Goal: Task Accomplishment & Management: Manage account settings

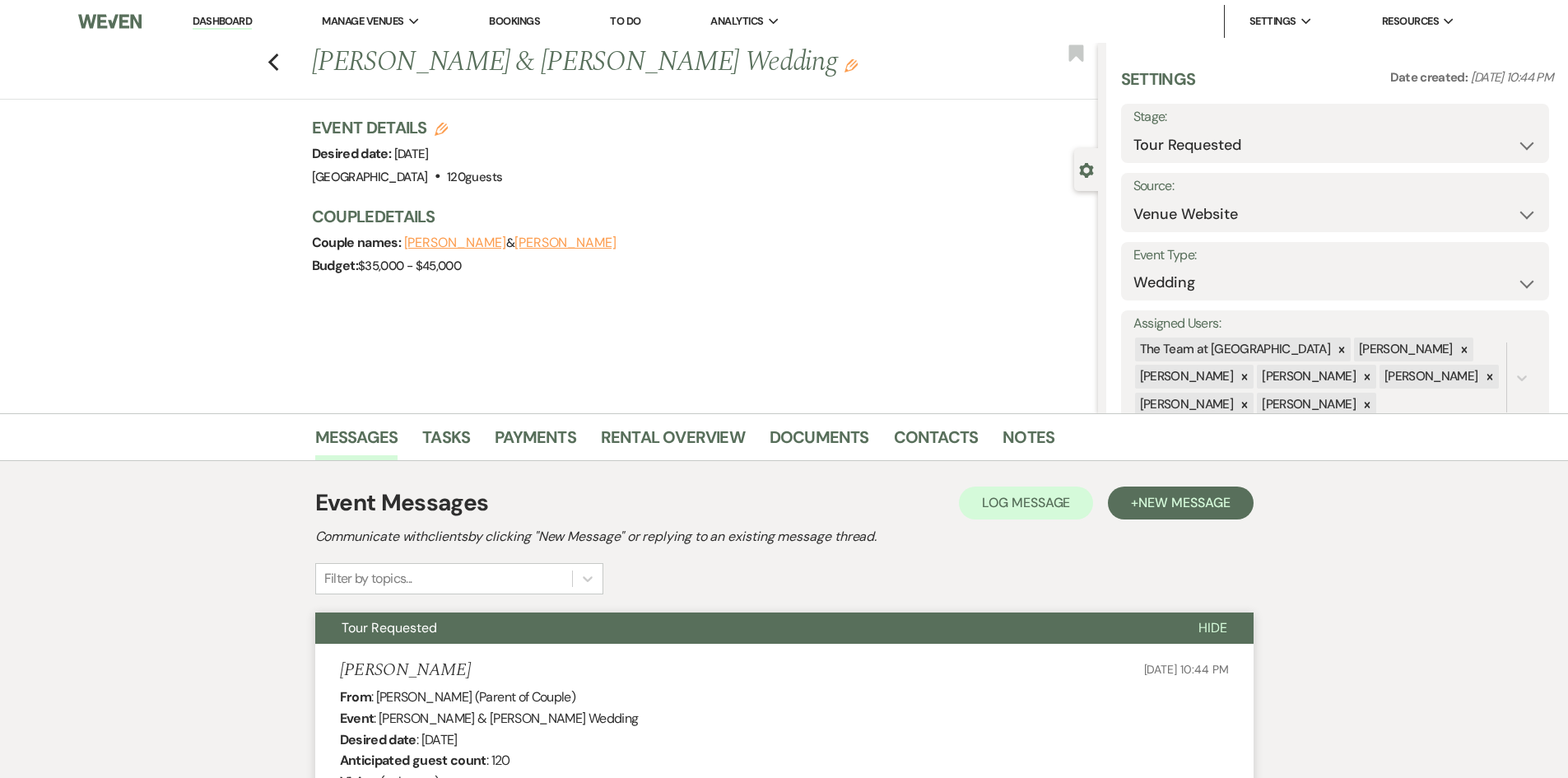
select select "2"
select select "5"
click at [217, 21] on link "Dashboard" at bounding box center [223, 22] width 59 height 16
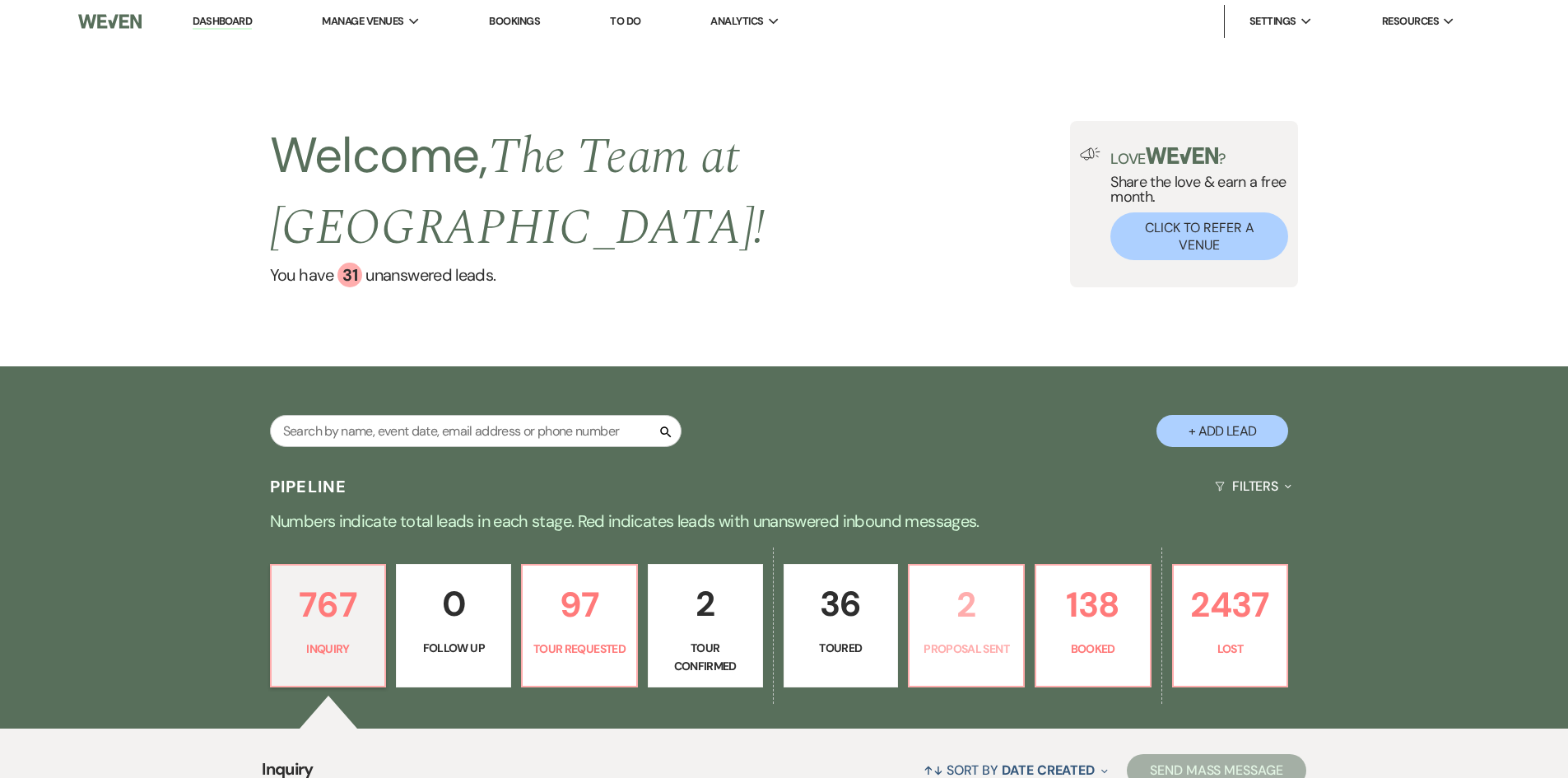
click at [959, 632] on p "2" at bounding box center [966, 605] width 94 height 55
select select "6"
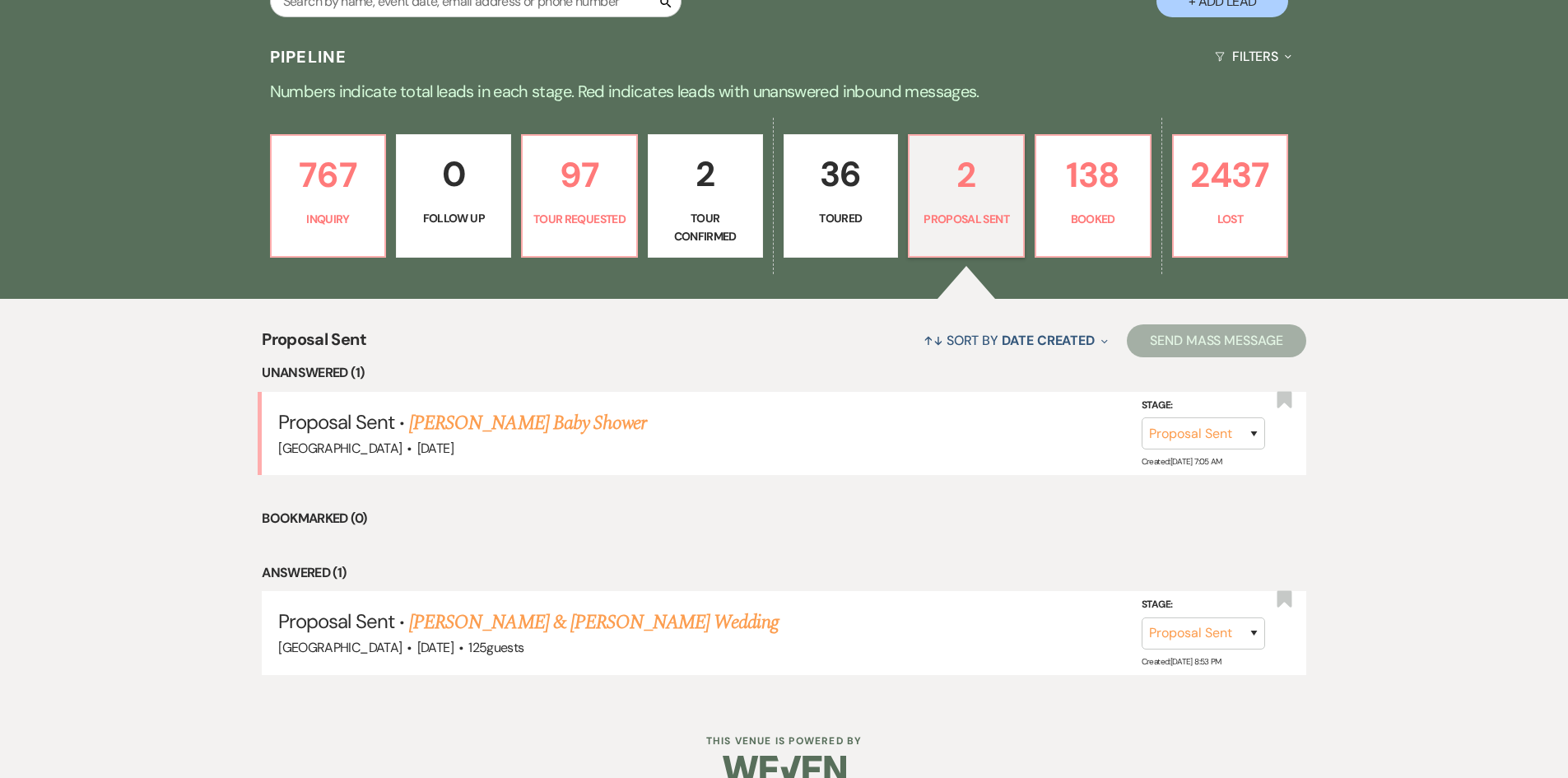
scroll to position [460, 0]
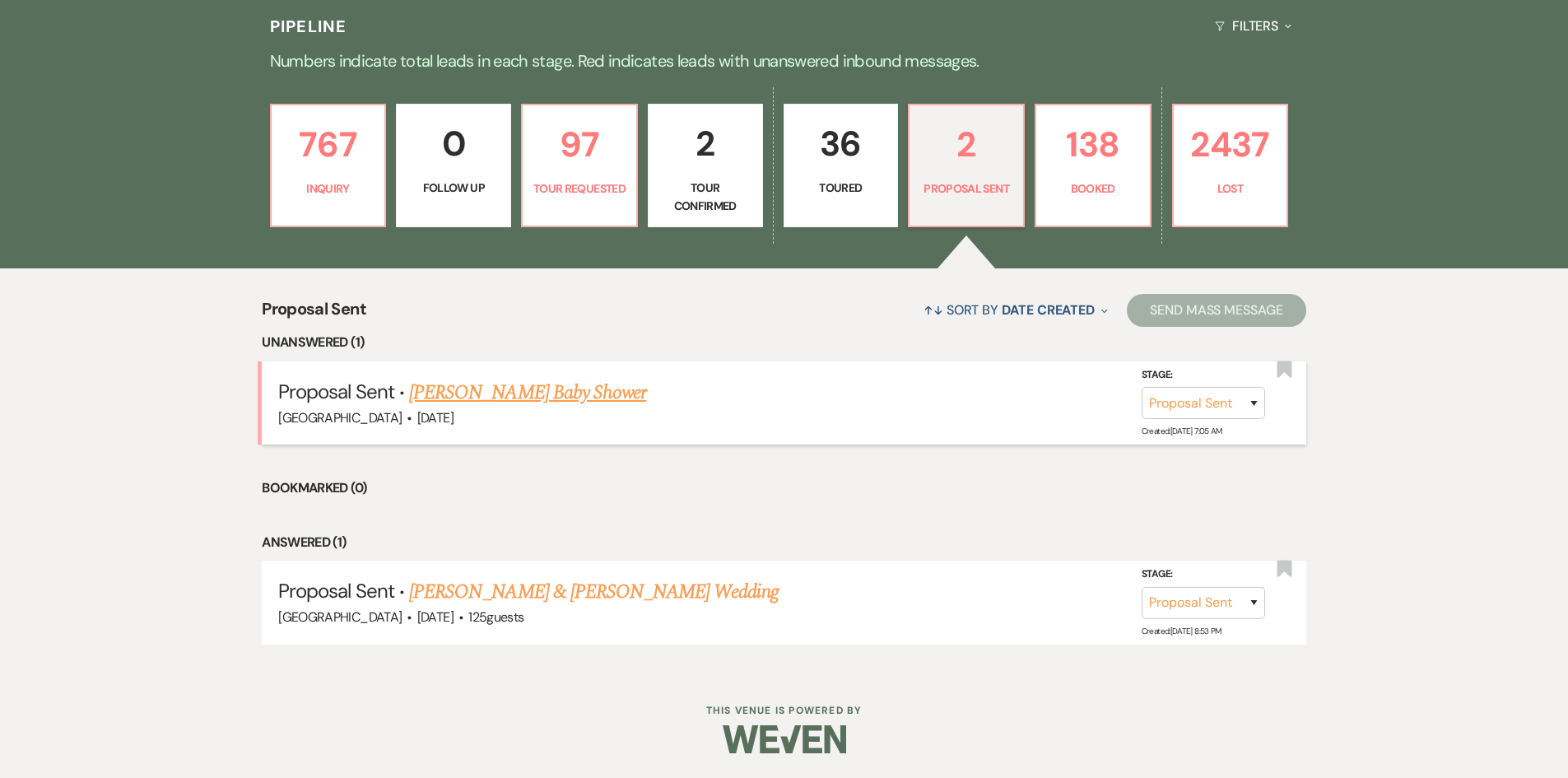
click at [491, 391] on link "[PERSON_NAME] Baby Shower" at bounding box center [527, 393] width 237 height 30
select select "6"
select select "12"
select select "3"
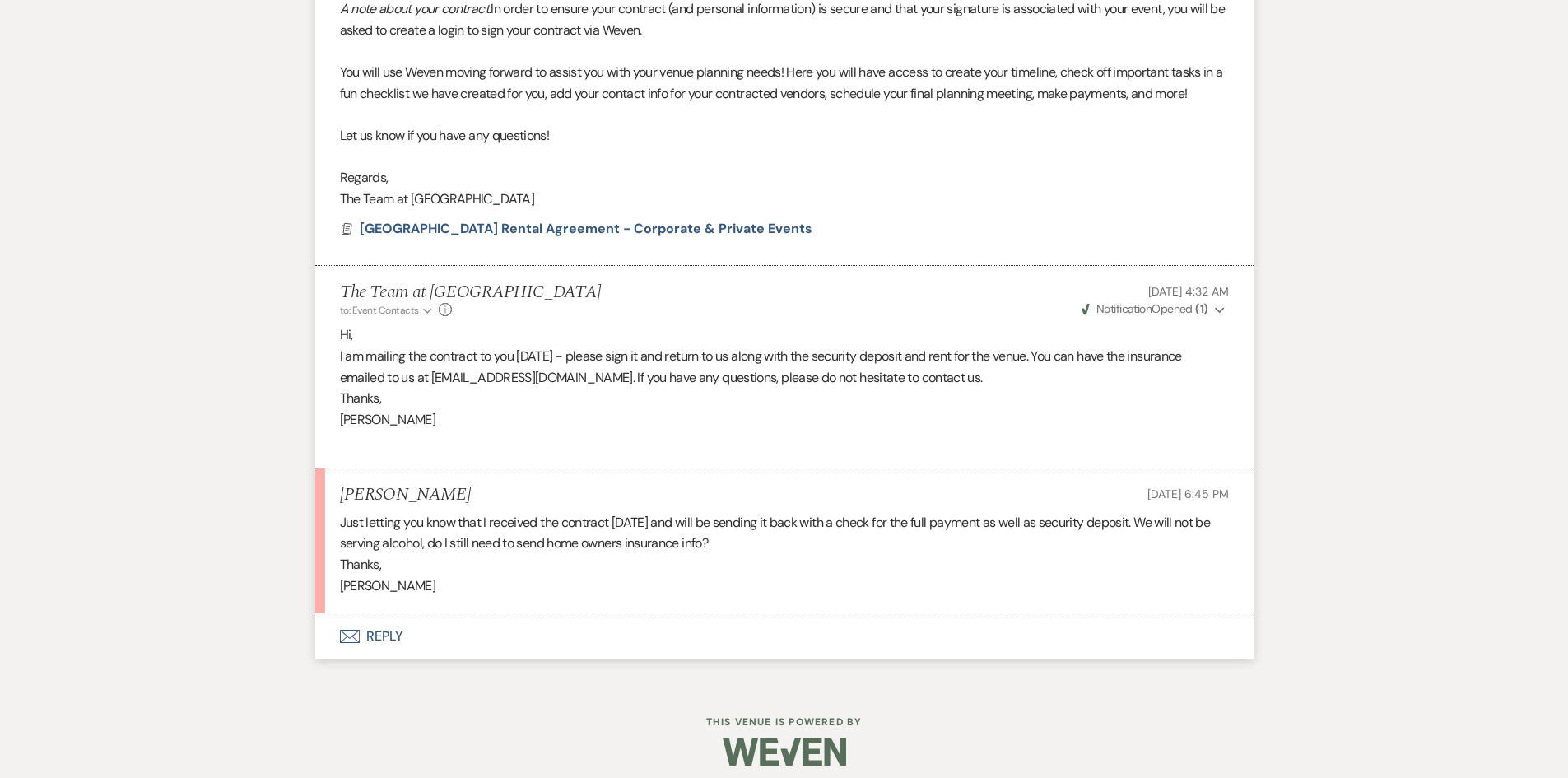
scroll to position [1421, 0]
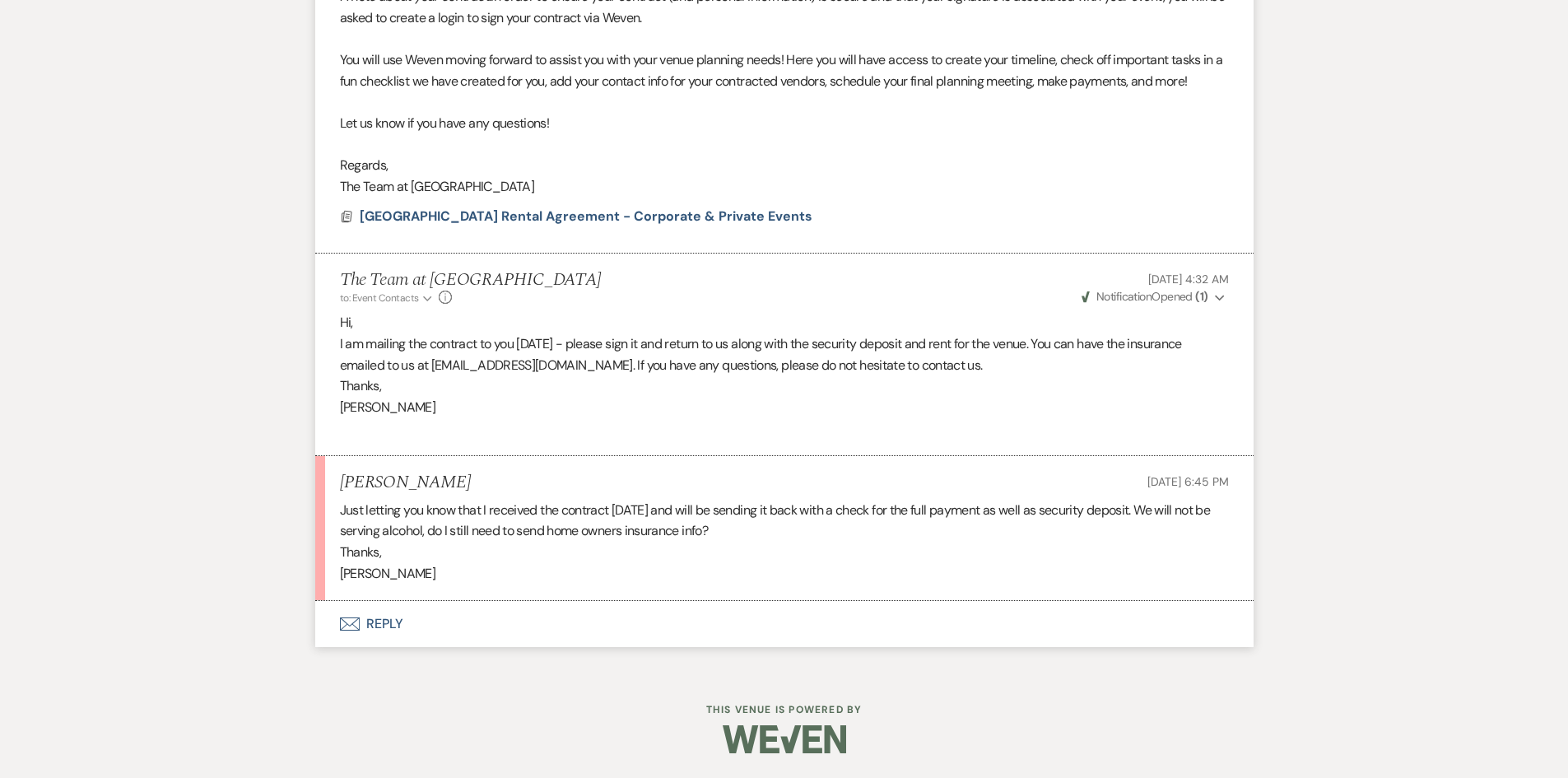
click at [383, 618] on button "Envelope Reply" at bounding box center [784, 624] width 938 height 47
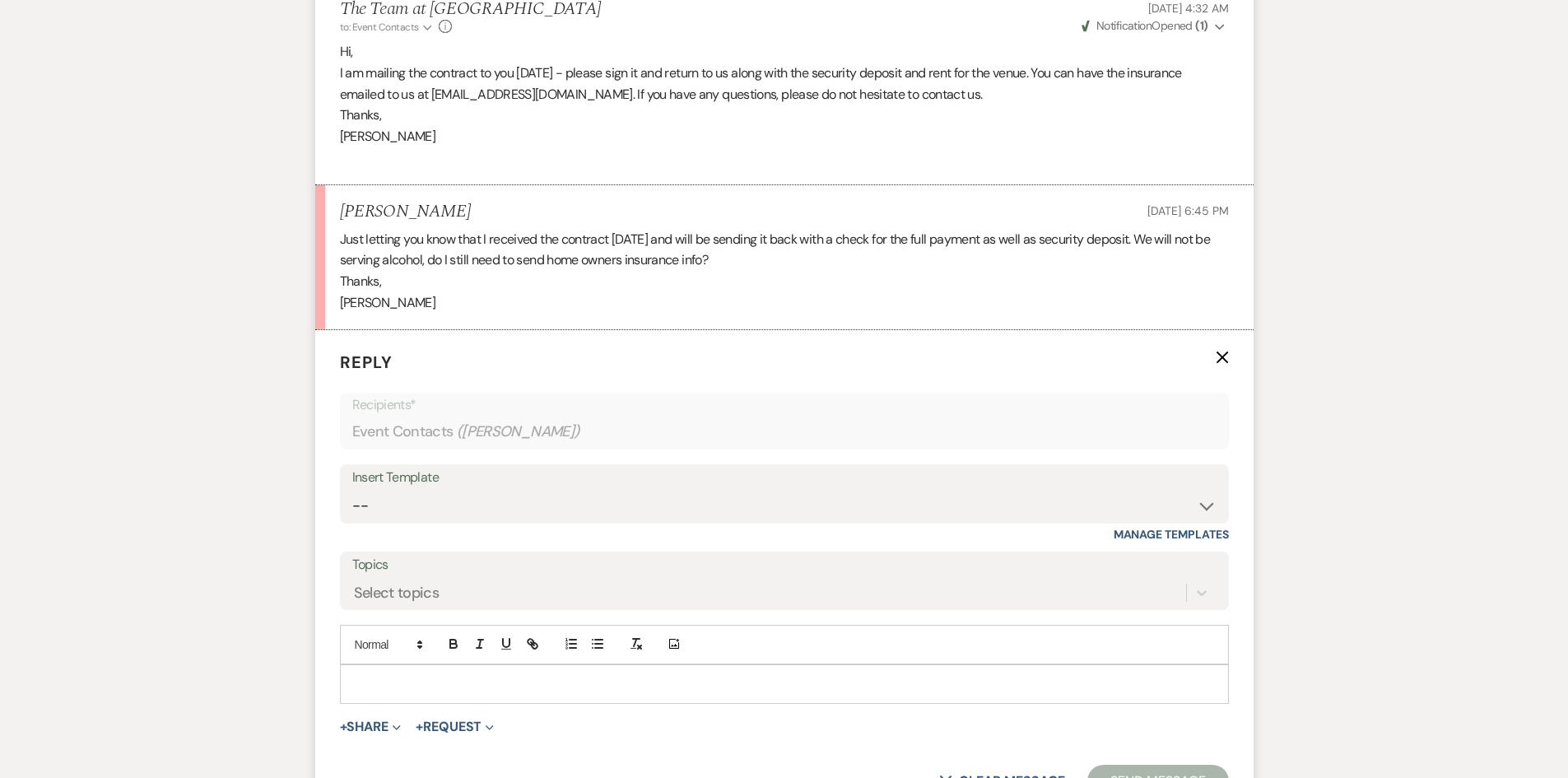
scroll to position [1750, 0]
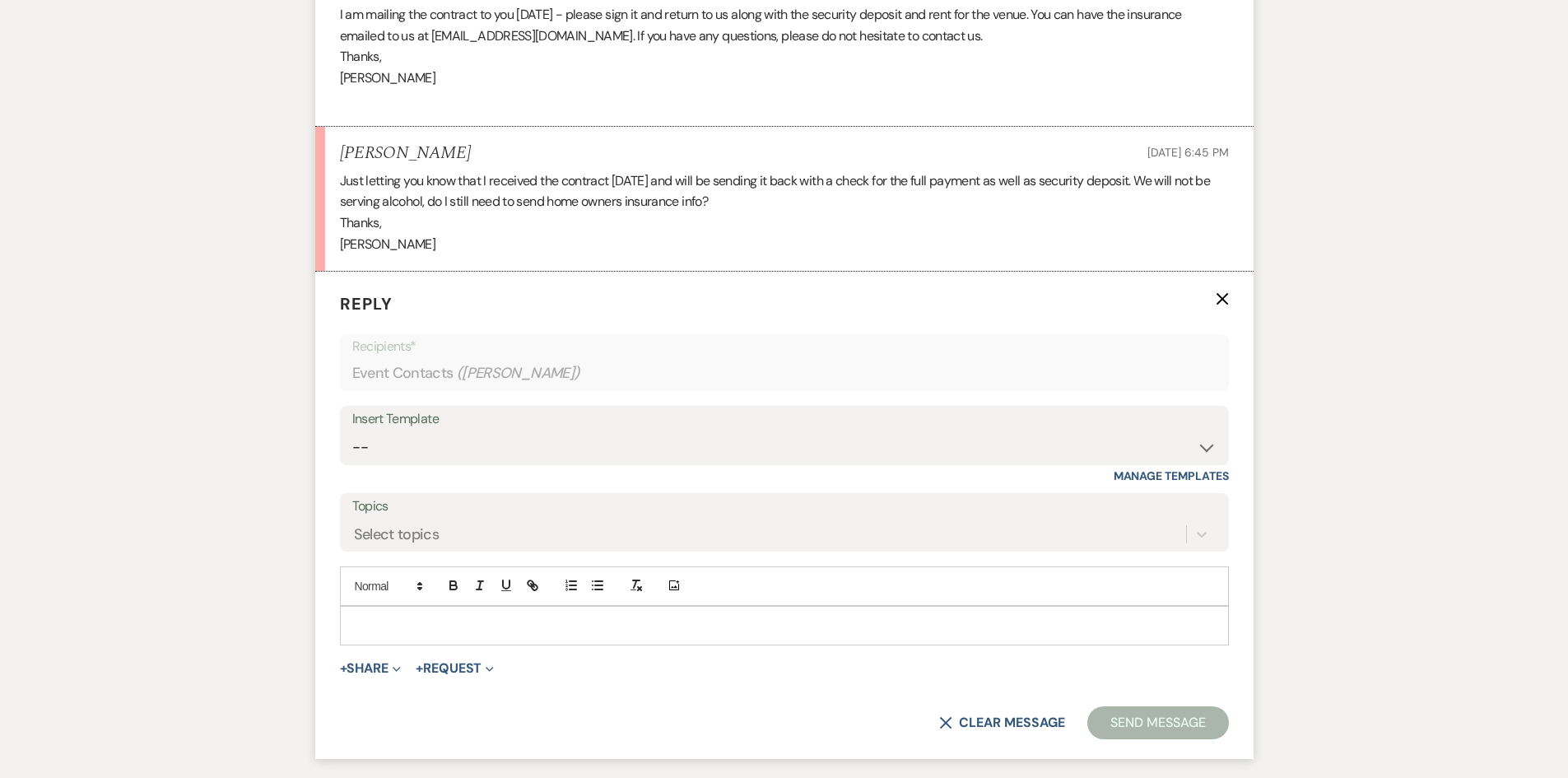
click at [431, 623] on p at bounding box center [784, 626] width 862 height 18
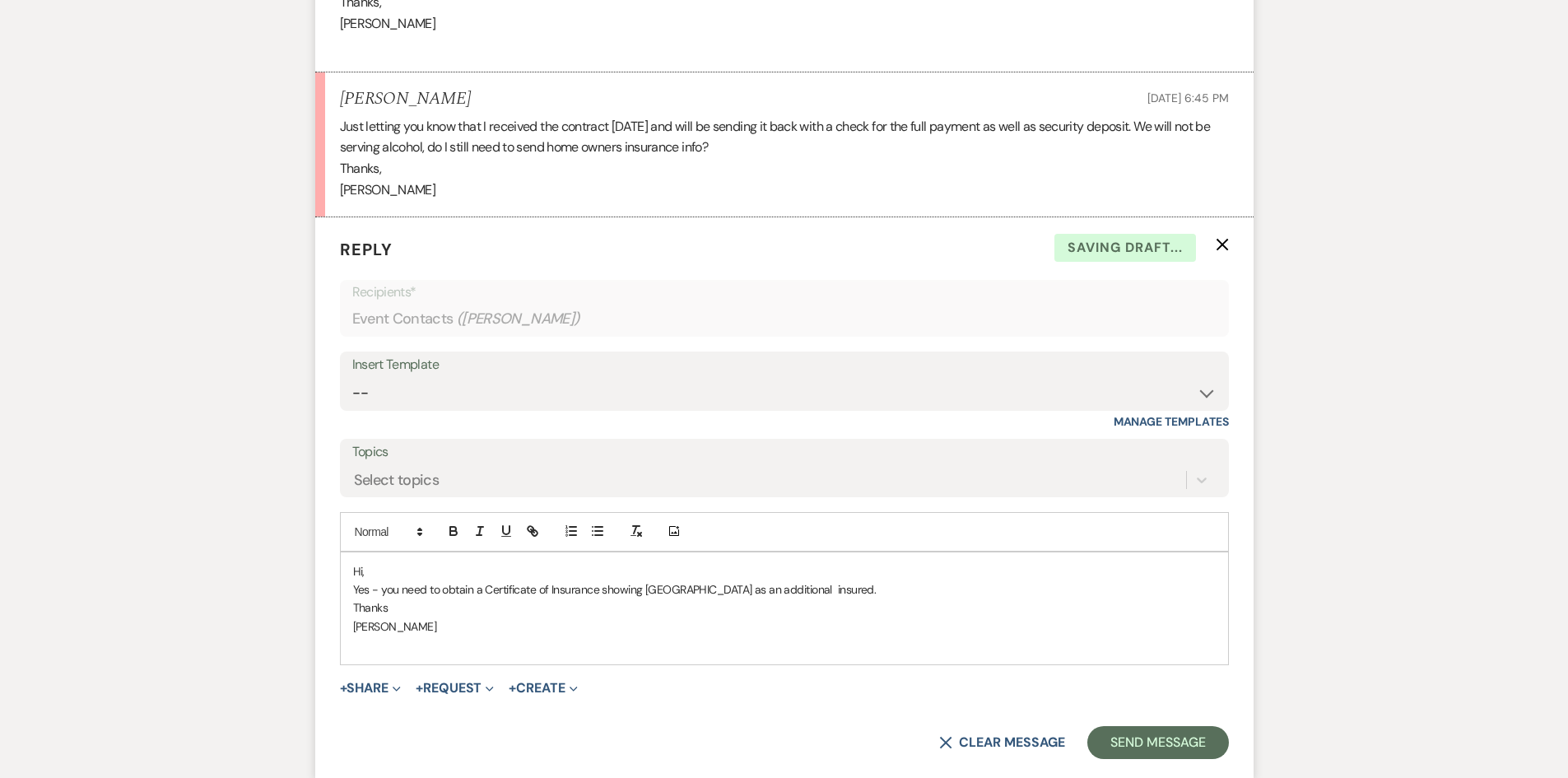
scroll to position [1915, 0]
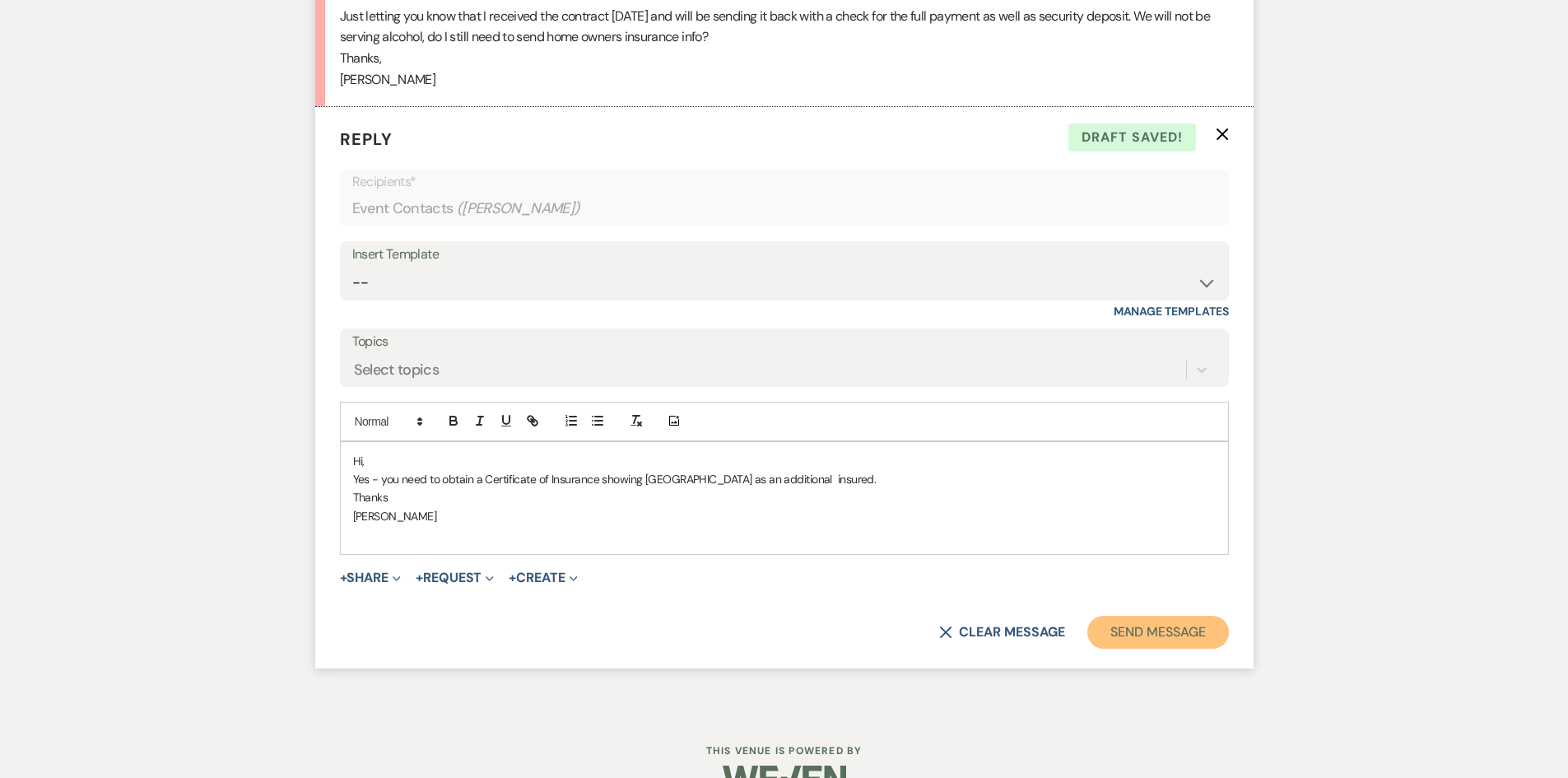
click at [1152, 631] on button "Send Message" at bounding box center [1157, 632] width 141 height 33
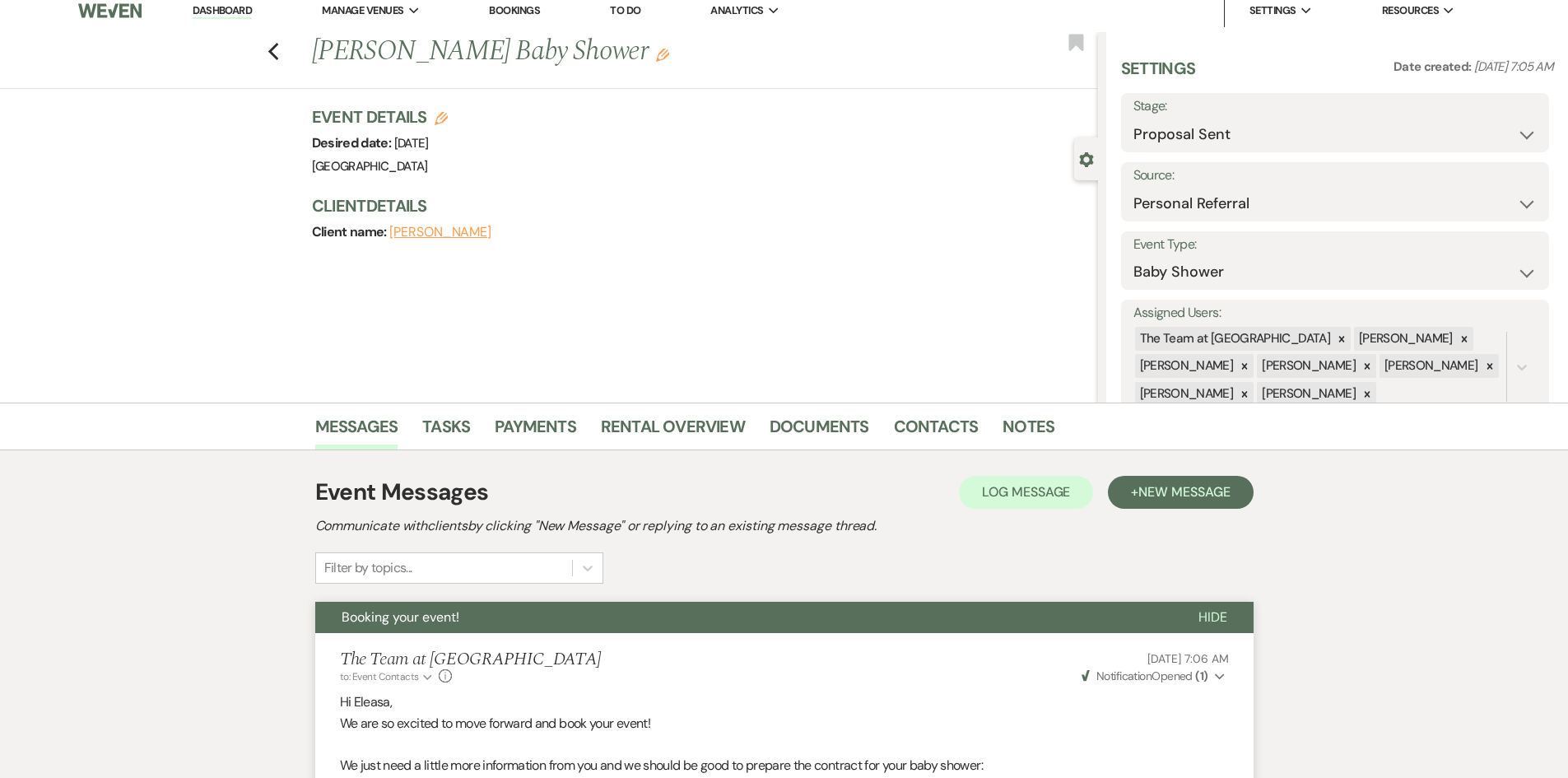
scroll to position [0, 0]
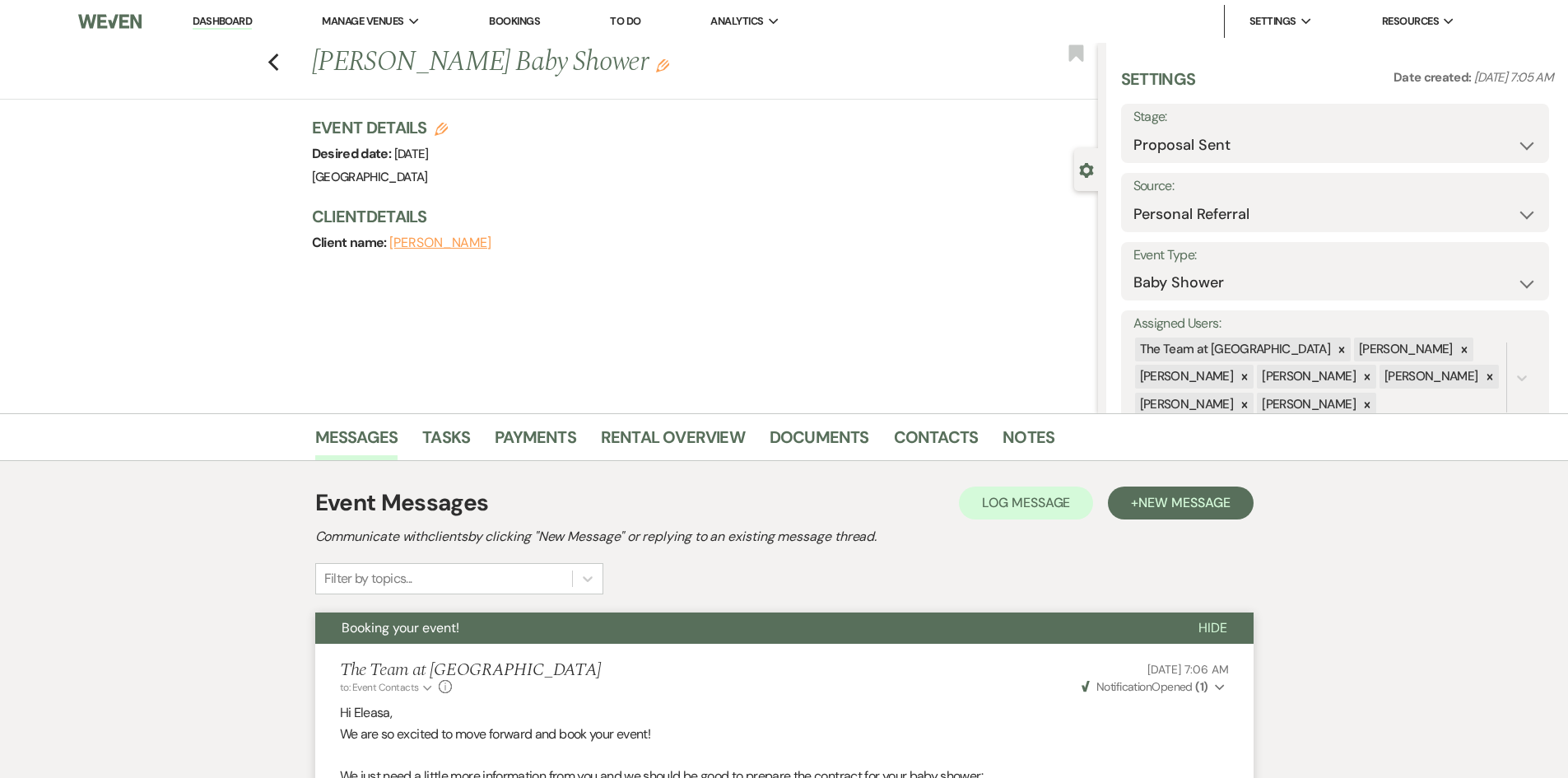
click at [209, 21] on link "Dashboard" at bounding box center [223, 22] width 59 height 16
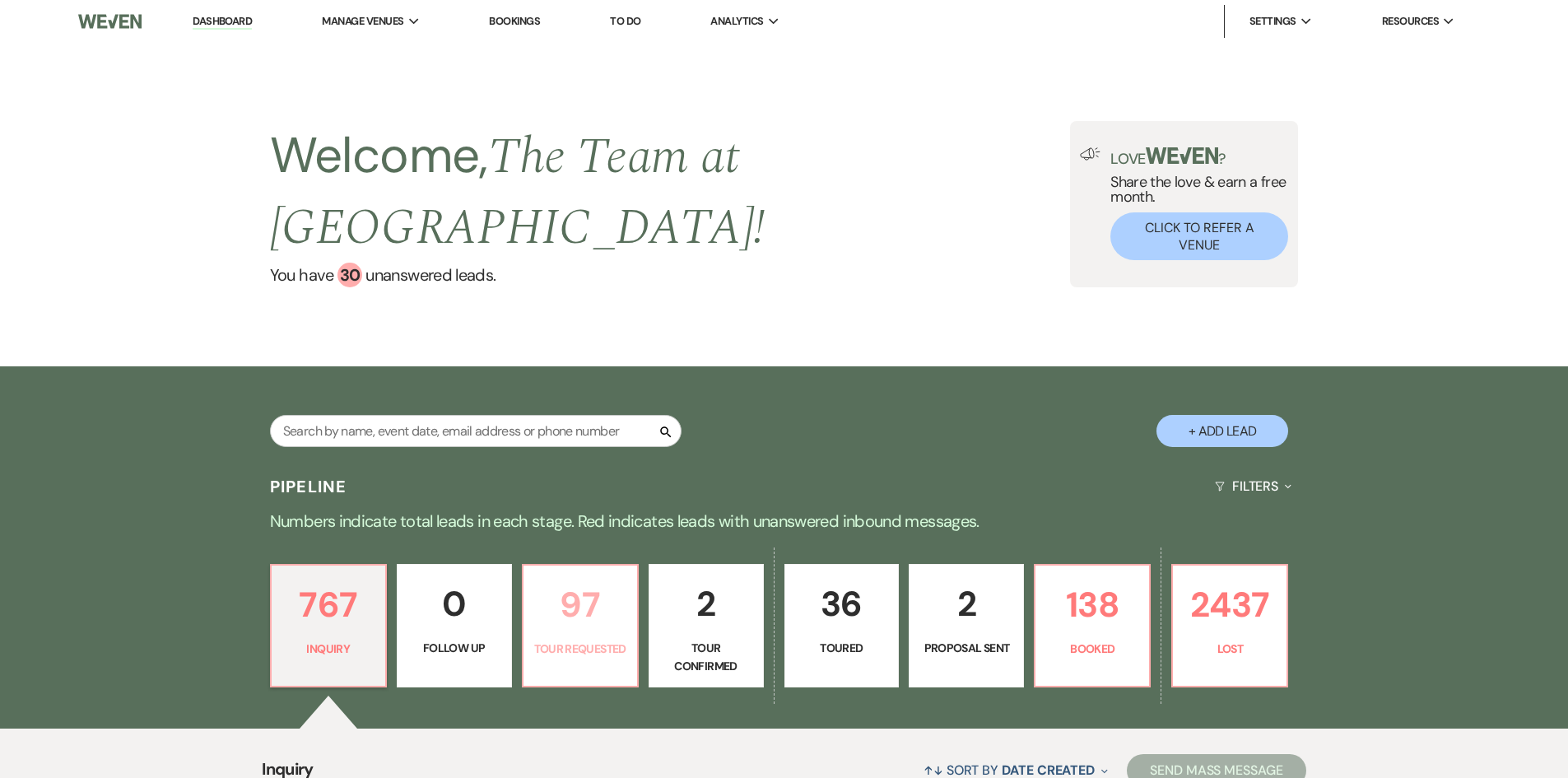
click at [563, 632] on p "97" at bounding box center [580, 605] width 94 height 55
select select "2"
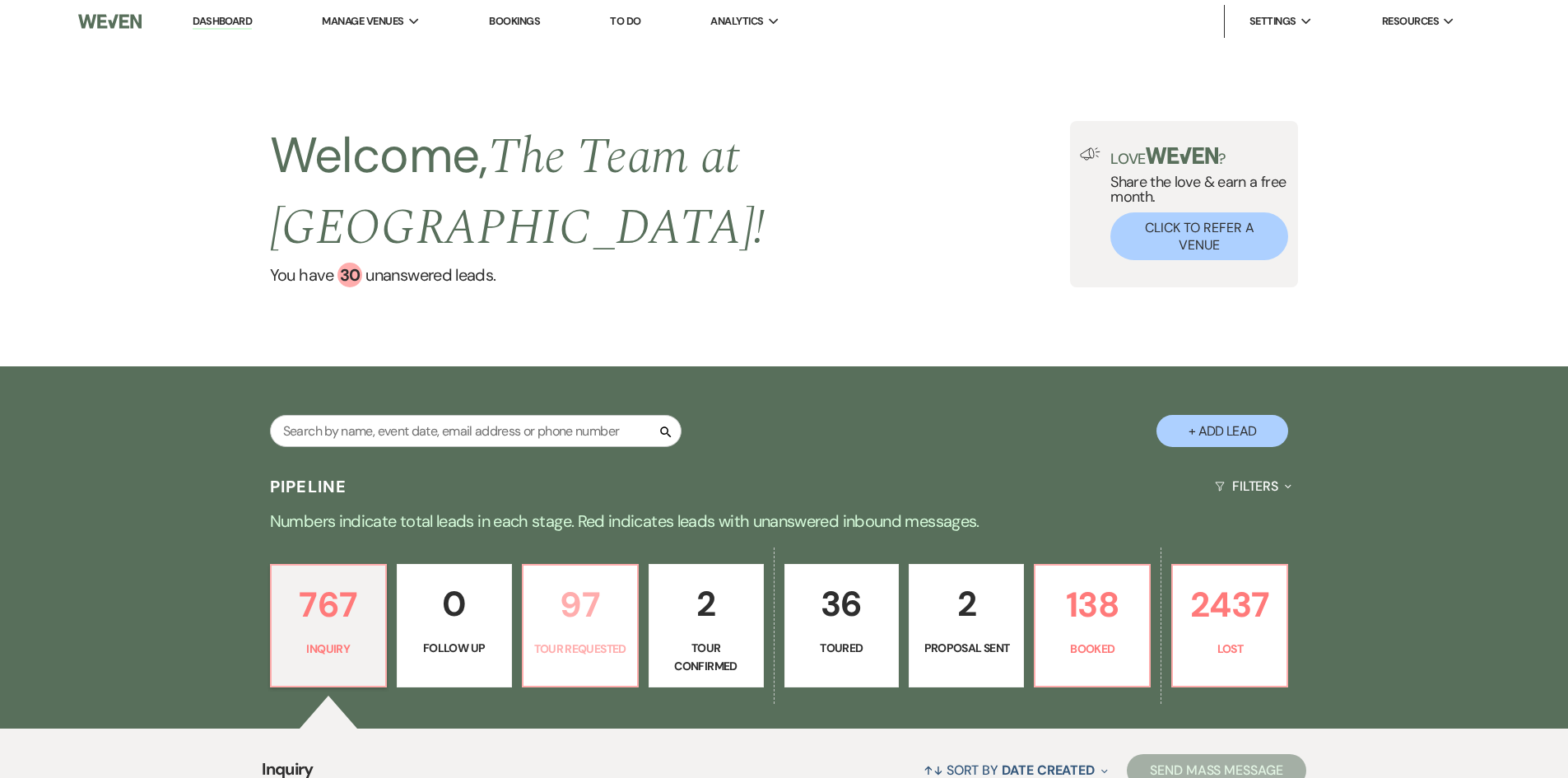
select select "2"
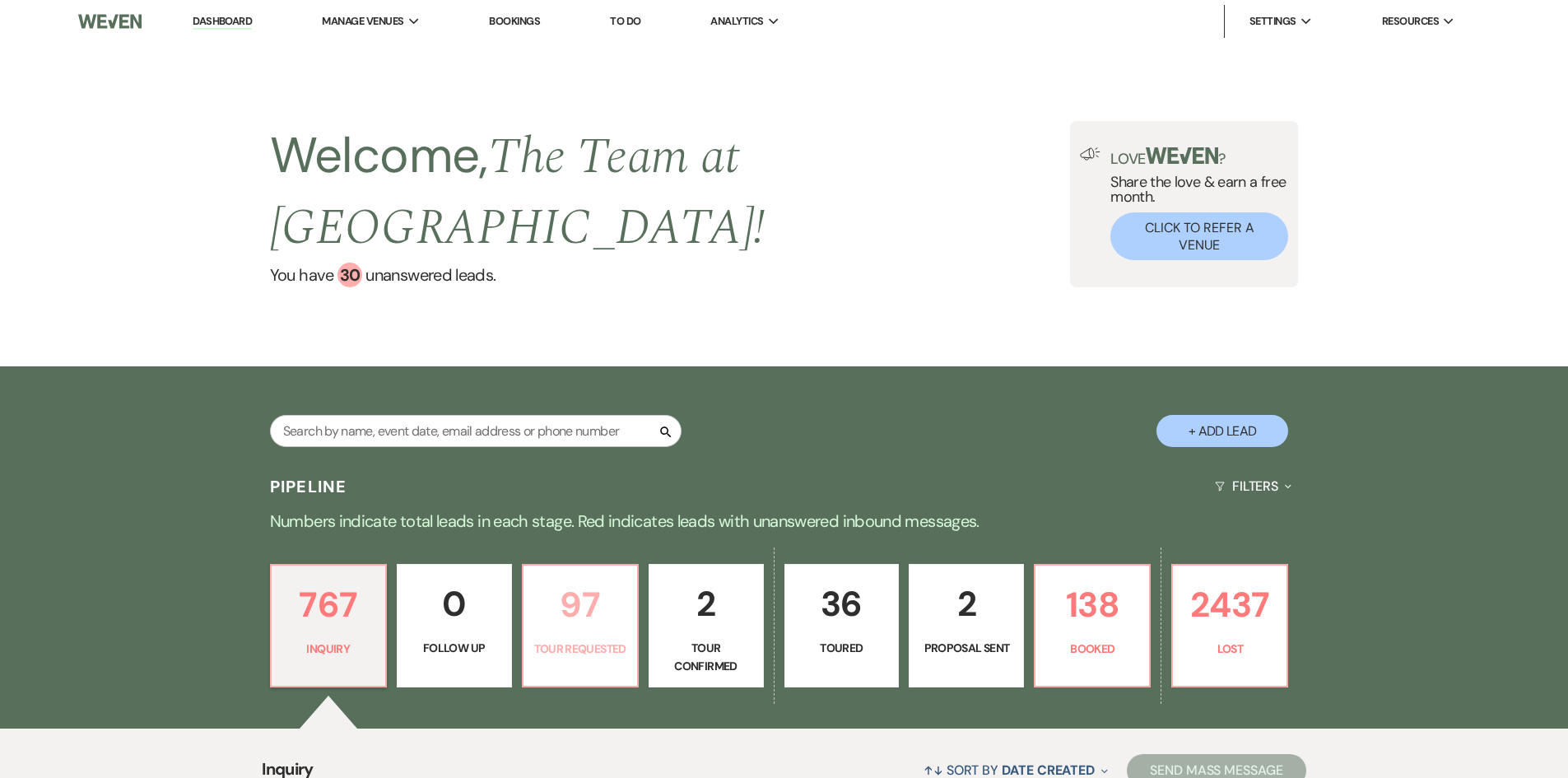
select select "2"
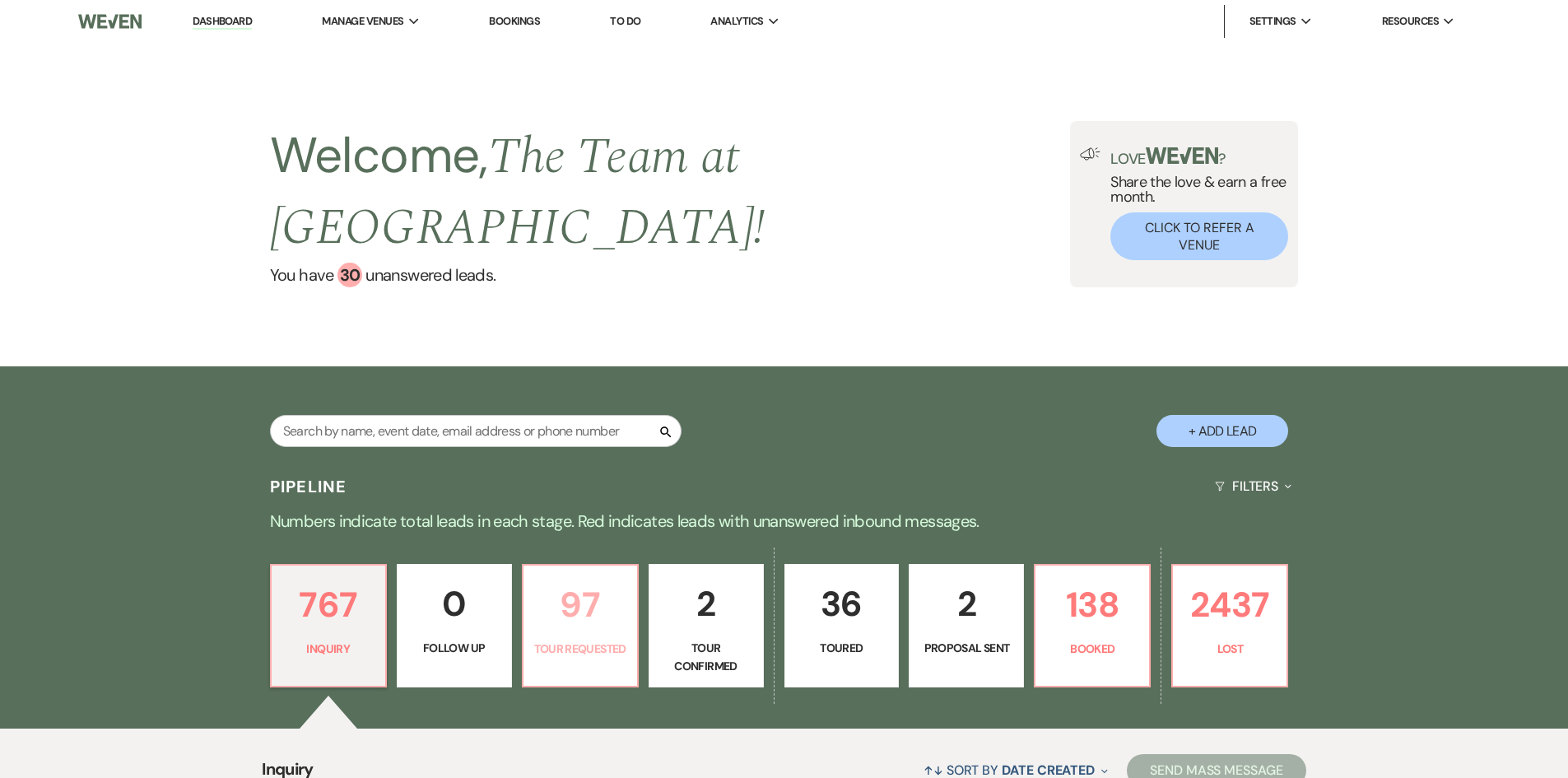
select select "2"
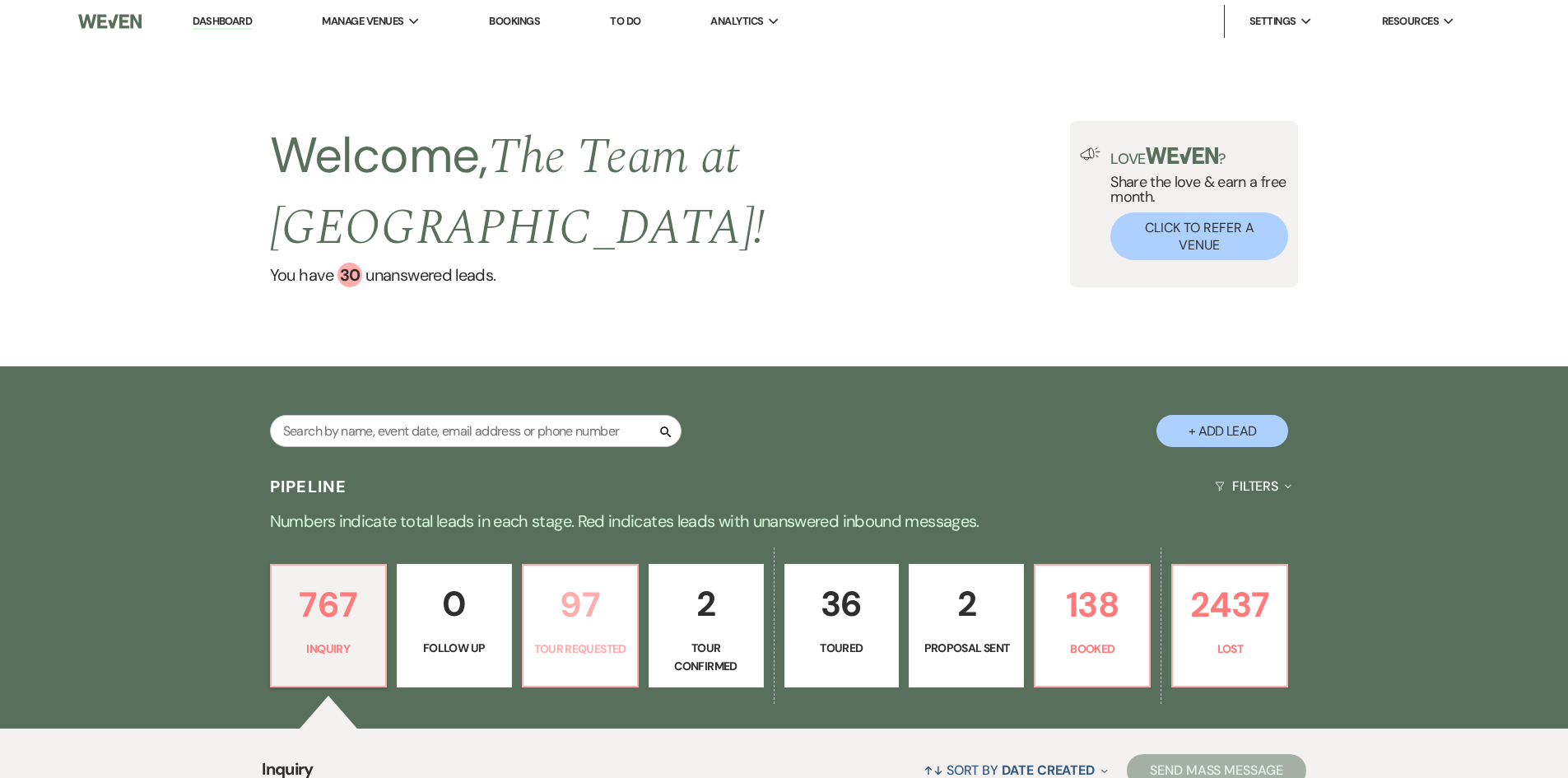
select select "2"
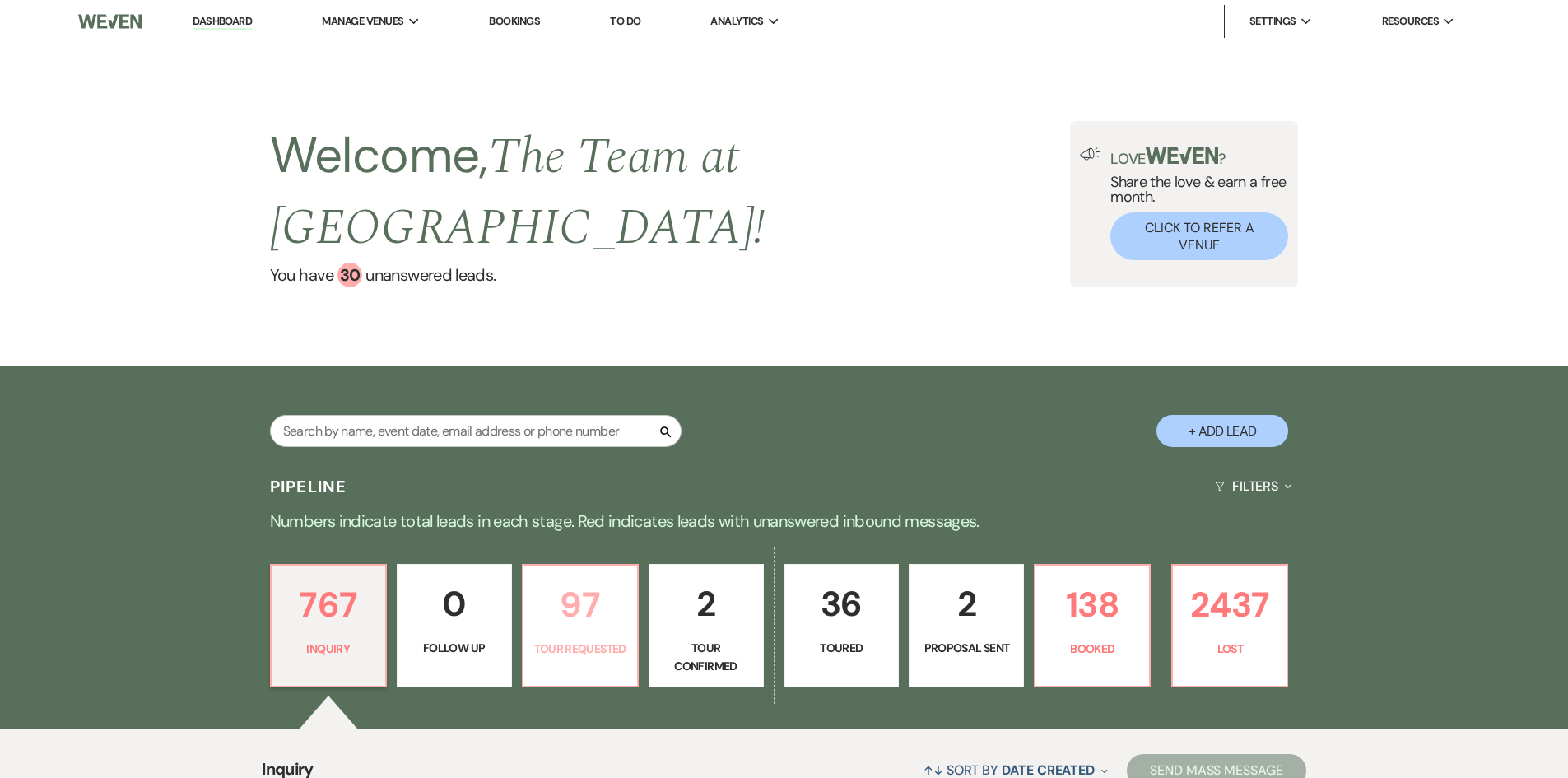
select select "2"
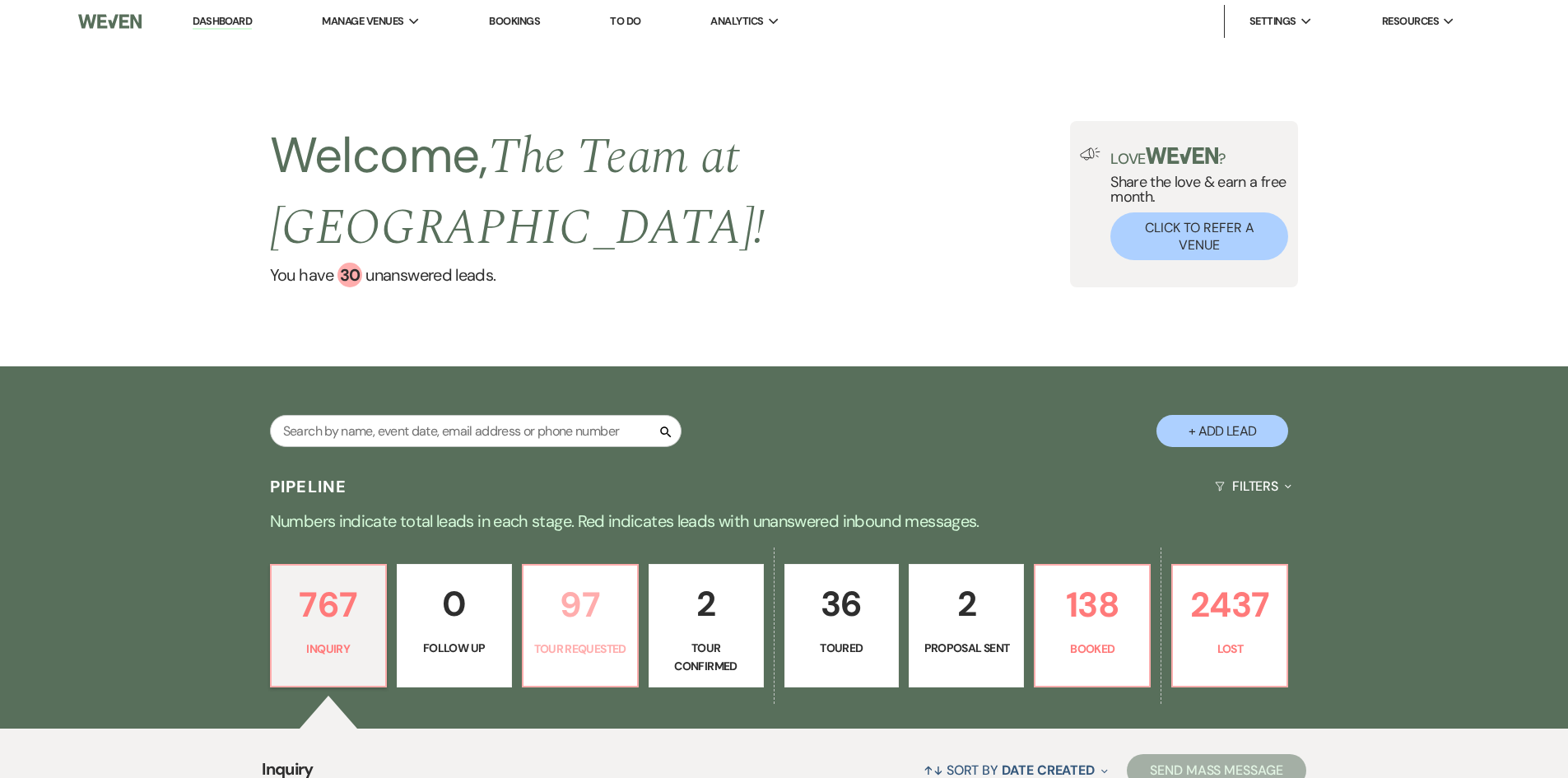
select select "2"
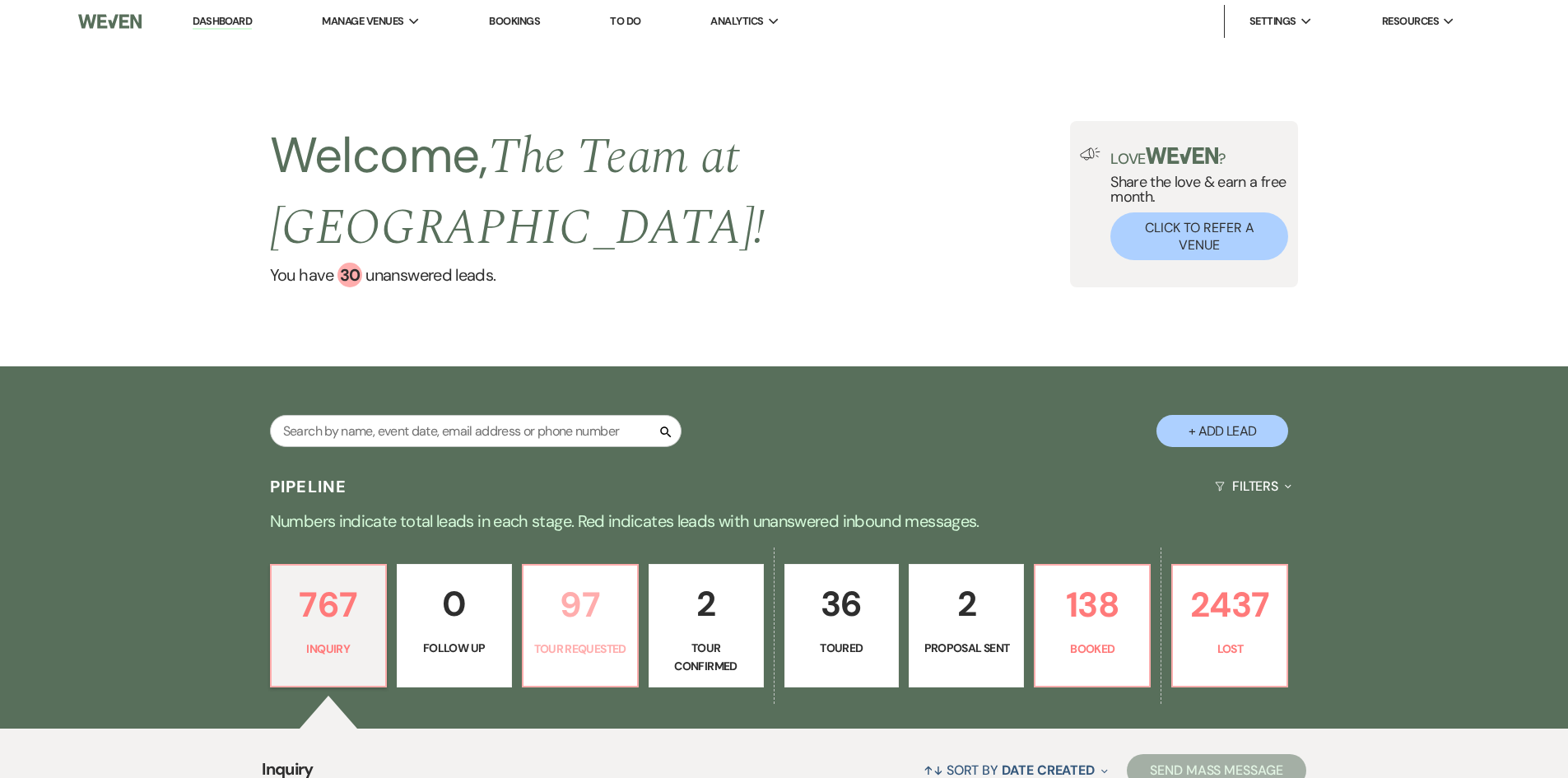
select select "2"
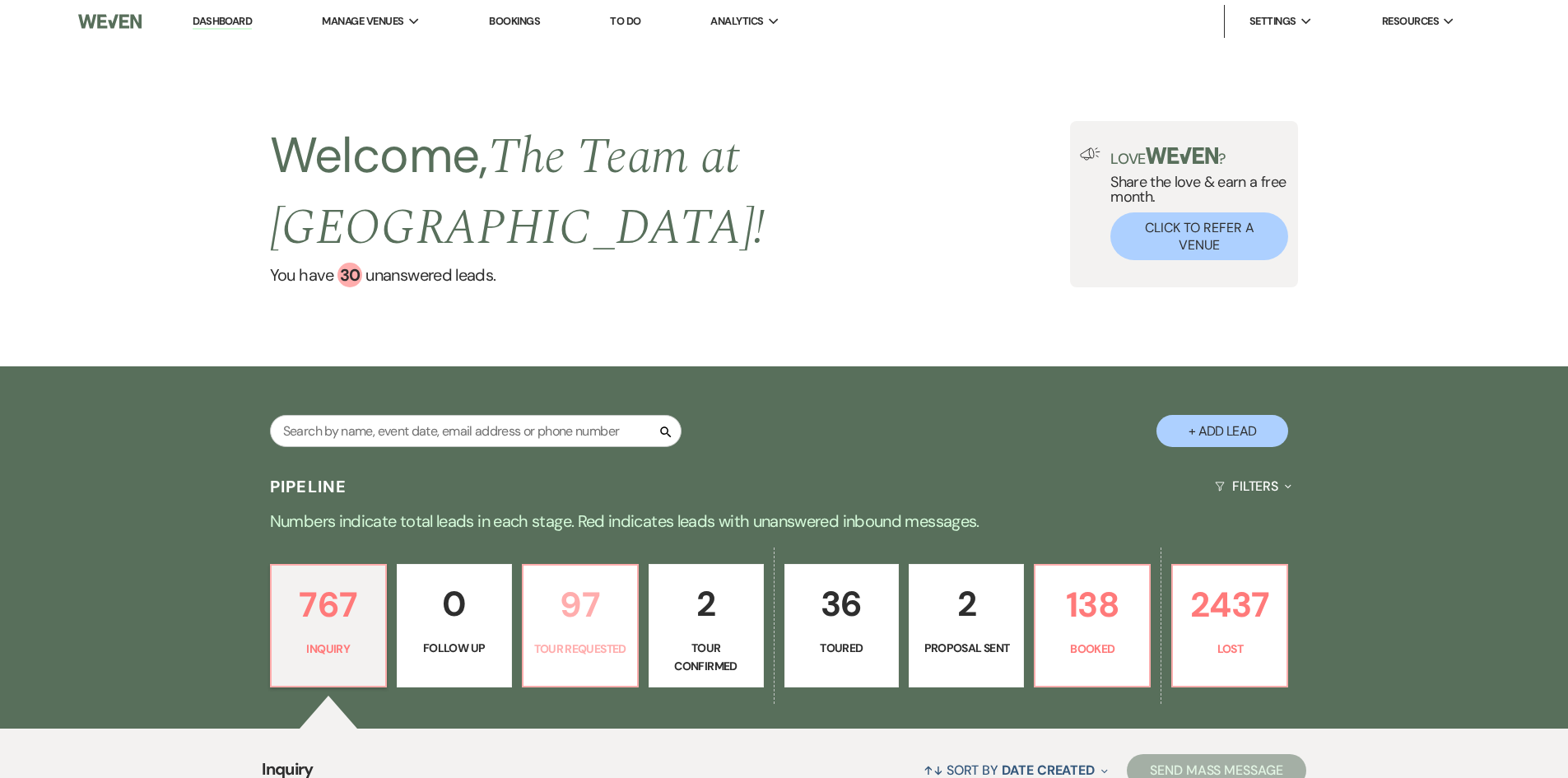
select select "2"
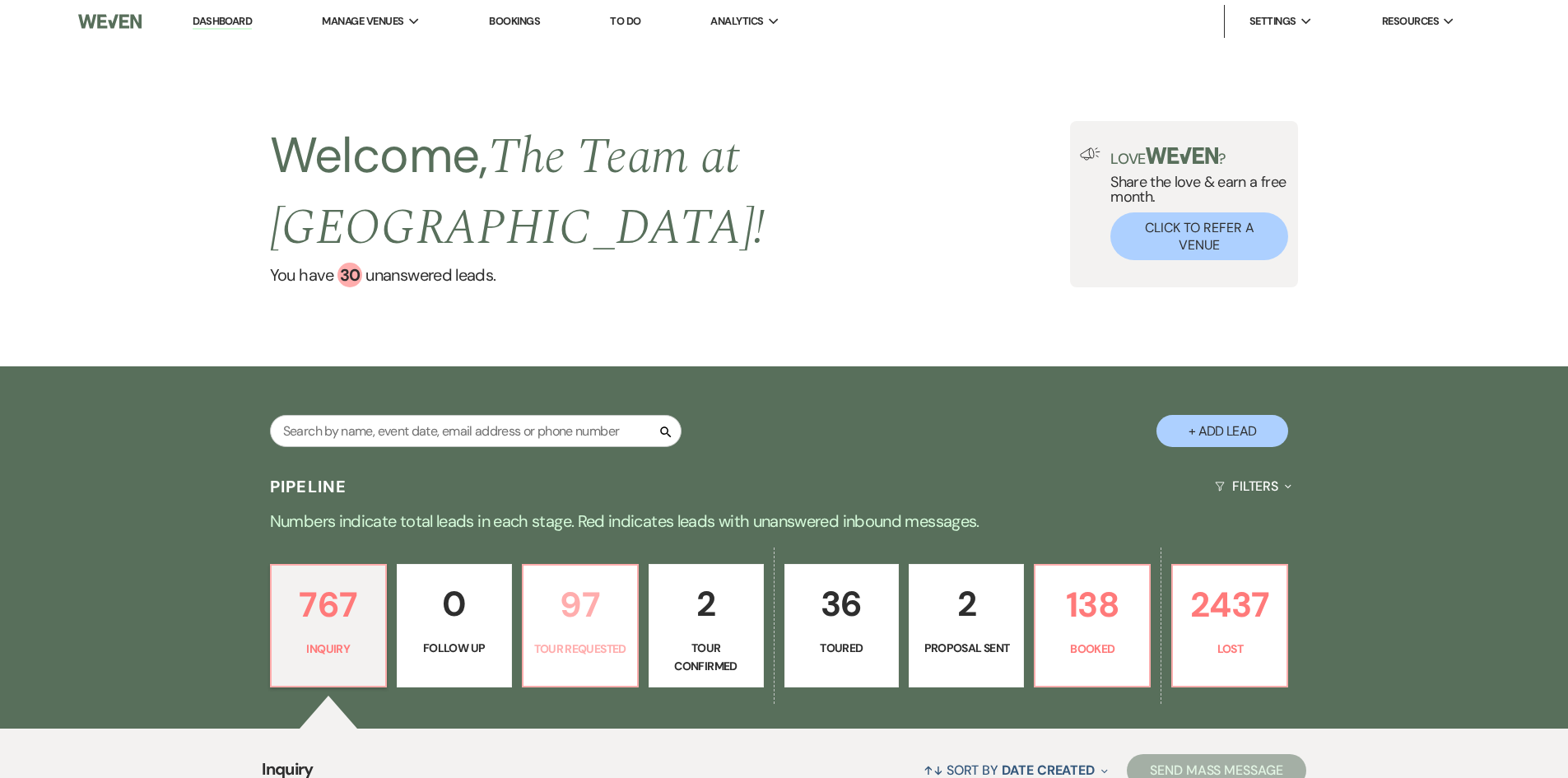
select select "2"
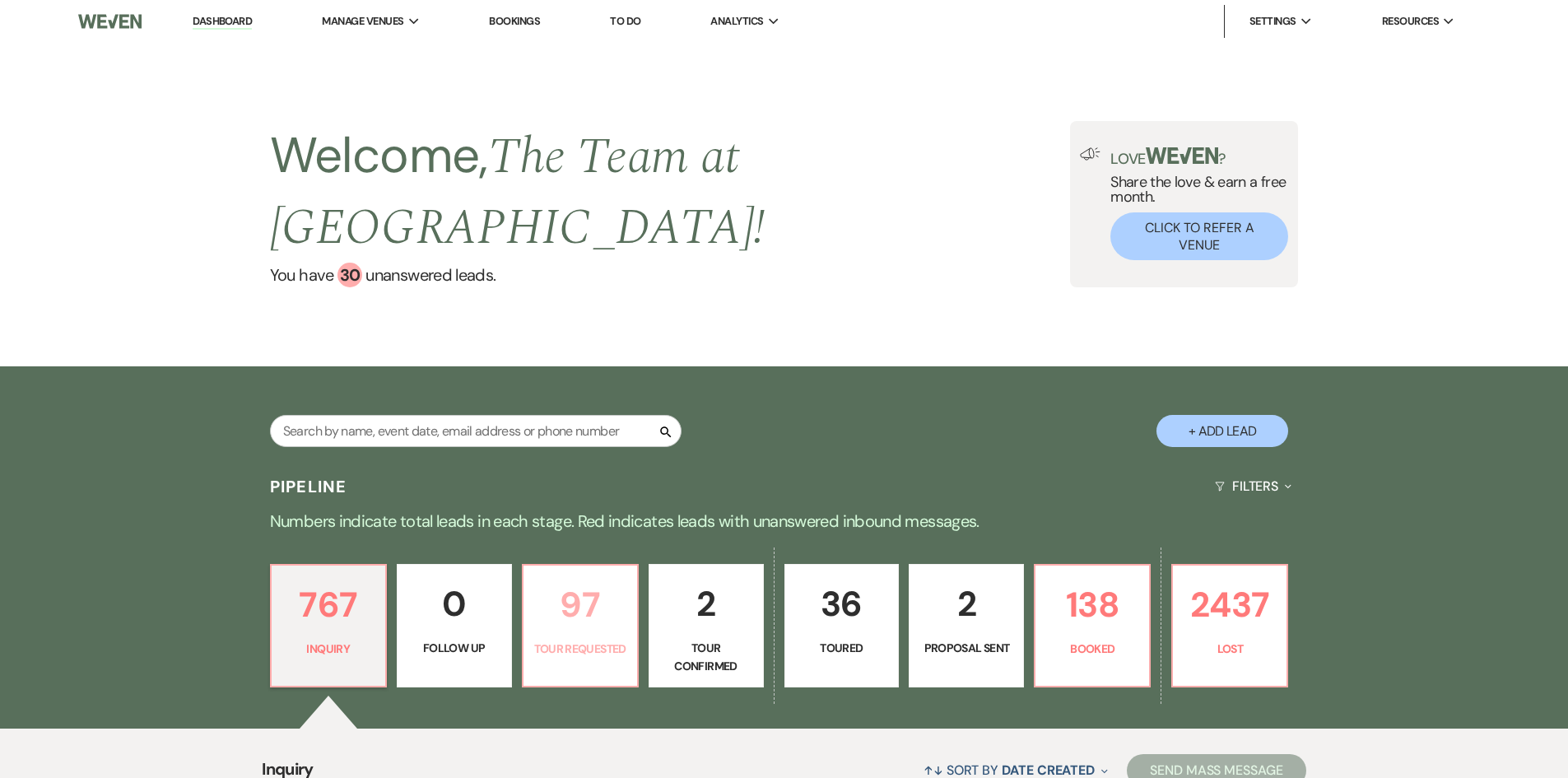
select select "2"
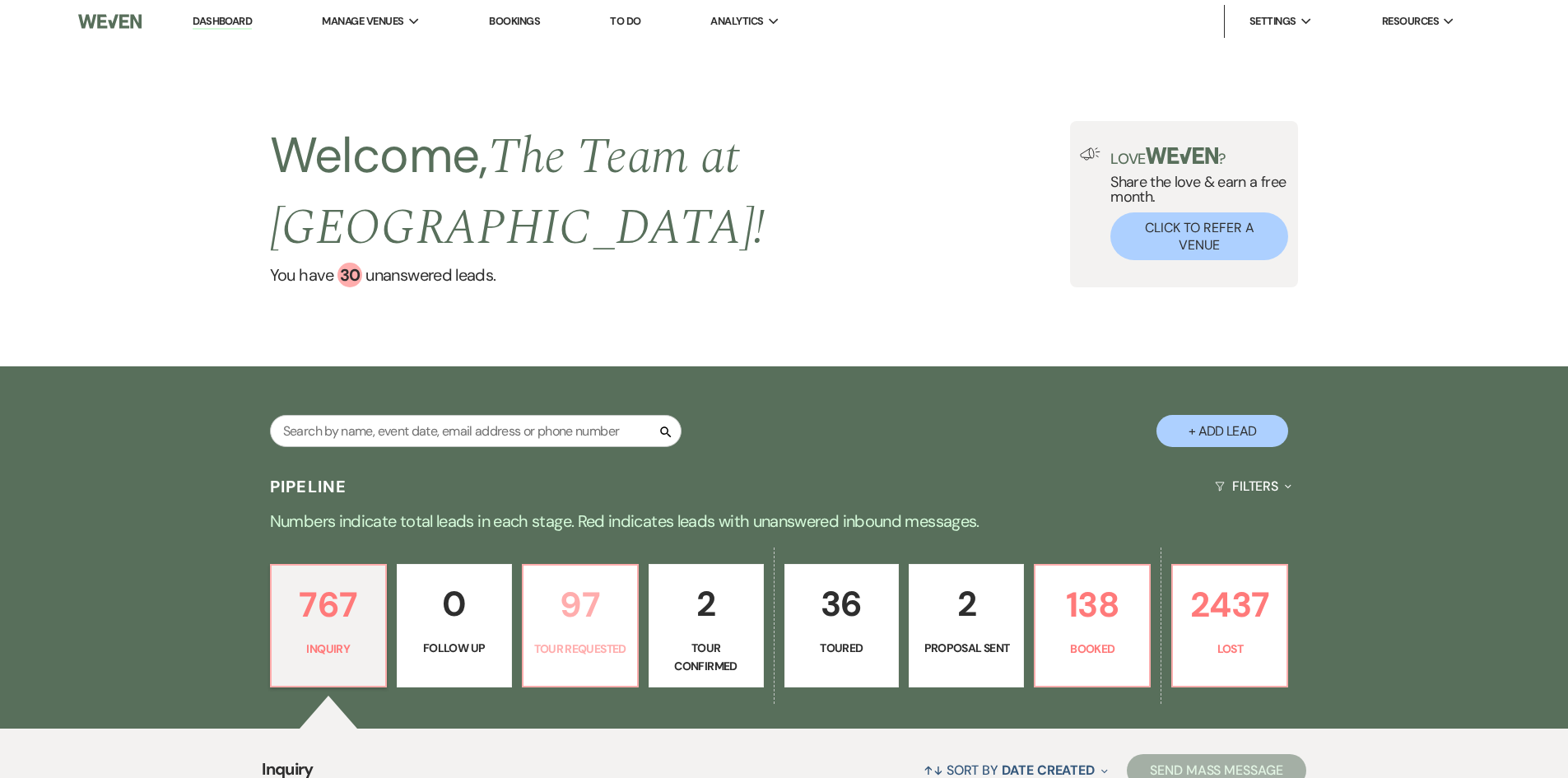
select select "2"
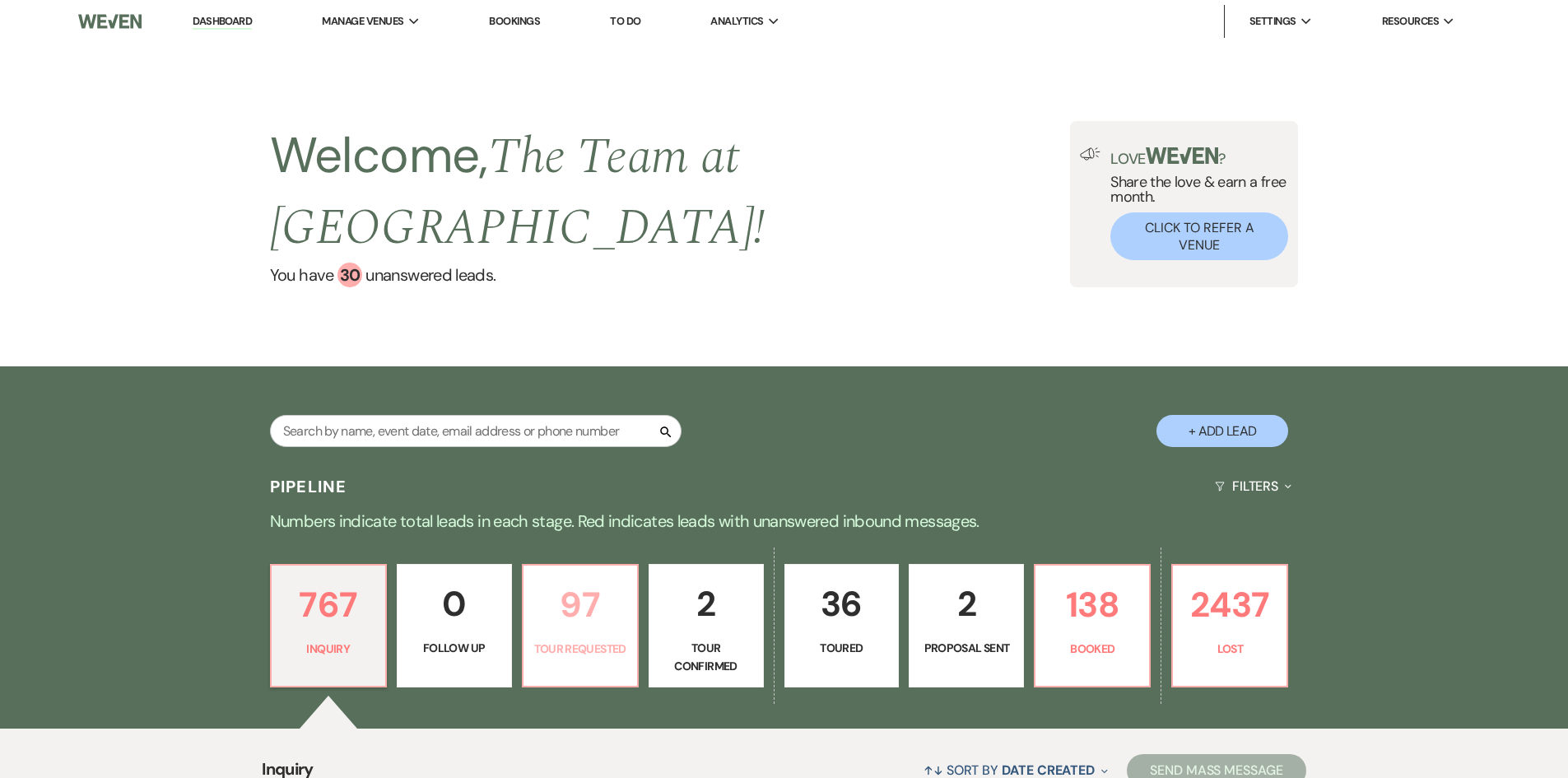
select select "2"
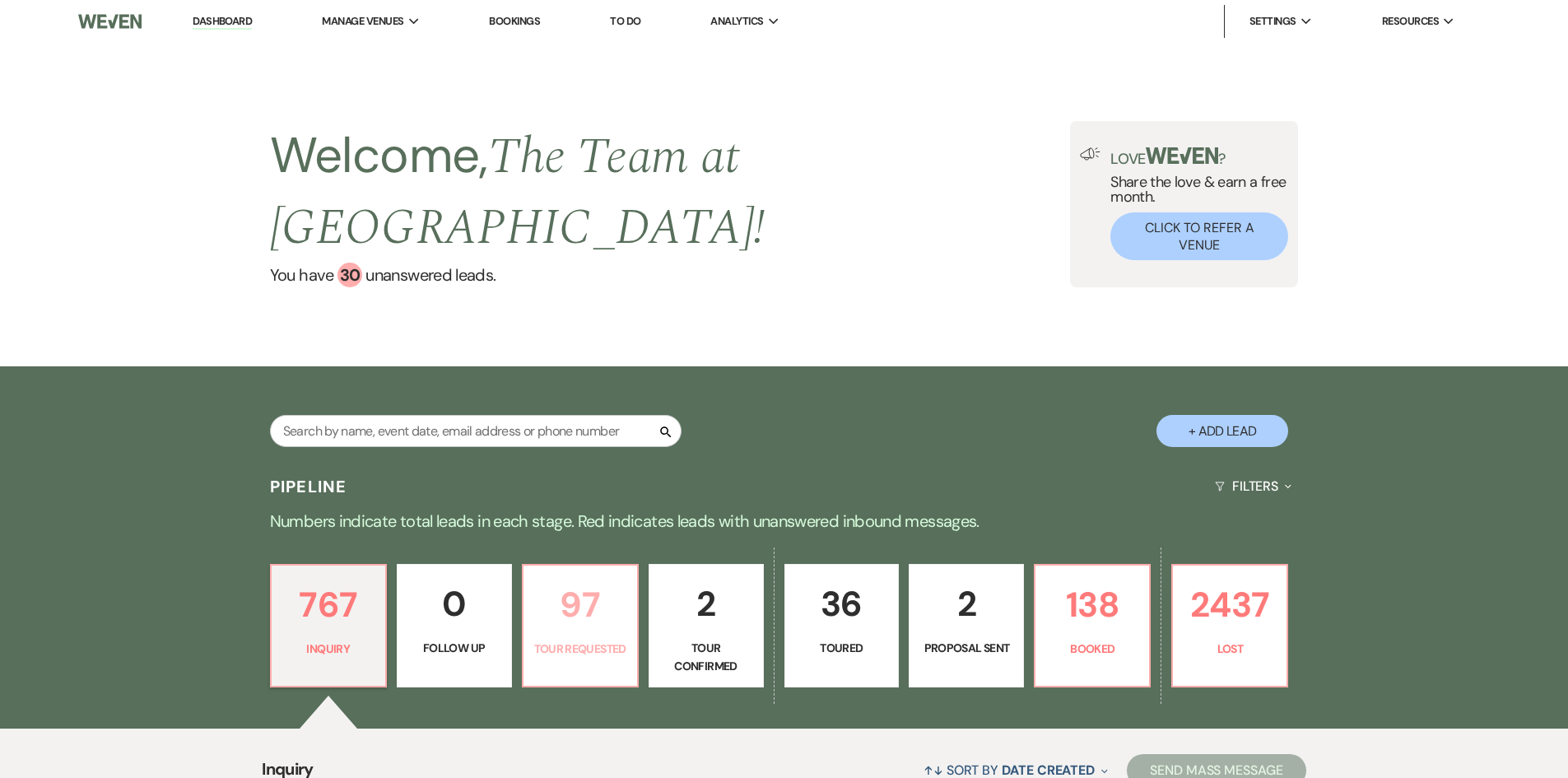
select select "2"
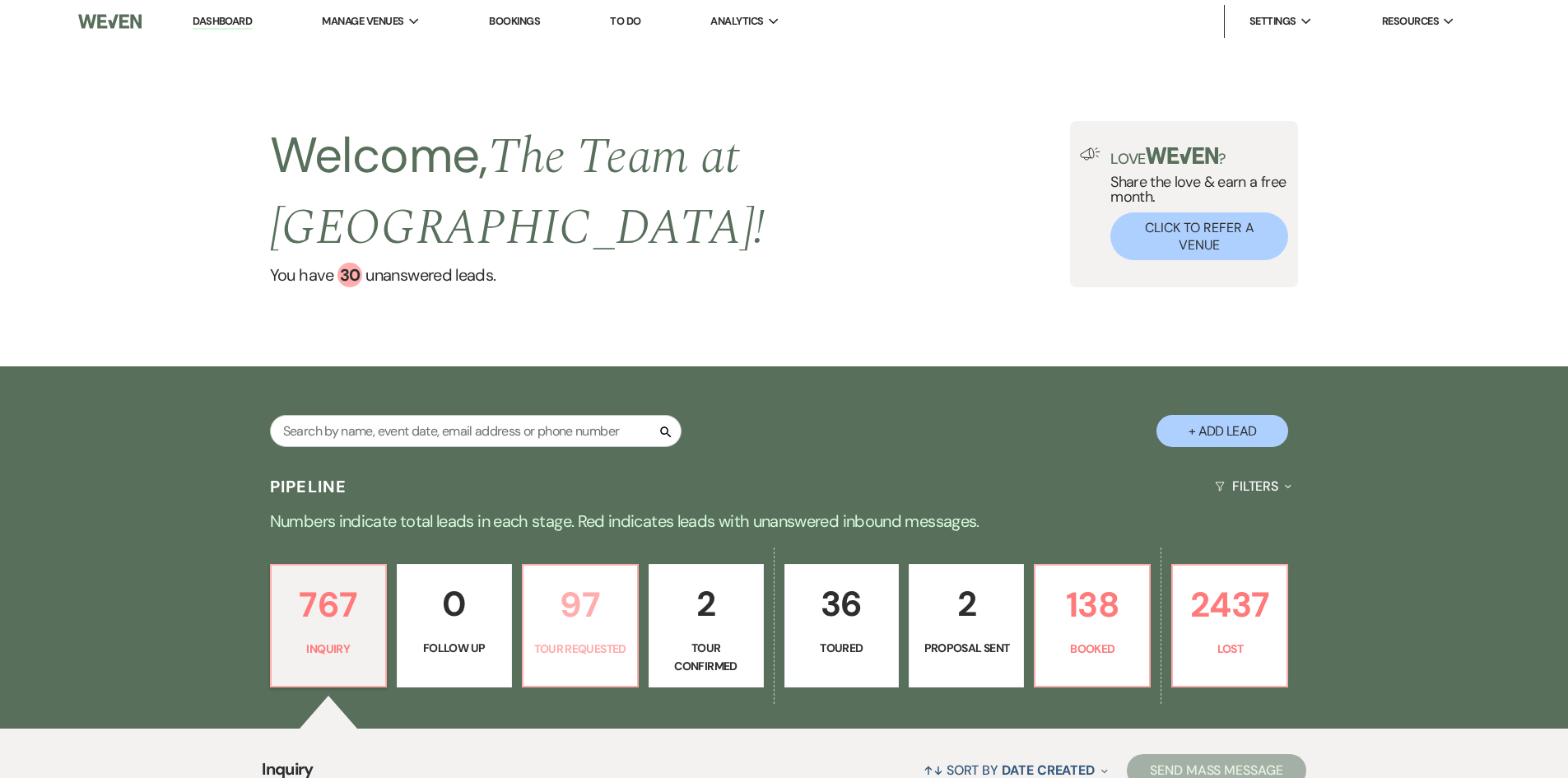
select select "2"
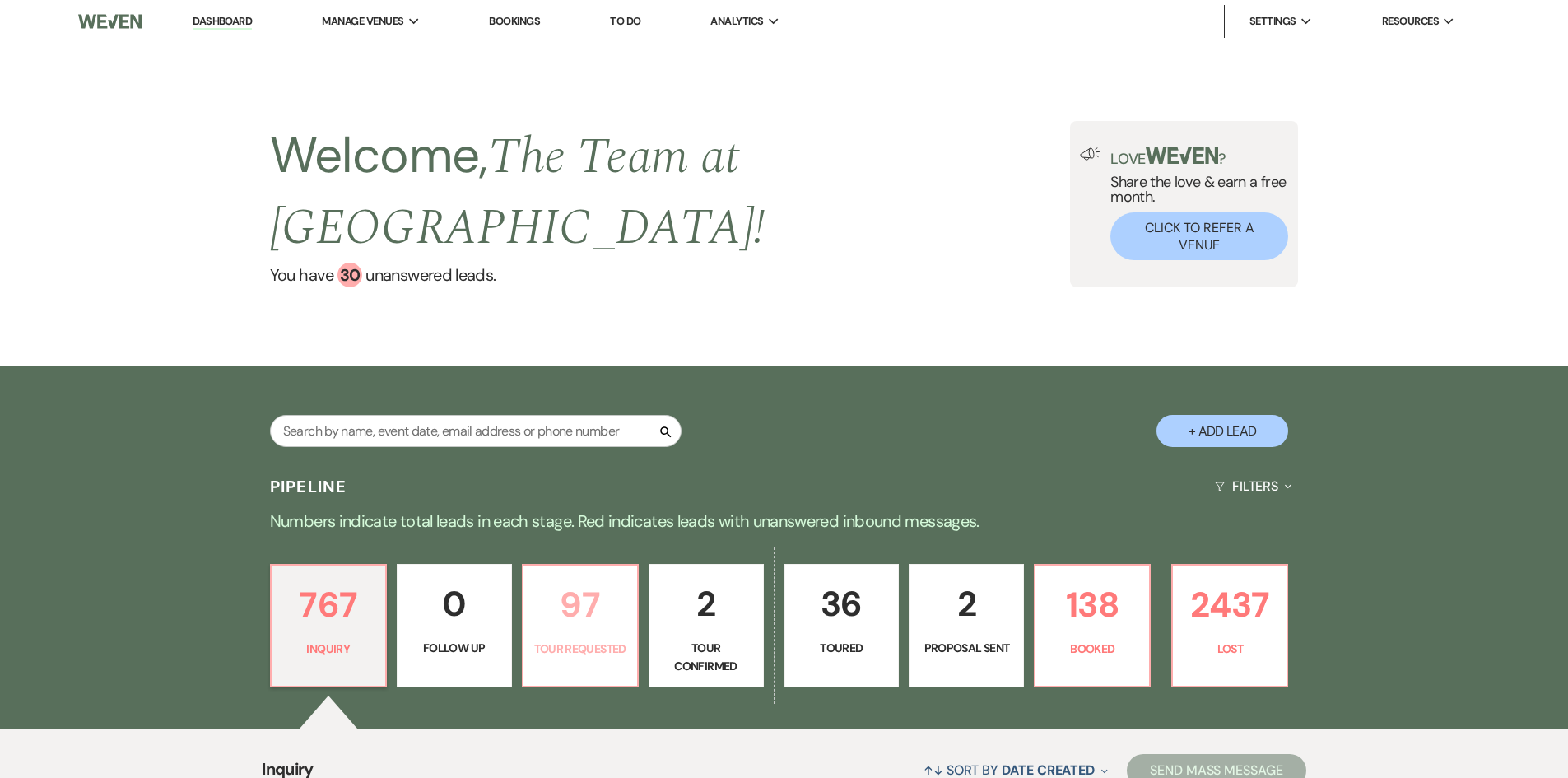
select select "2"
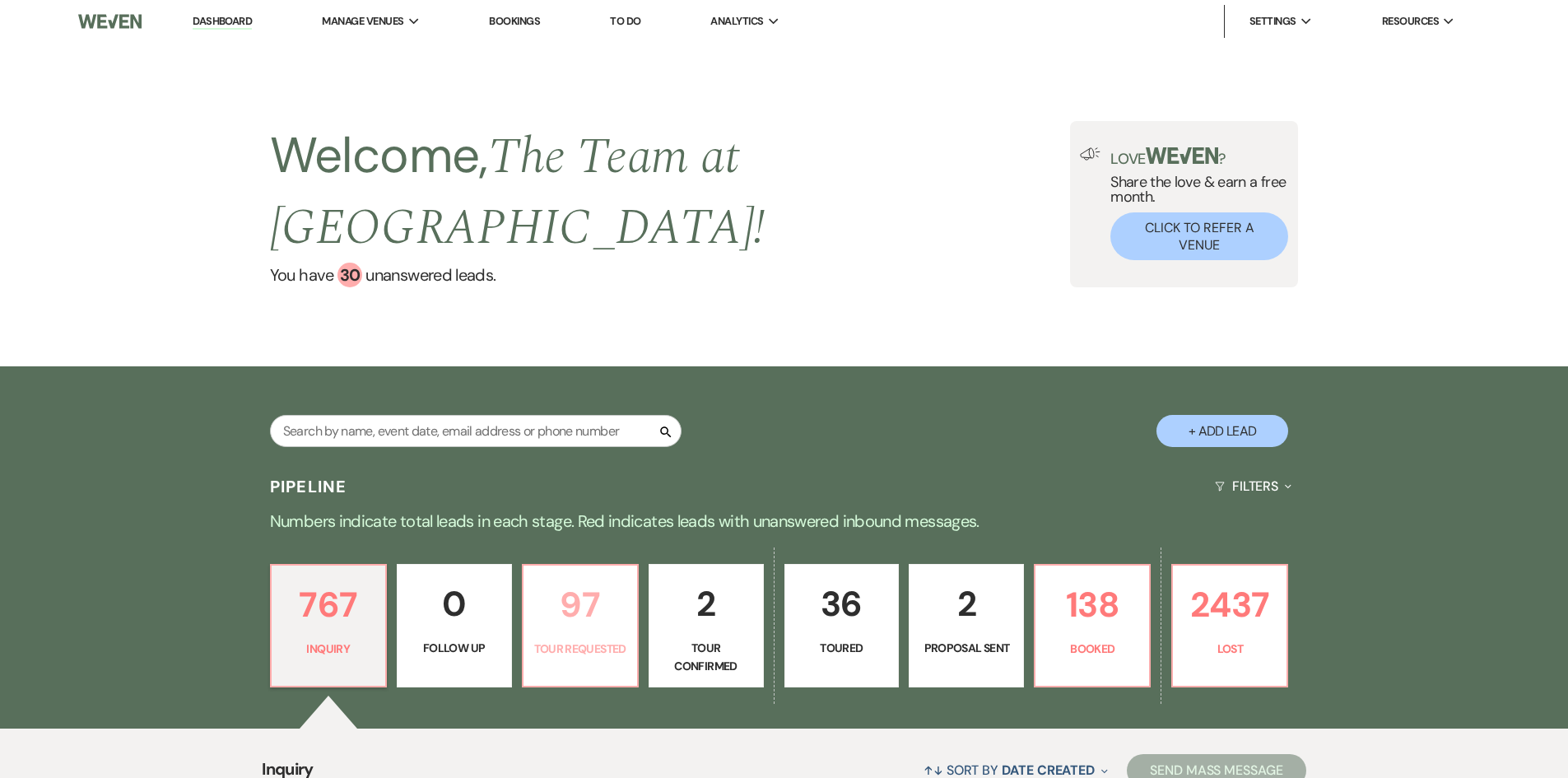
select select "2"
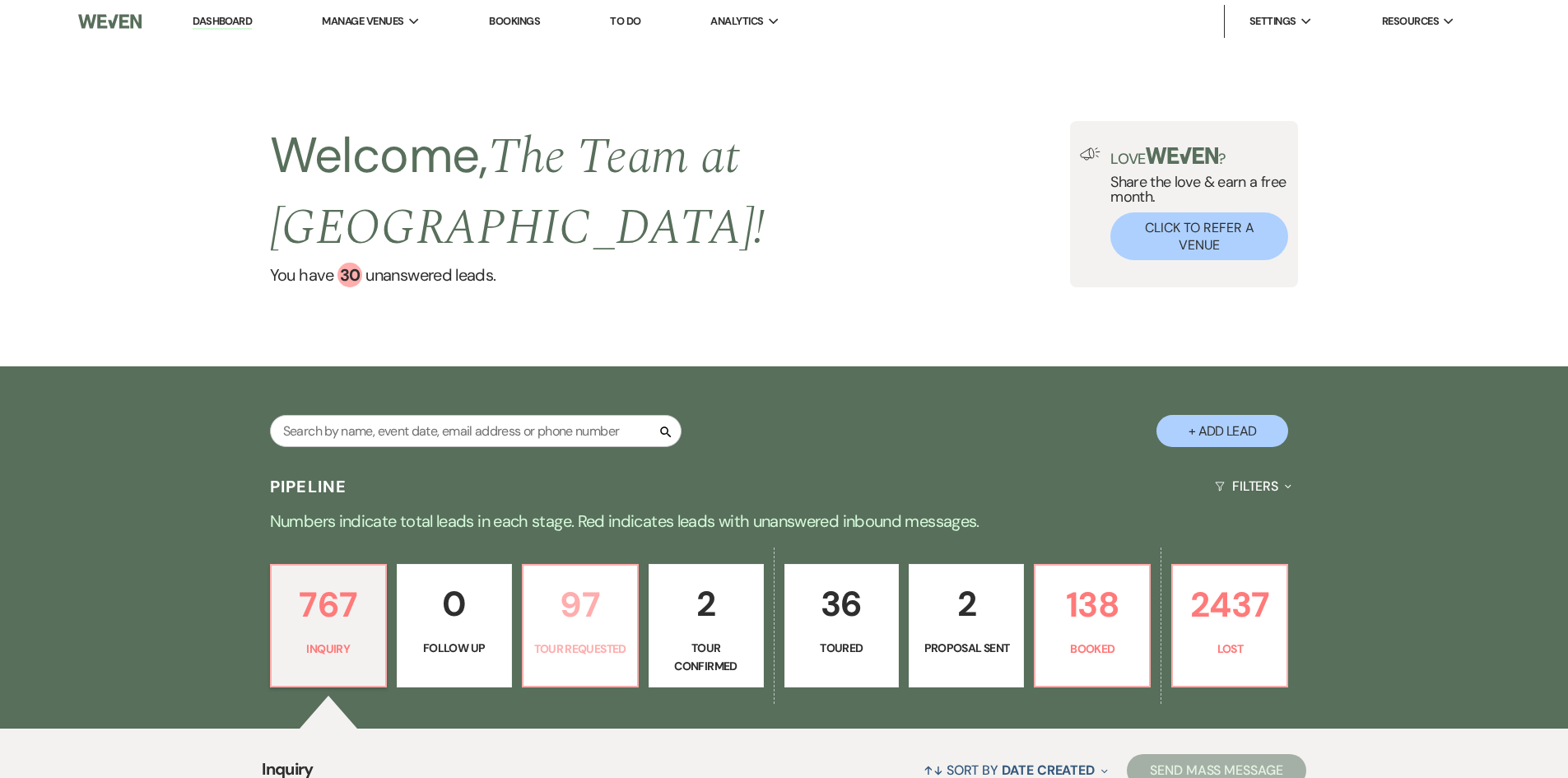
select select "2"
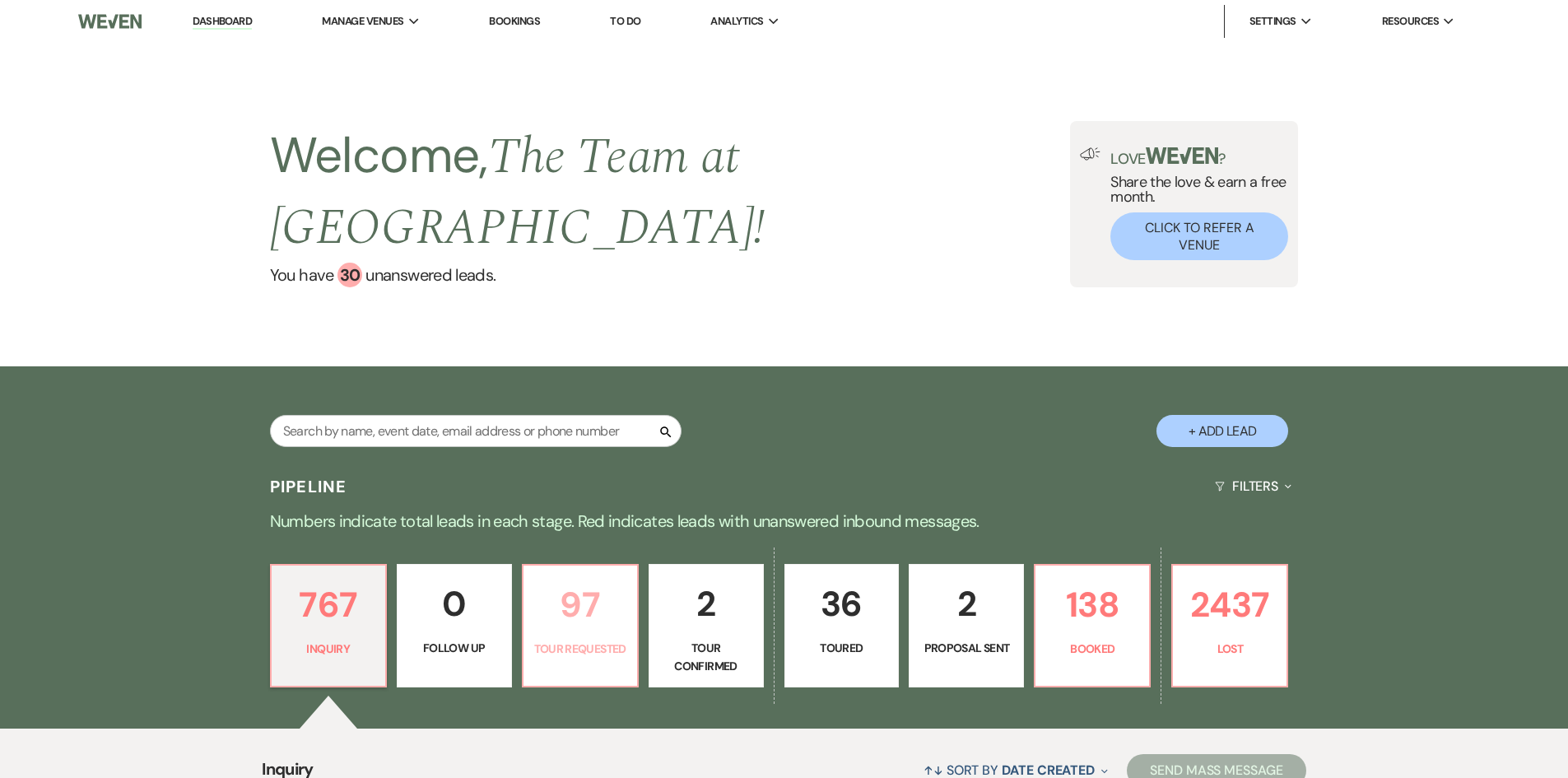
select select "2"
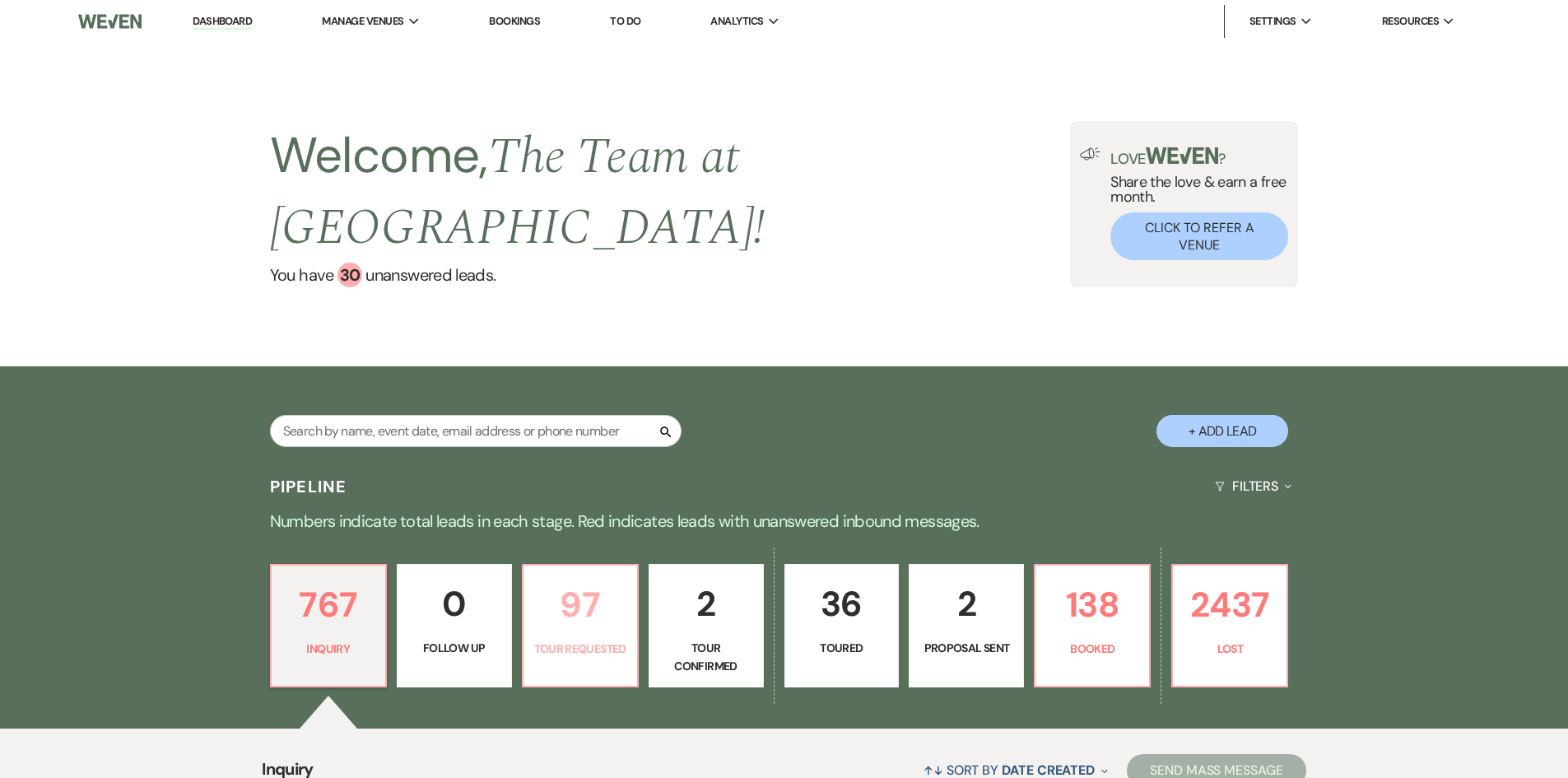
select select "2"
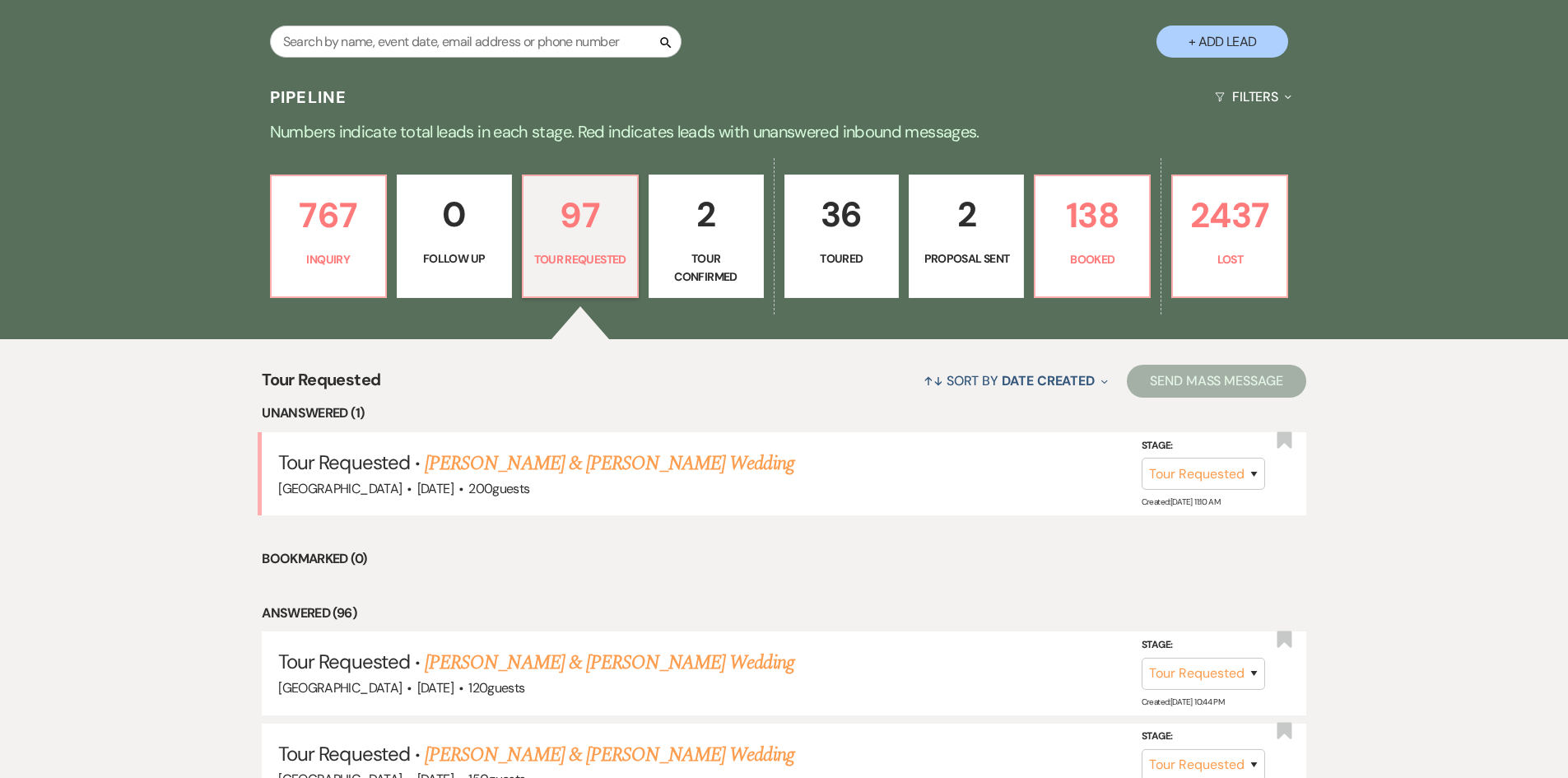
scroll to position [658, 0]
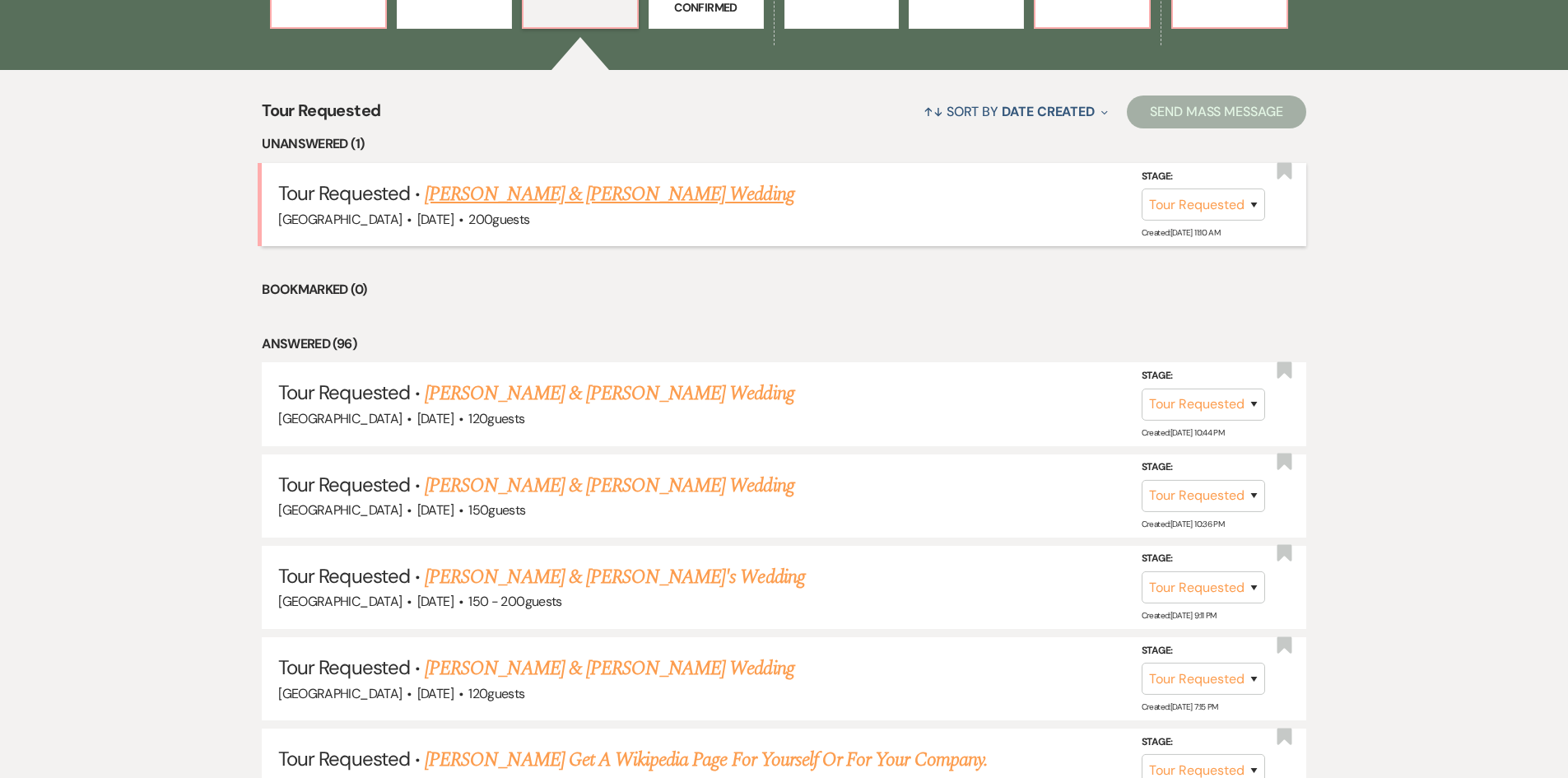
click at [589, 192] on link "[PERSON_NAME] & [PERSON_NAME] Wedding" at bounding box center [609, 194] width 368 height 30
select select "2"
select select "5"
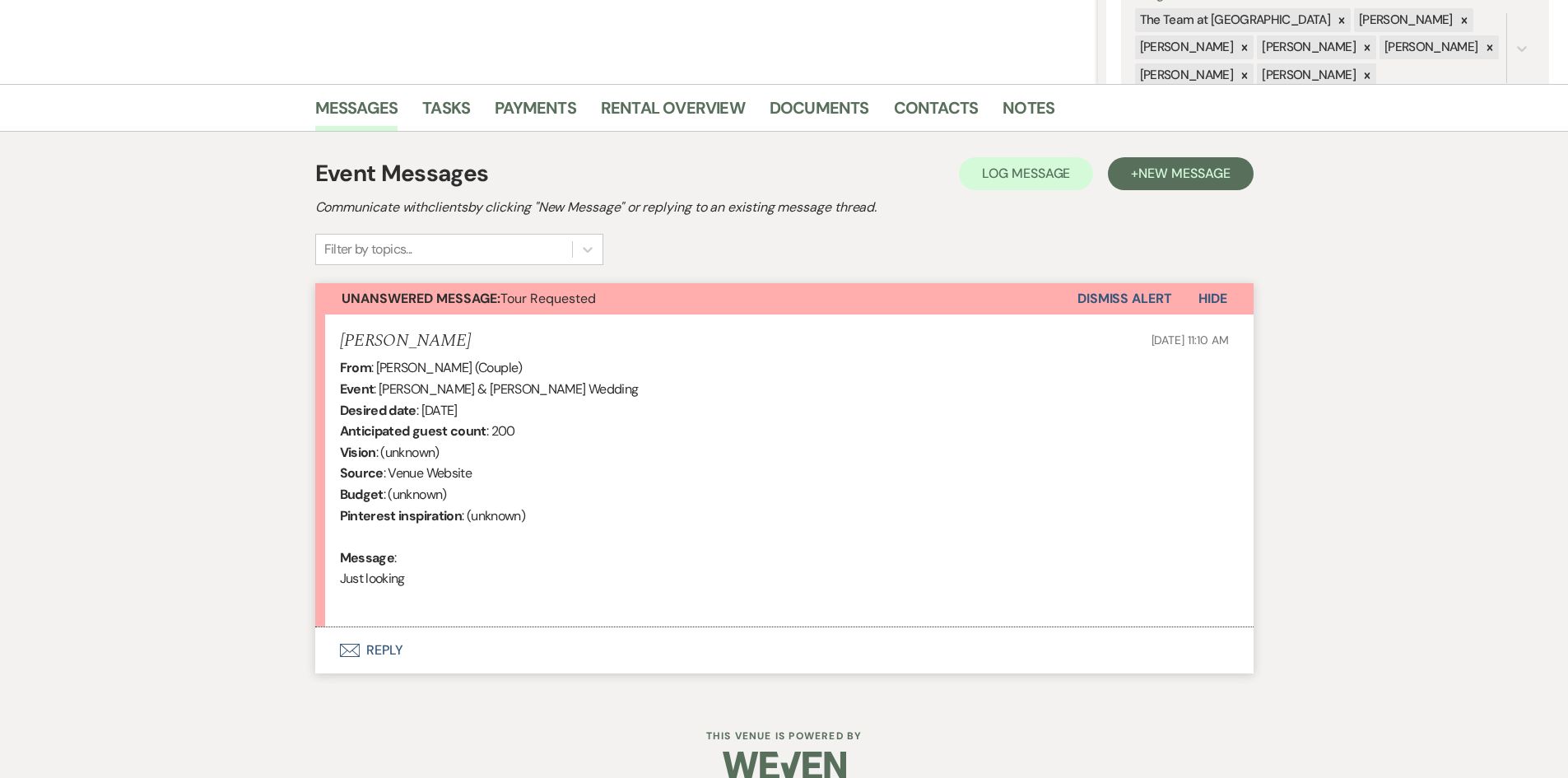
scroll to position [355, 0]
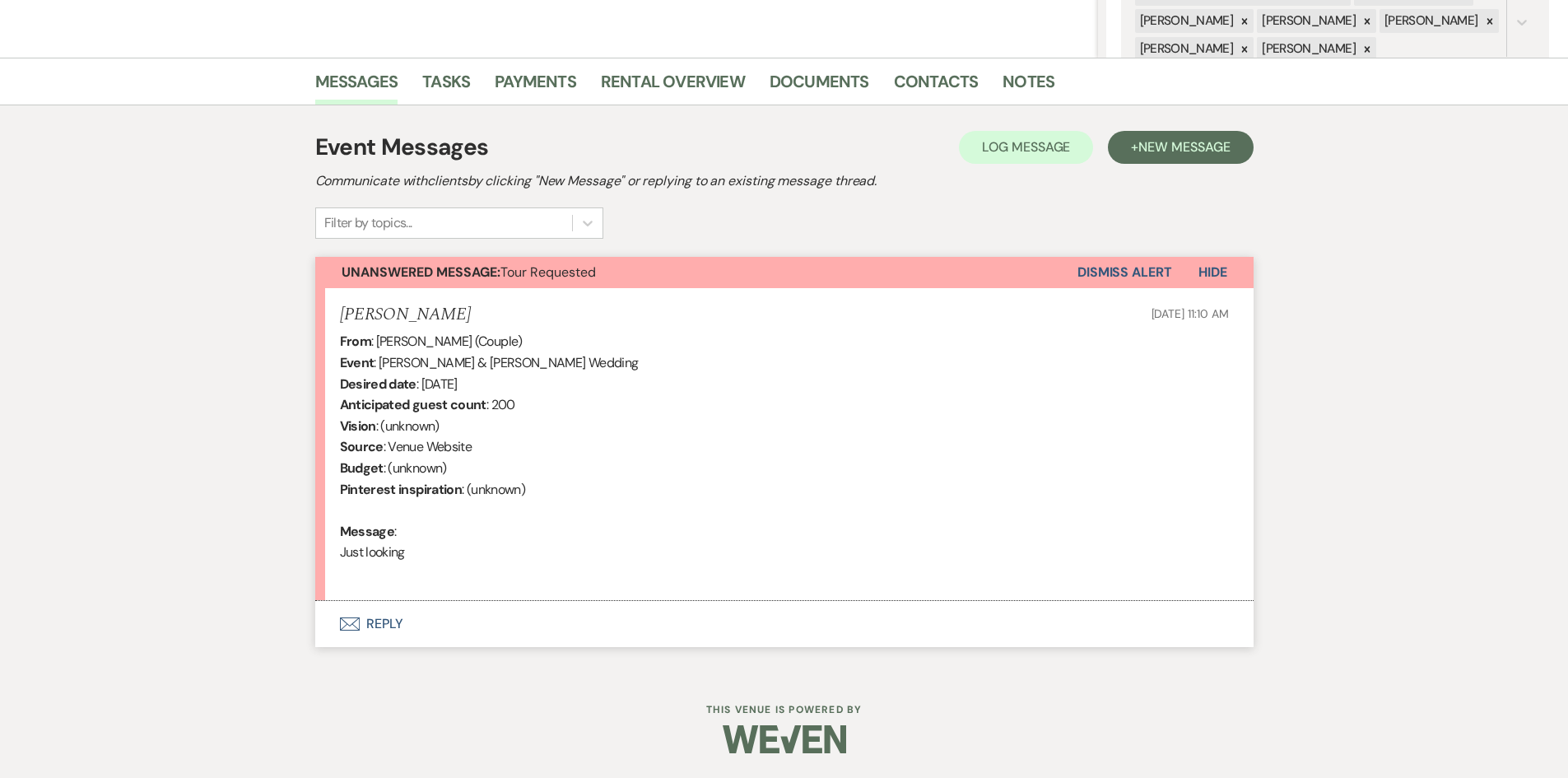
click at [398, 618] on button "Envelope Reply" at bounding box center [784, 624] width 938 height 47
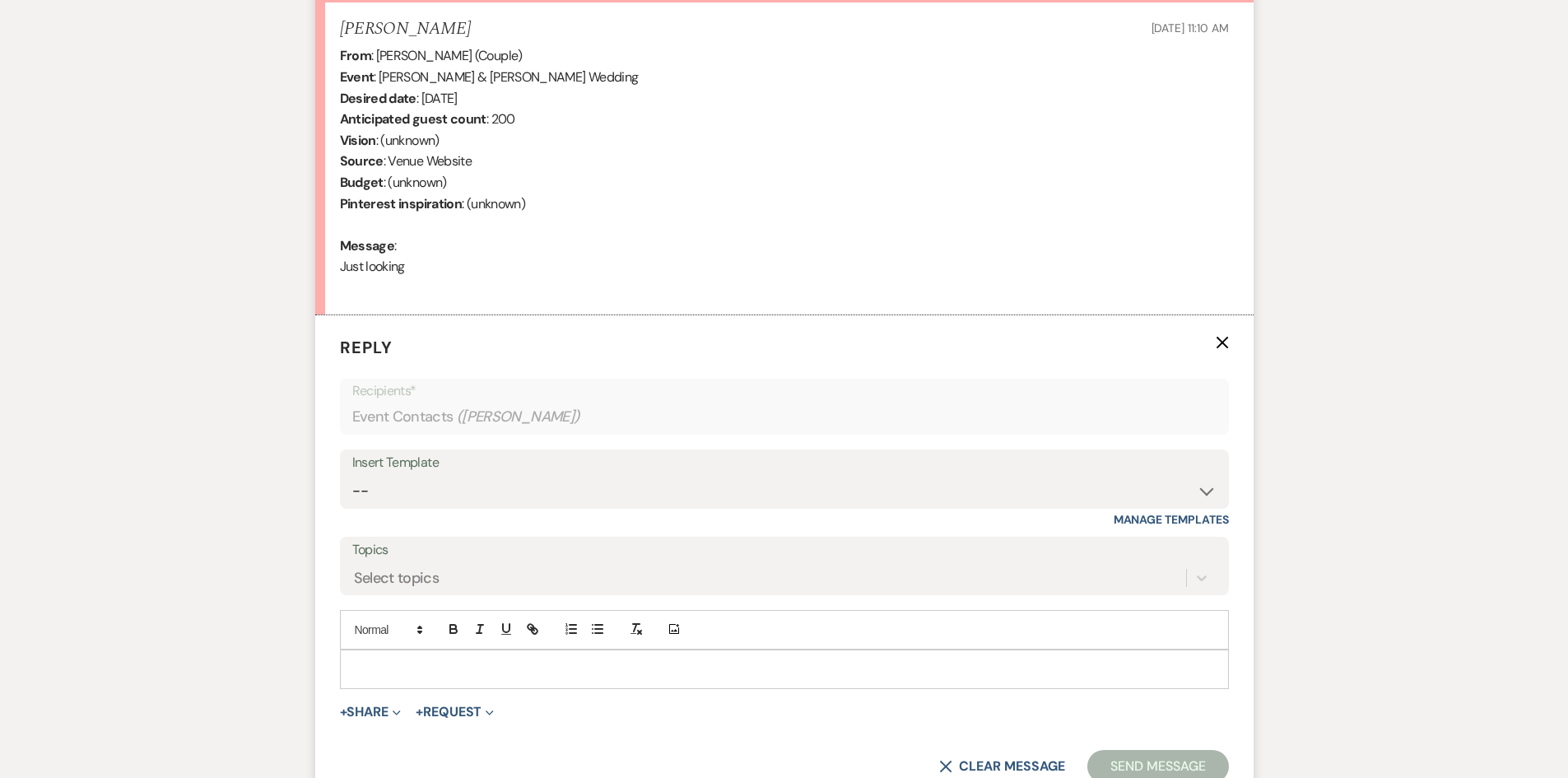
scroll to position [685, 0]
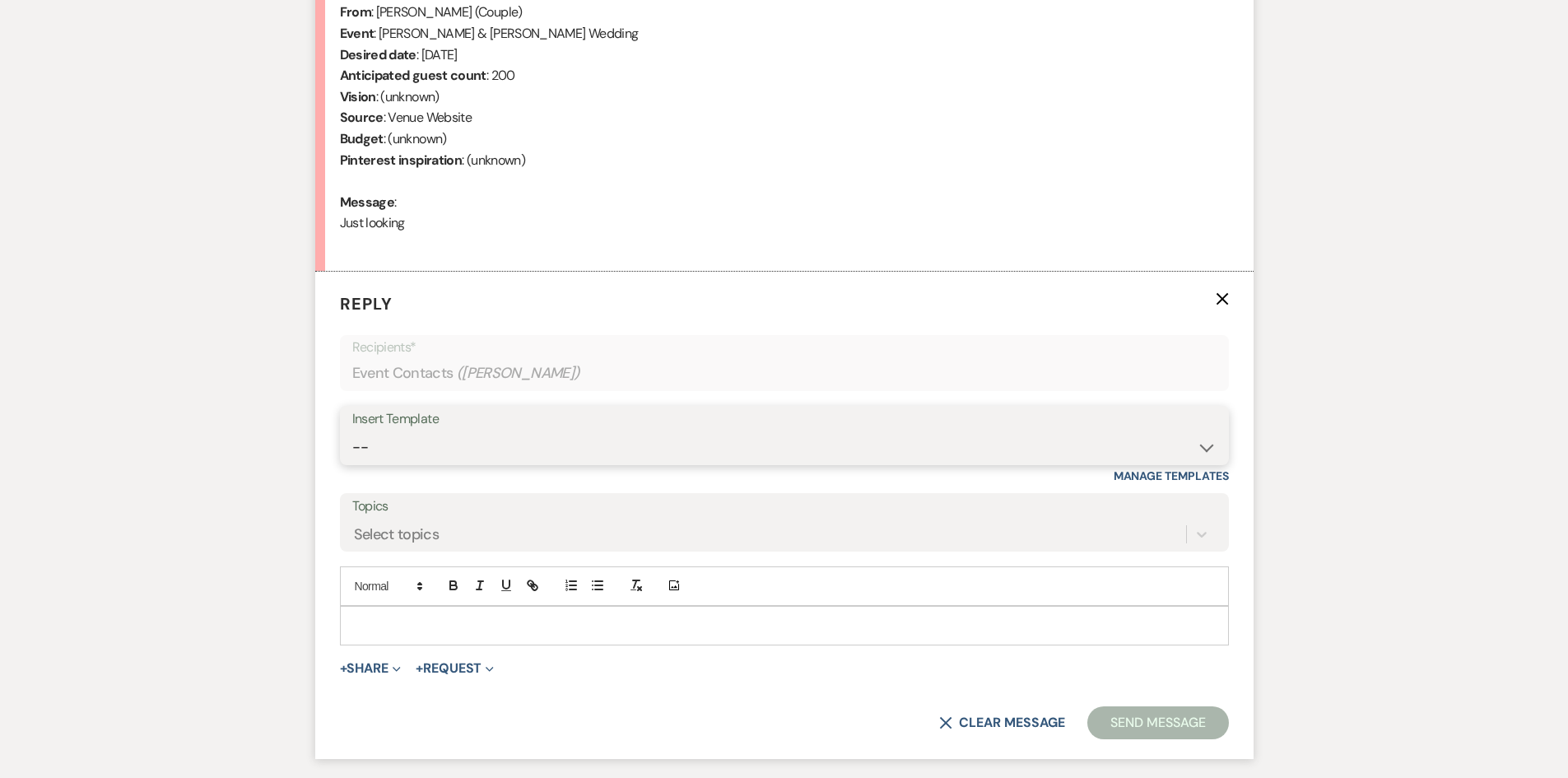
click at [1208, 446] on select "-- Initial Inquiry Auto Response - Weddings Contract - Corporate & Private Even…" at bounding box center [784, 447] width 864 height 32
select select "1124"
click at [352, 432] on select "-- Initial Inquiry Auto Response - Weddings Contract - Corporate & Private Even…" at bounding box center [784, 447] width 864 height 32
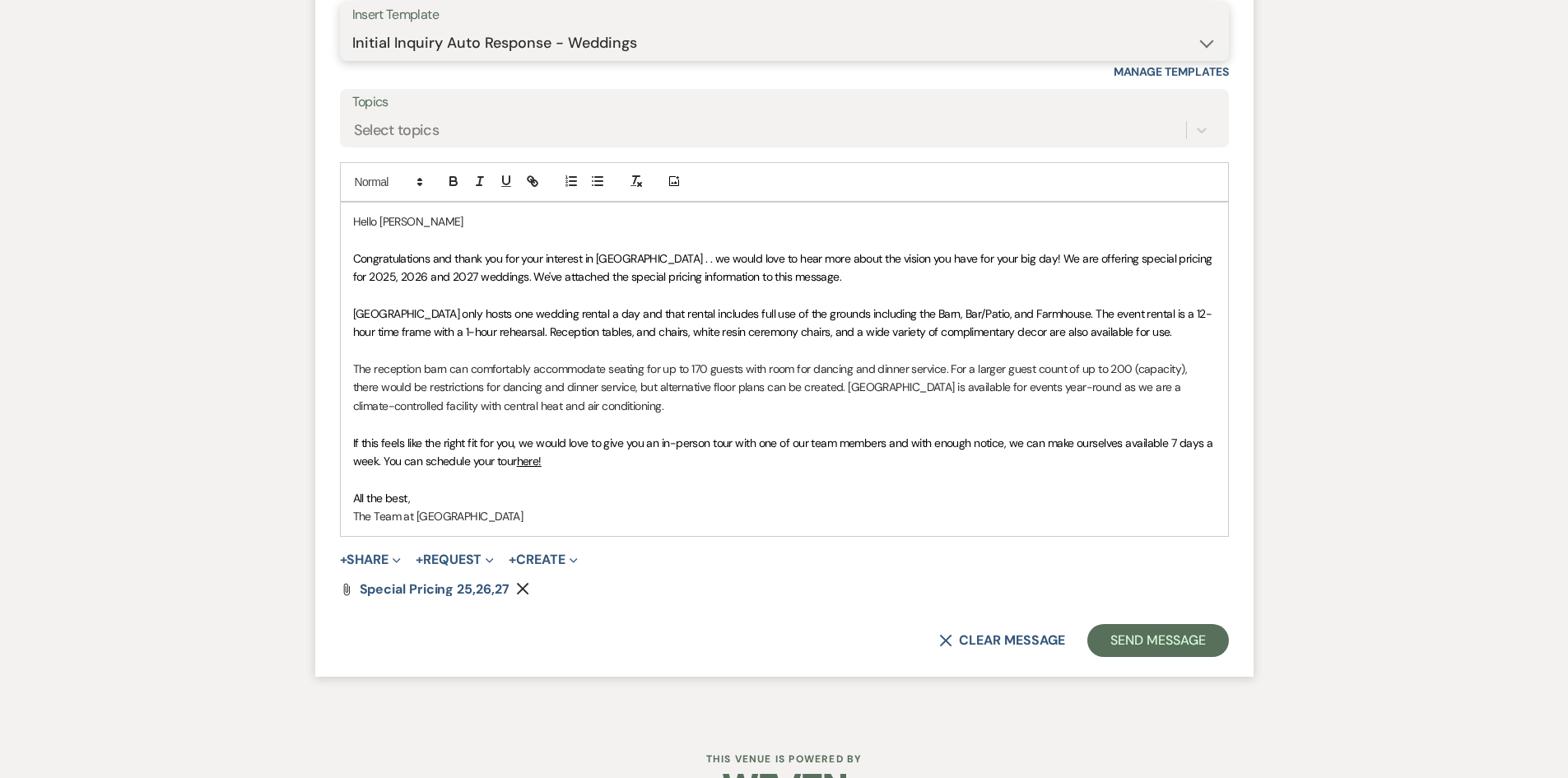
scroll to position [1096, 0]
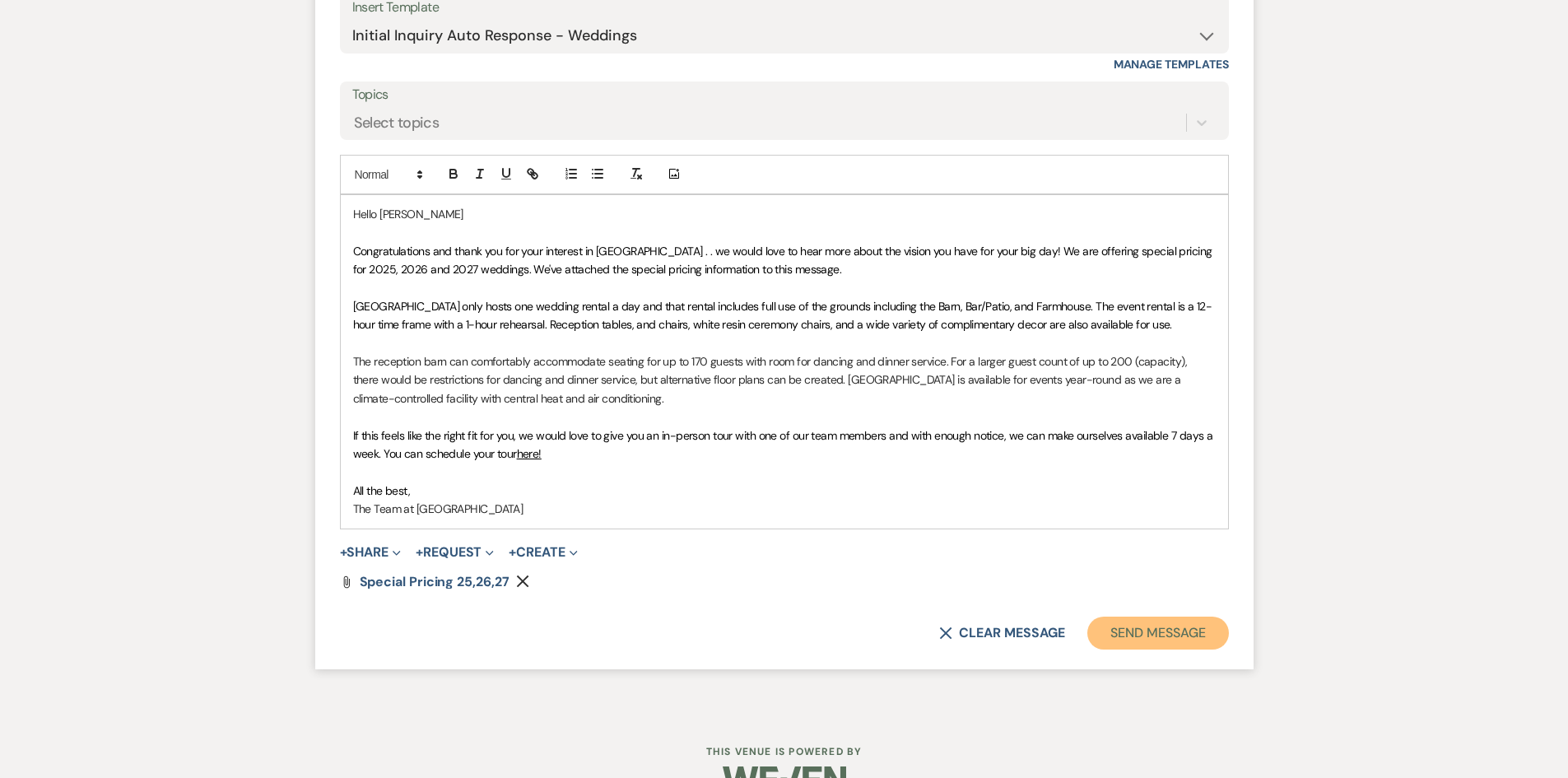
click at [1167, 627] on button "Send Message" at bounding box center [1157, 632] width 141 height 33
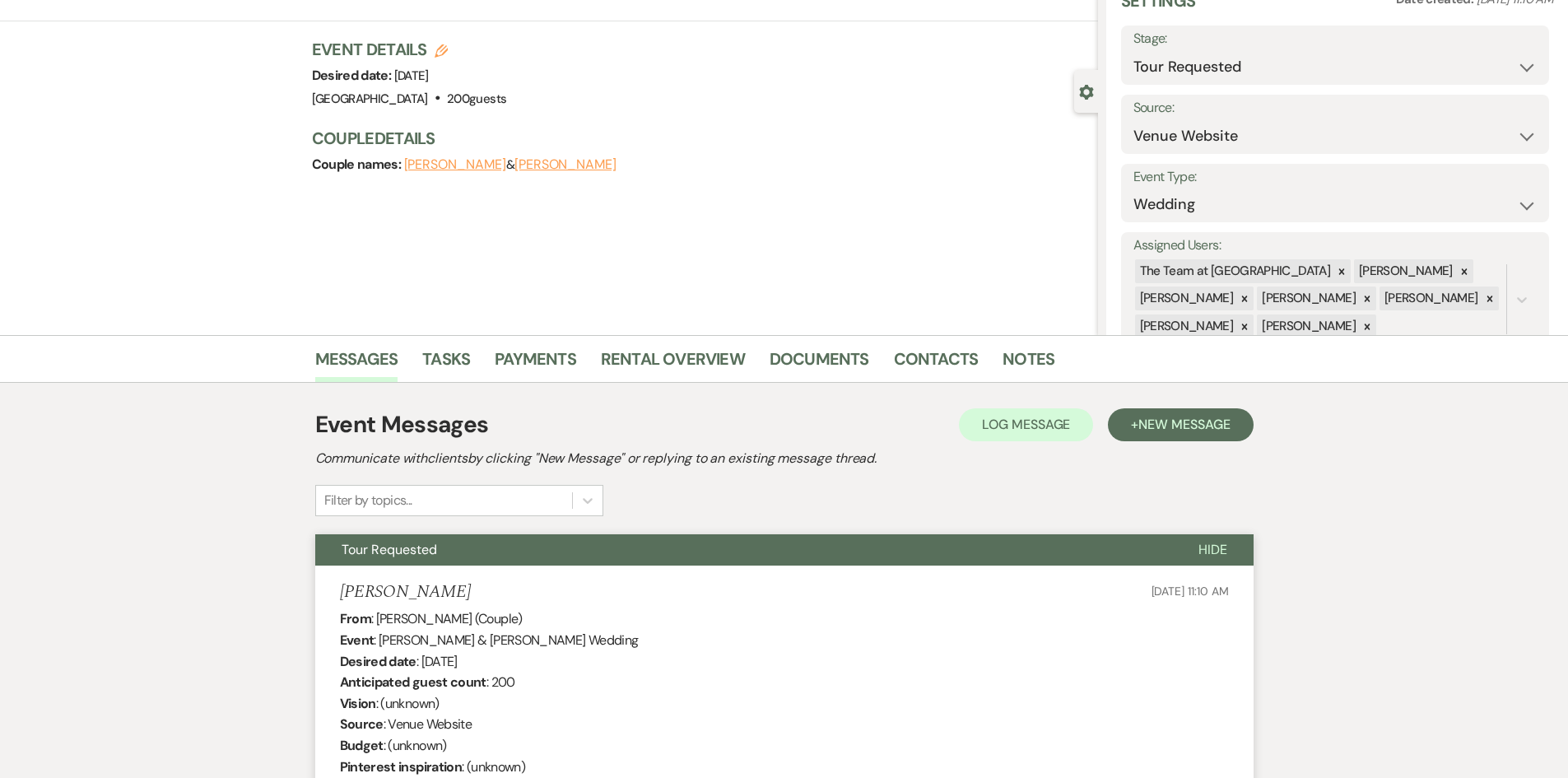
scroll to position [0, 0]
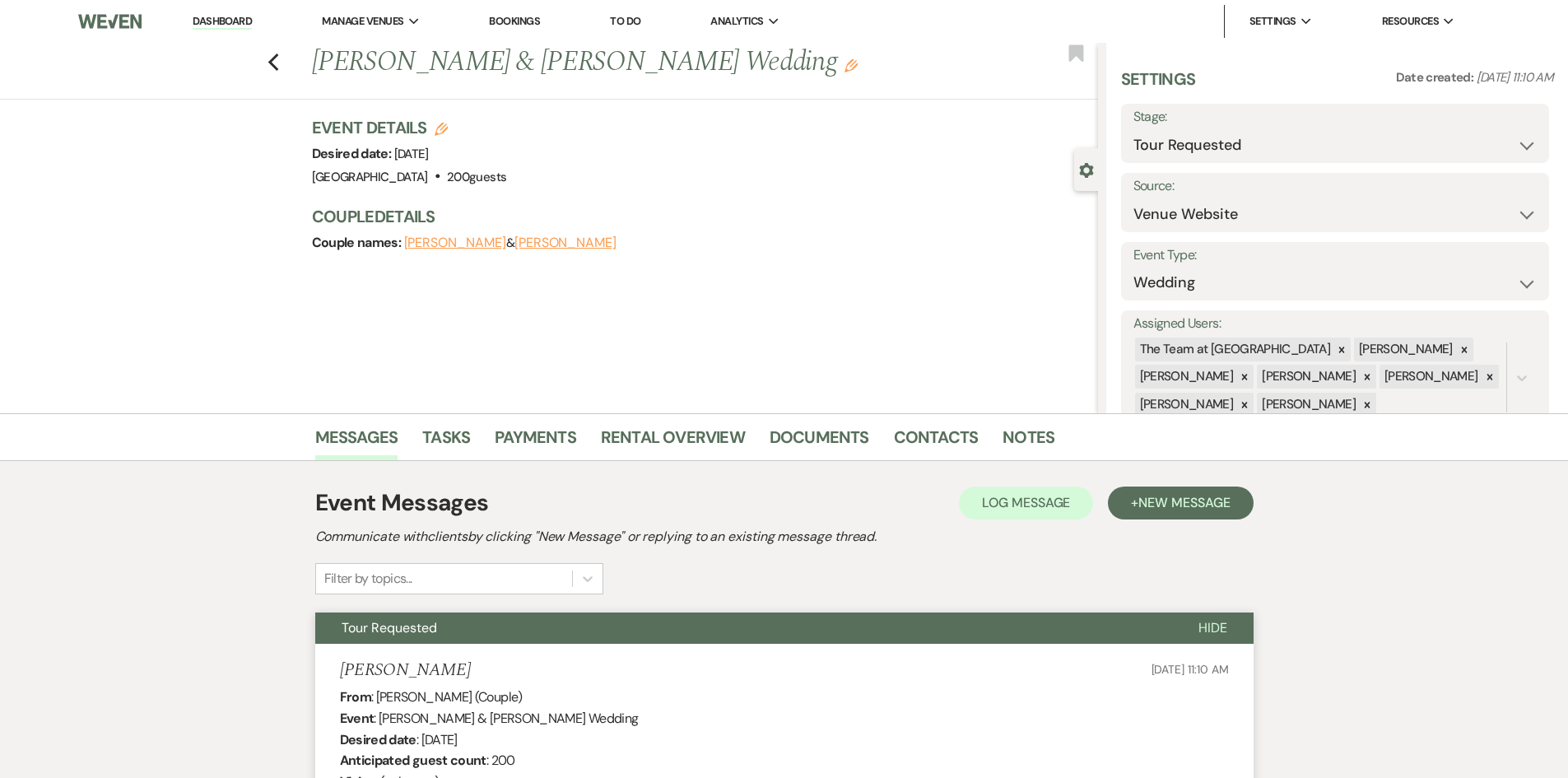
click at [227, 13] on li "Dashboard" at bounding box center [222, 21] width 75 height 33
click at [222, 16] on link "Dashboard" at bounding box center [223, 22] width 59 height 16
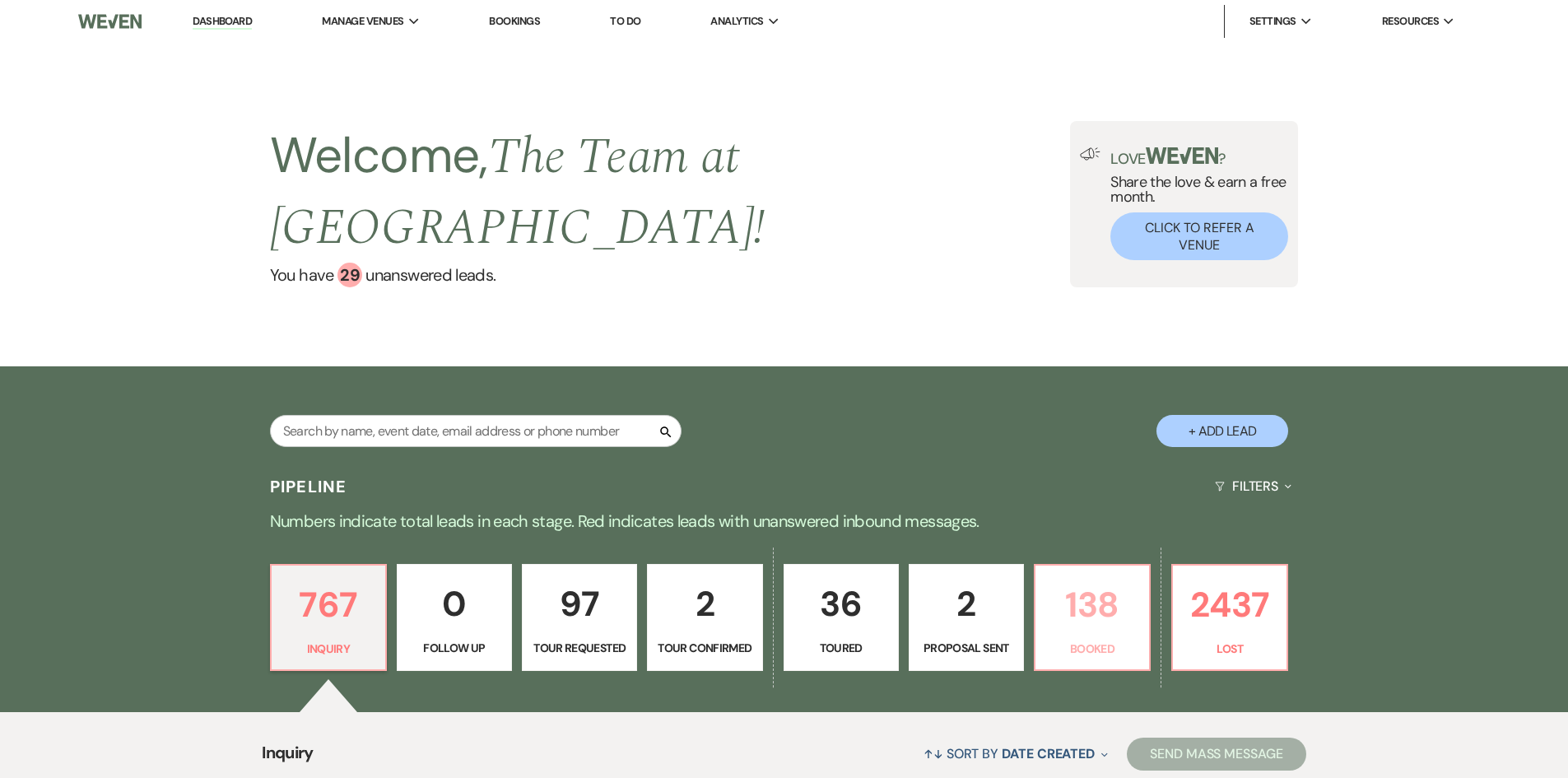
click at [1115, 604] on p "138" at bounding box center [1092, 605] width 94 height 55
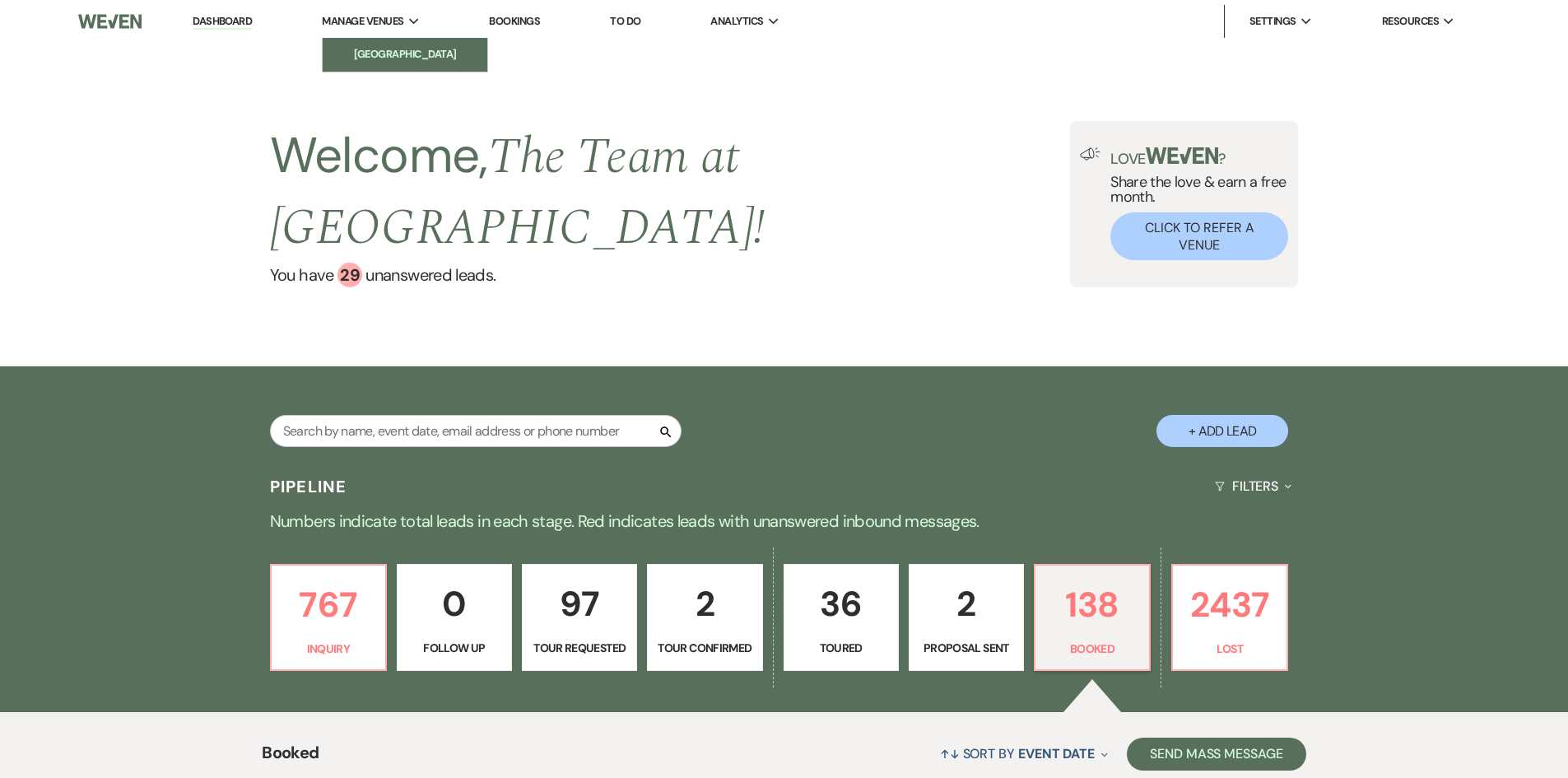
click at [364, 49] on li "[GEOGRAPHIC_DATA]" at bounding box center [405, 54] width 148 height 17
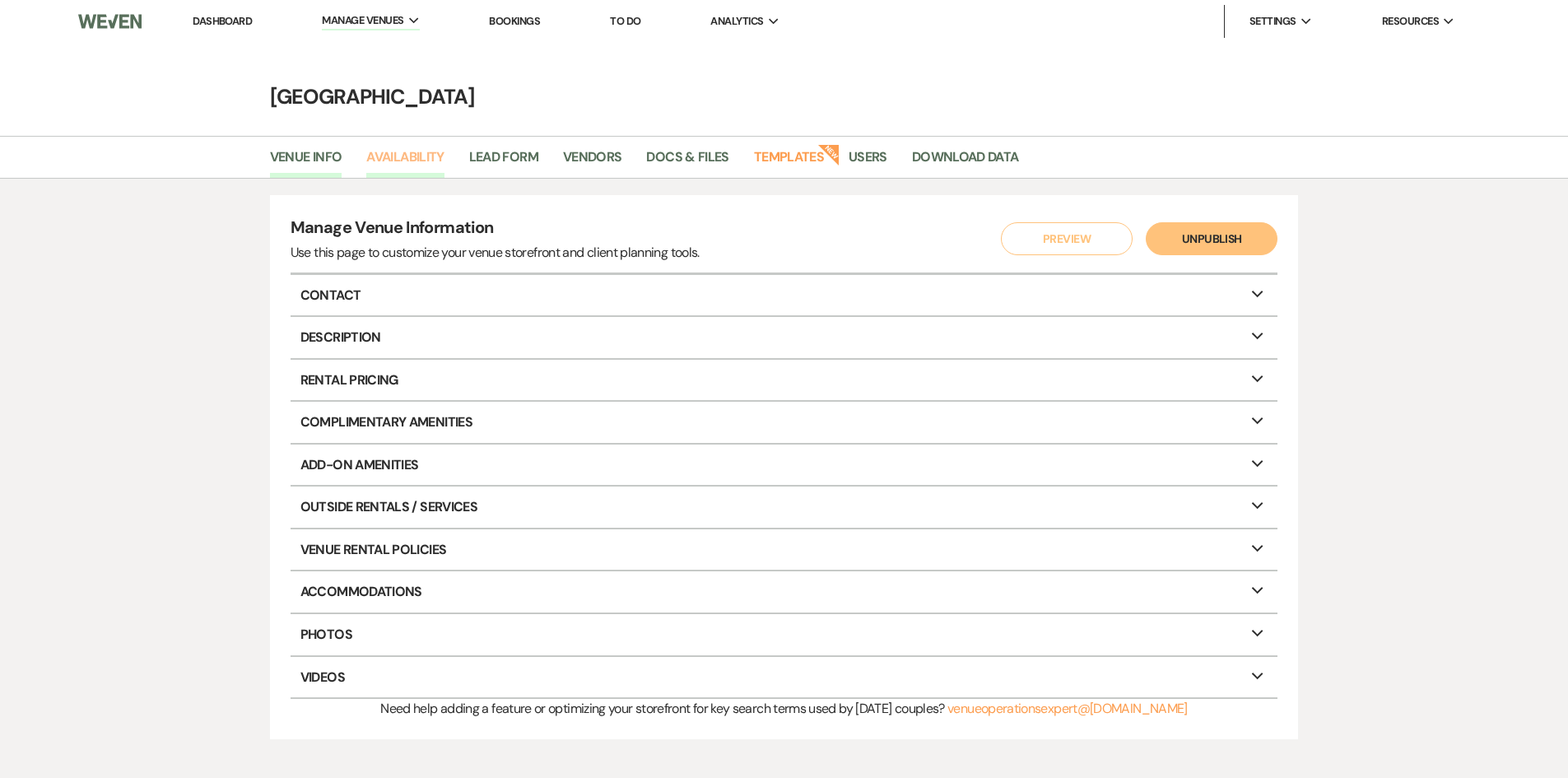
click at [379, 149] on link "Availability" at bounding box center [405, 162] width 77 height 32
select select "3"
select select "2026"
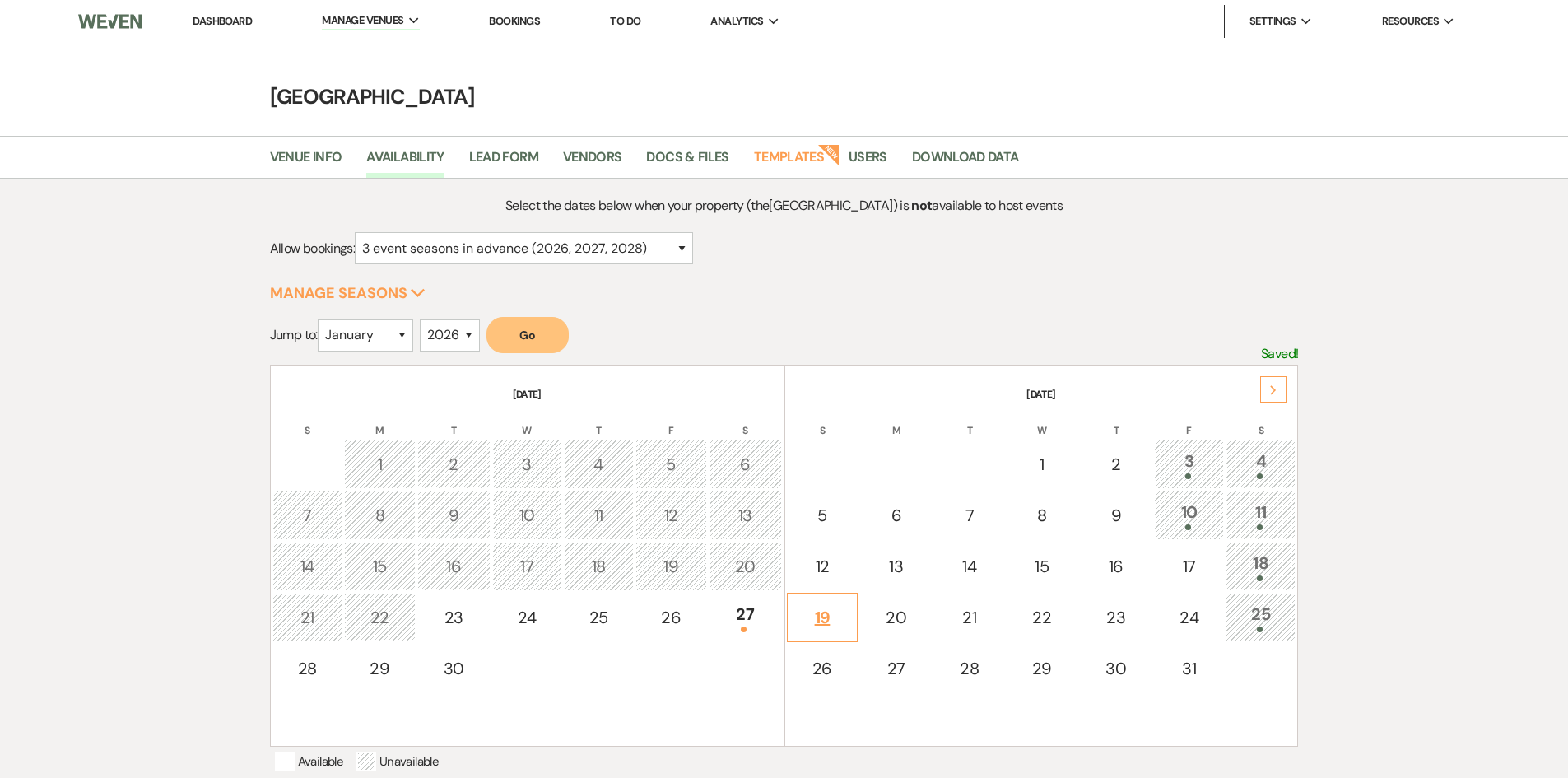
click at [837, 616] on div "19" at bounding box center [823, 617] width 53 height 25
select select "other"
select select "false"
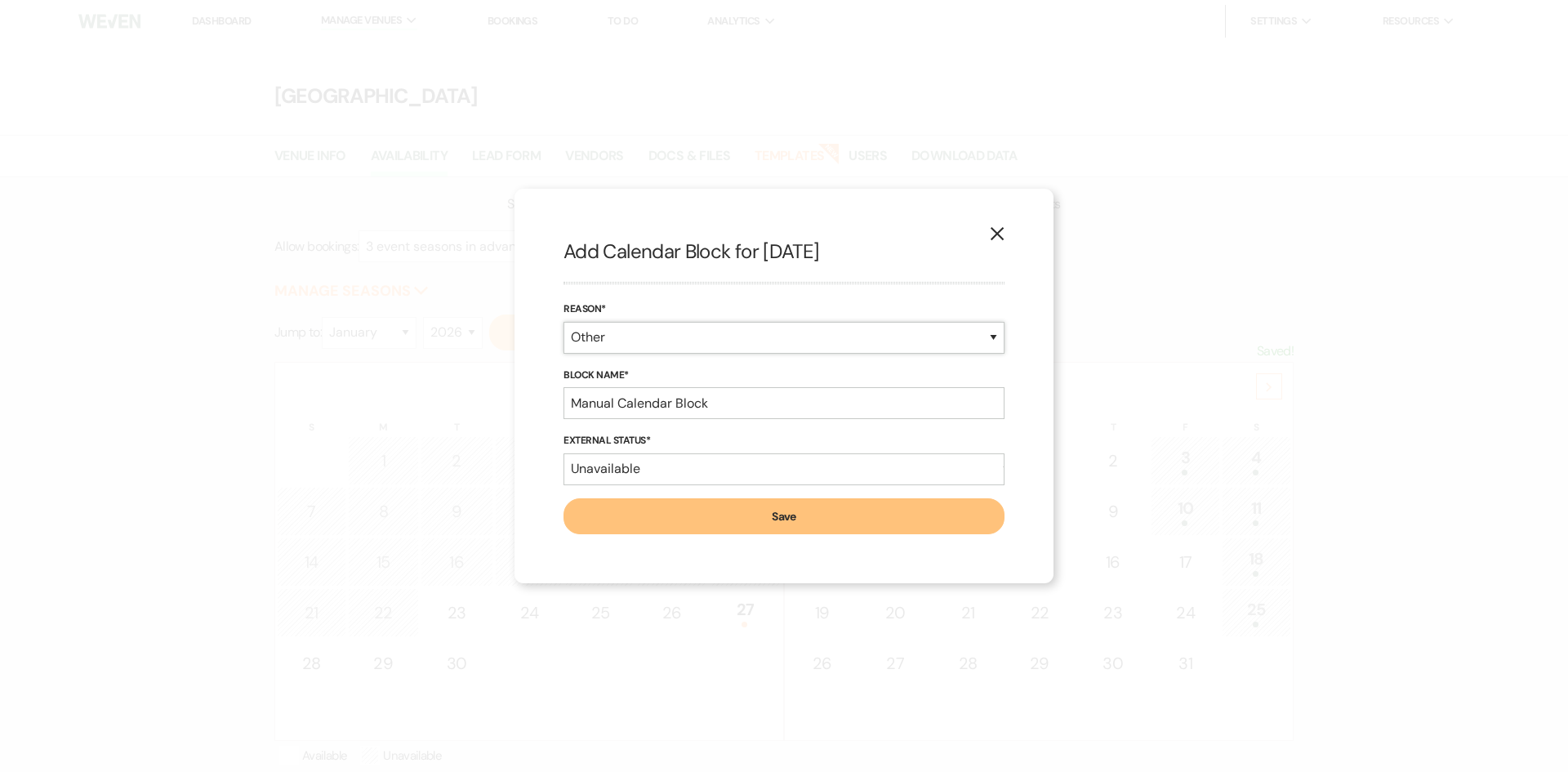
click at [994, 333] on select "Booked Event Hold Other" at bounding box center [784, 338] width 441 height 31
select select "bookedEvent"
click at [564, 354] on select "Booked Event Hold Other" at bounding box center [784, 338] width 441 height 31
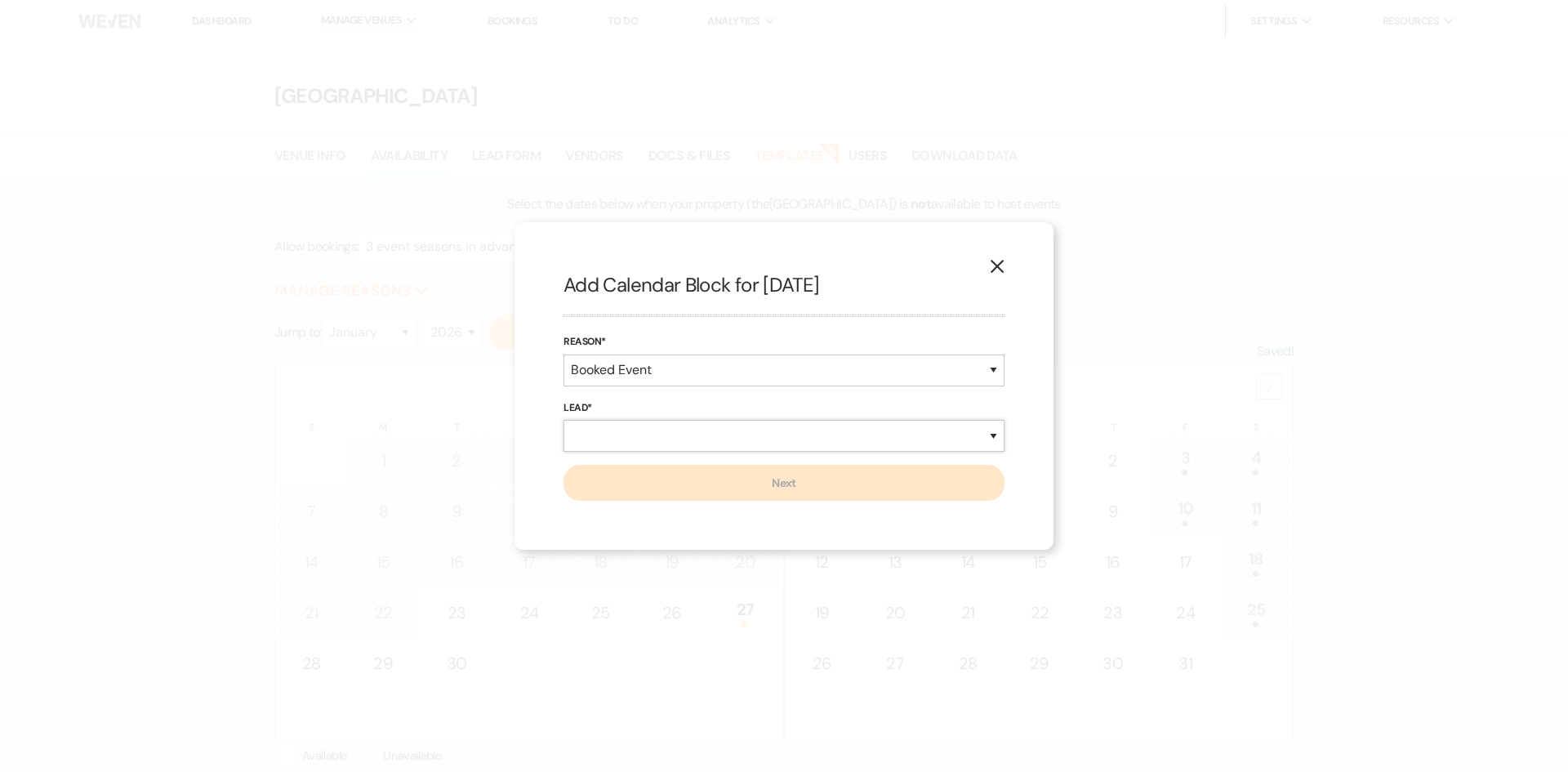
click at [644, 431] on select "New Lead Existing Lead" at bounding box center [784, 435] width 441 height 31
select select "existingLead"
click at [564, 419] on select "New Lead Existing Lead" at bounding box center [784, 435] width 441 height 31
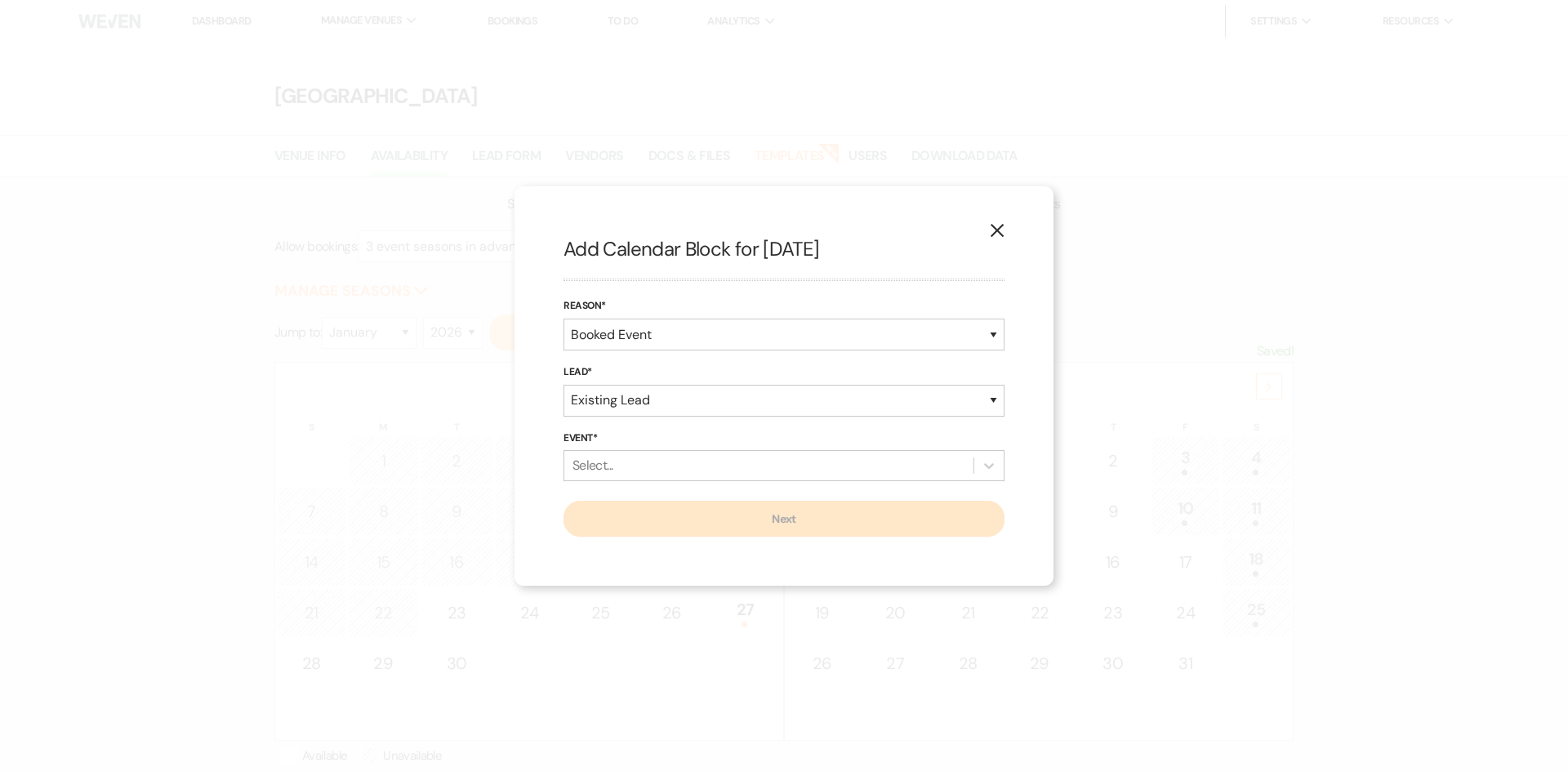
click at [645, 463] on div "Select..." at bounding box center [768, 466] width 410 height 29
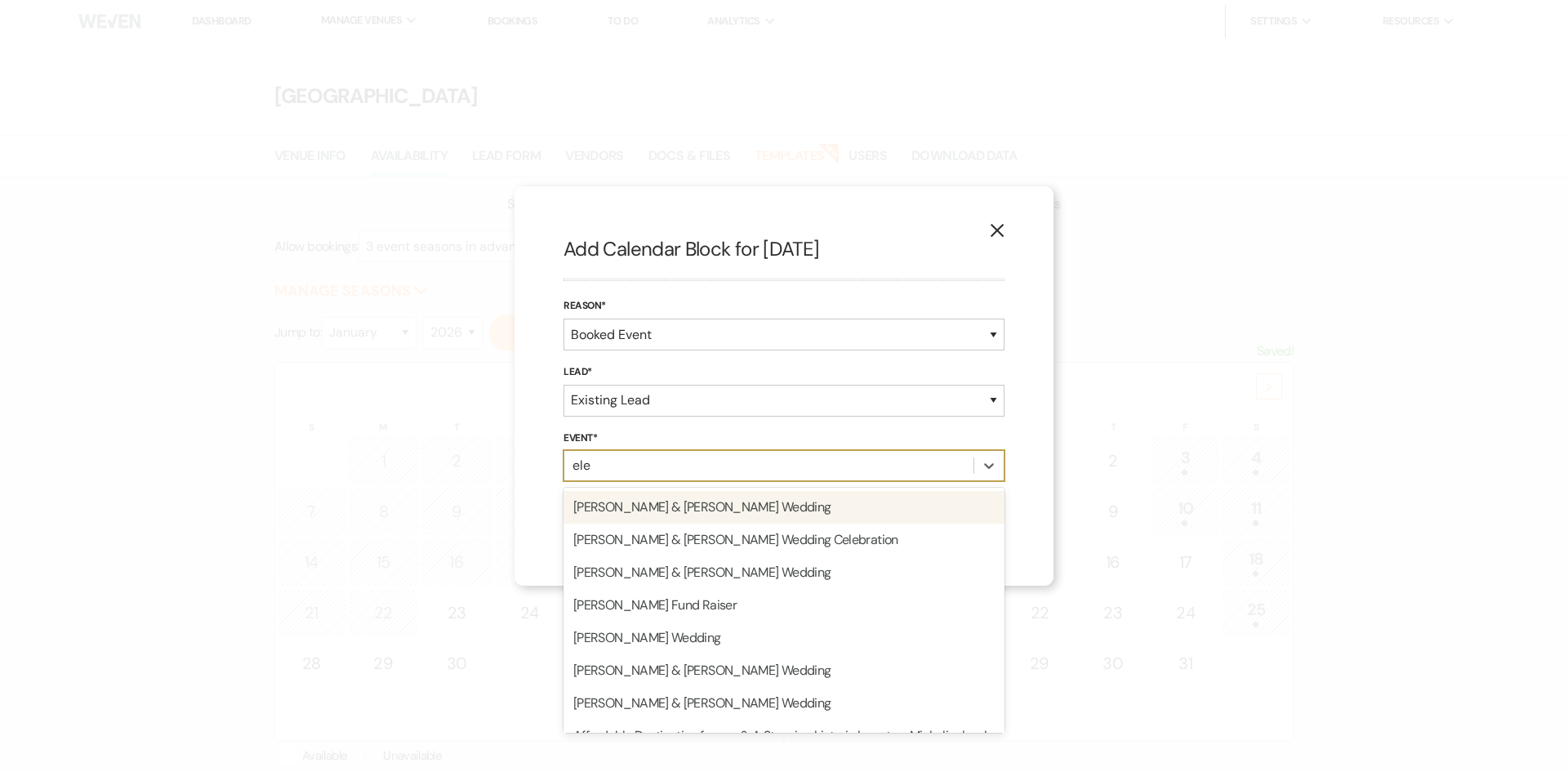
type input "elea"
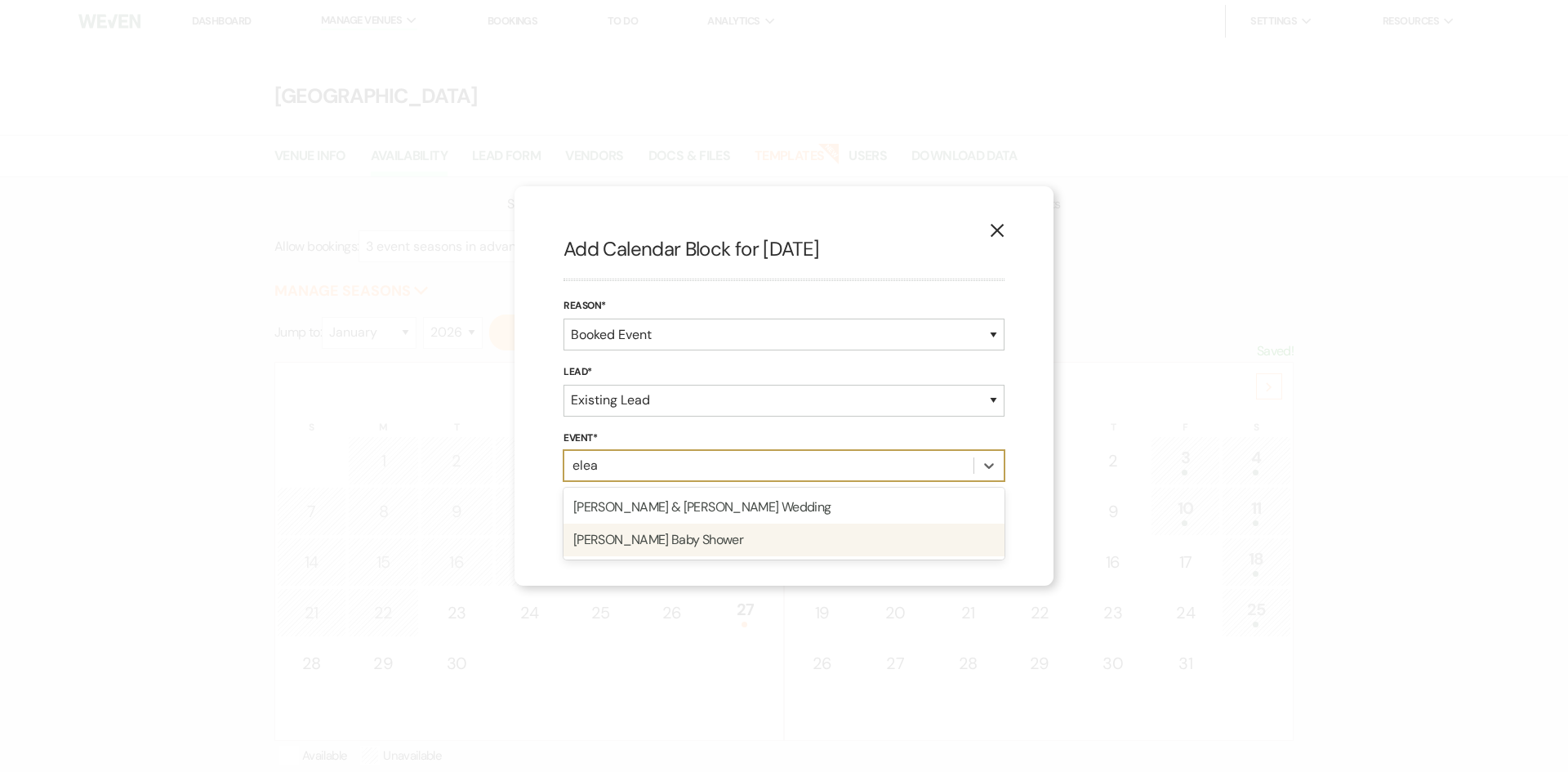
click at [651, 544] on div "[PERSON_NAME] Baby Shower" at bounding box center [784, 539] width 441 height 32
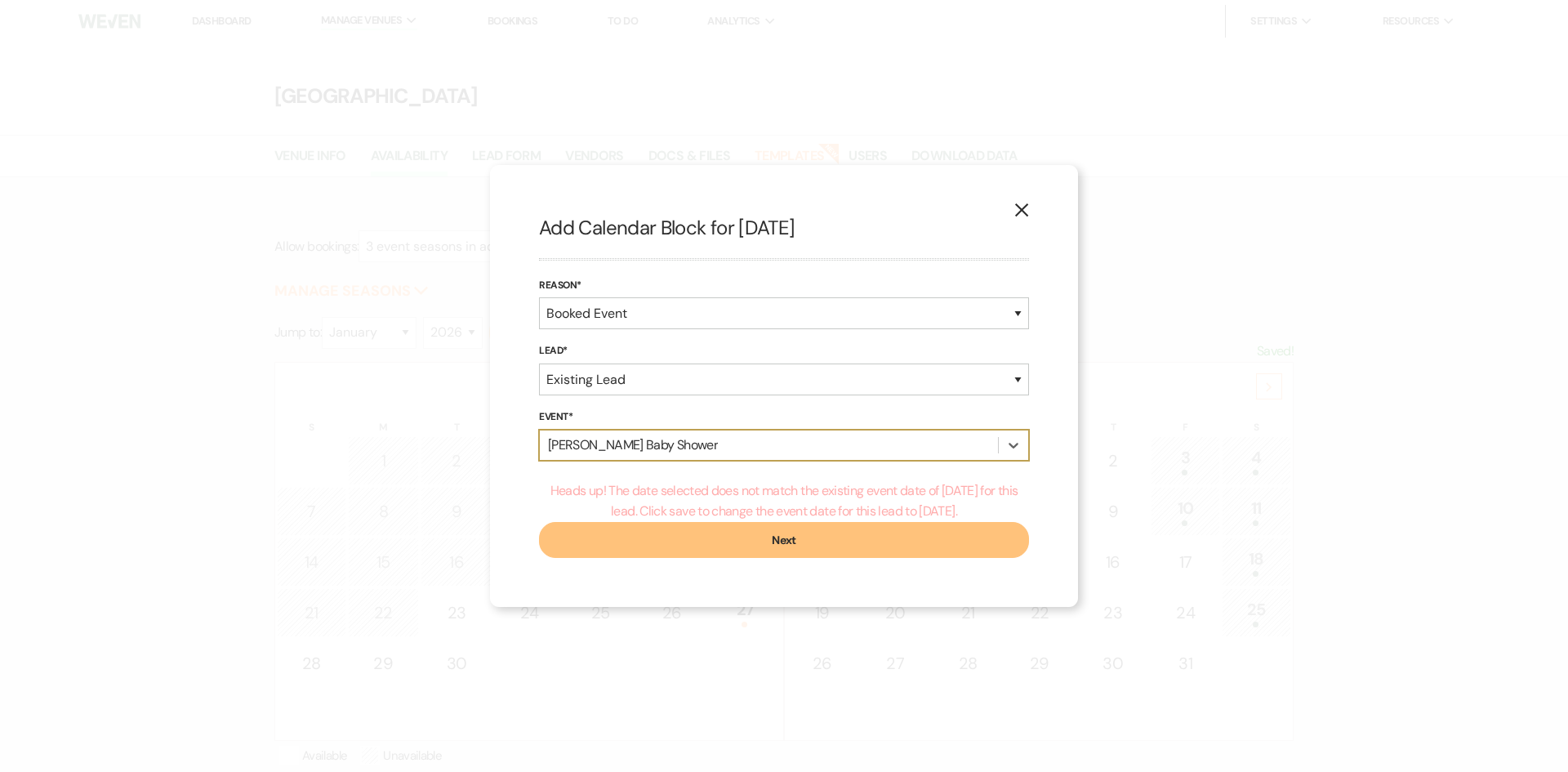
click at [651, 534] on button "Next" at bounding box center [784, 539] width 490 height 36
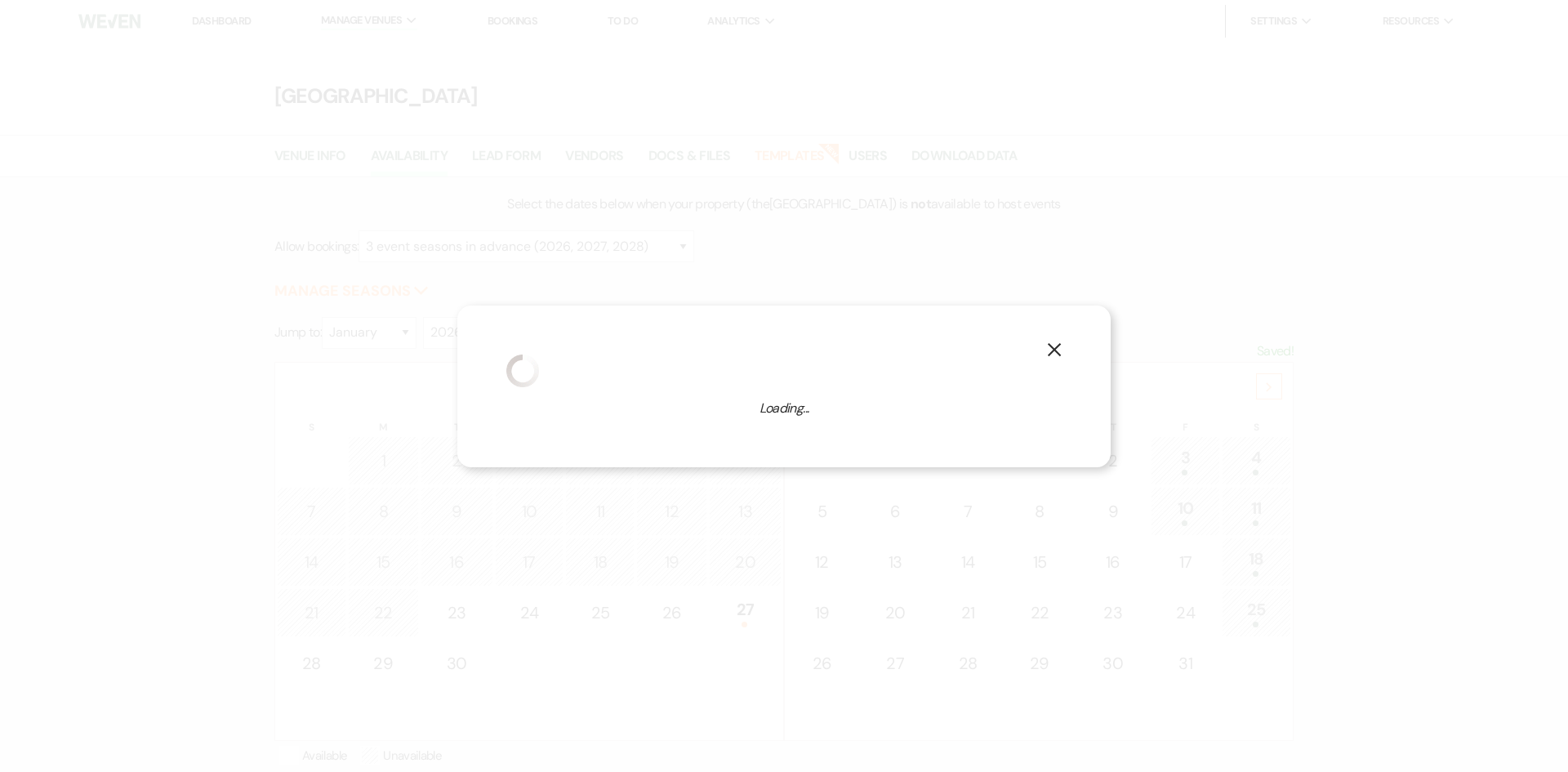
select select "3"
select select "618"
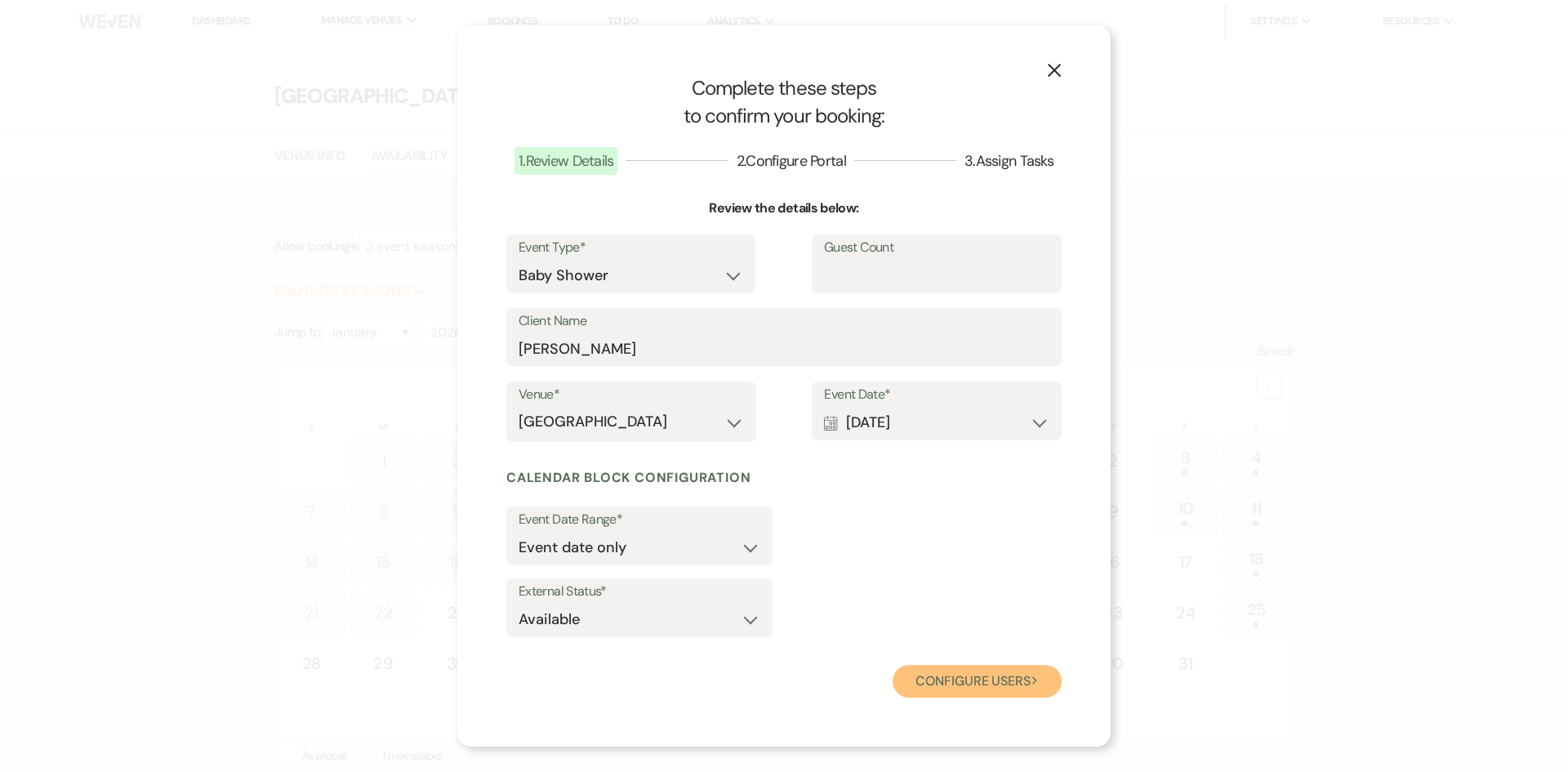
click at [976, 681] on button "Configure users Next" at bounding box center [978, 681] width 169 height 32
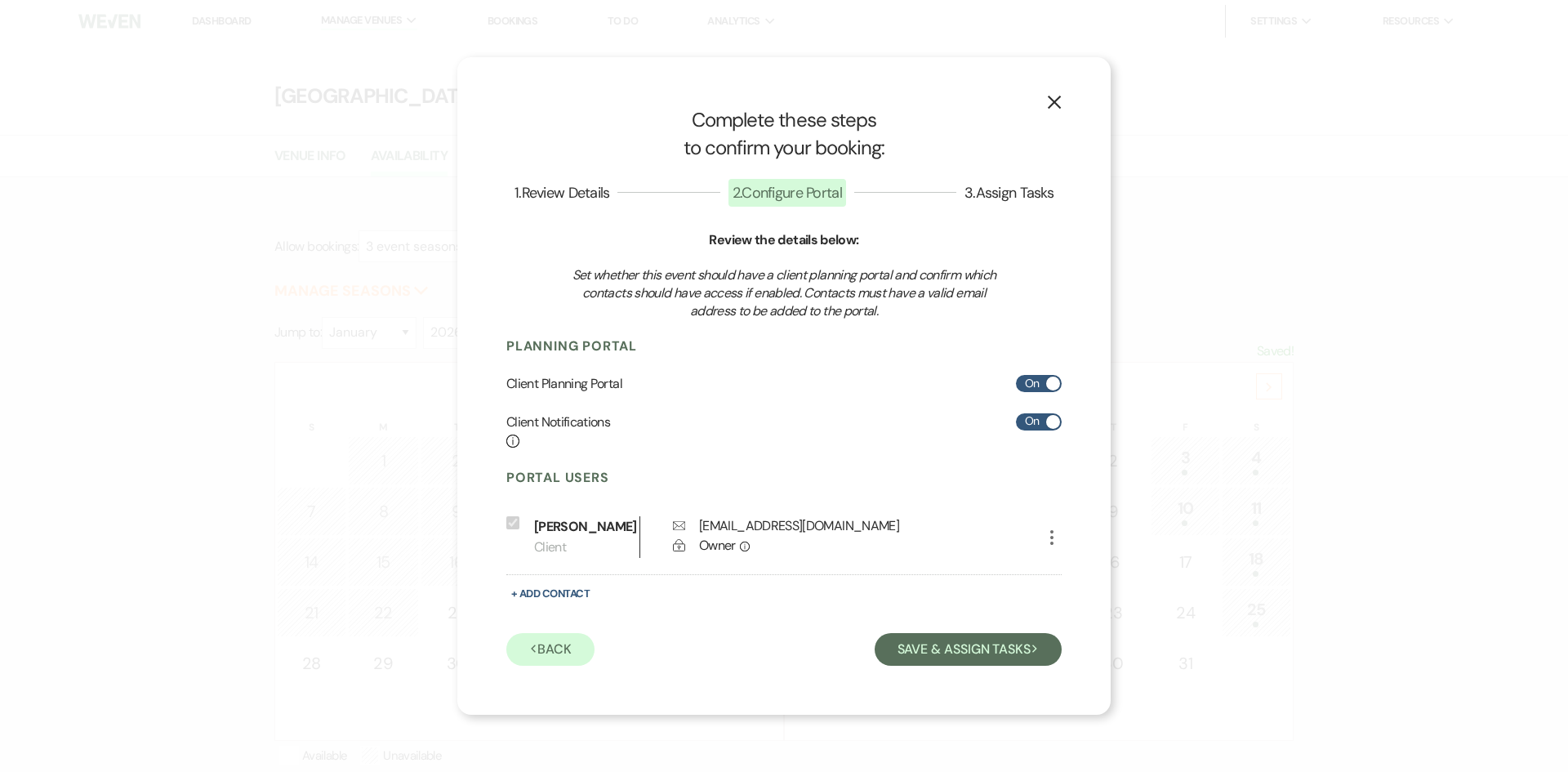
click at [1054, 414] on span at bounding box center [1053, 421] width 14 height 14
click at [1054, 414] on input "On" at bounding box center [1038, 421] width 46 height 17
checkbox input "false"
click at [1053, 379] on span at bounding box center [1053, 383] width 14 height 14
click at [1053, 379] on input "On" at bounding box center [1038, 383] width 46 height 17
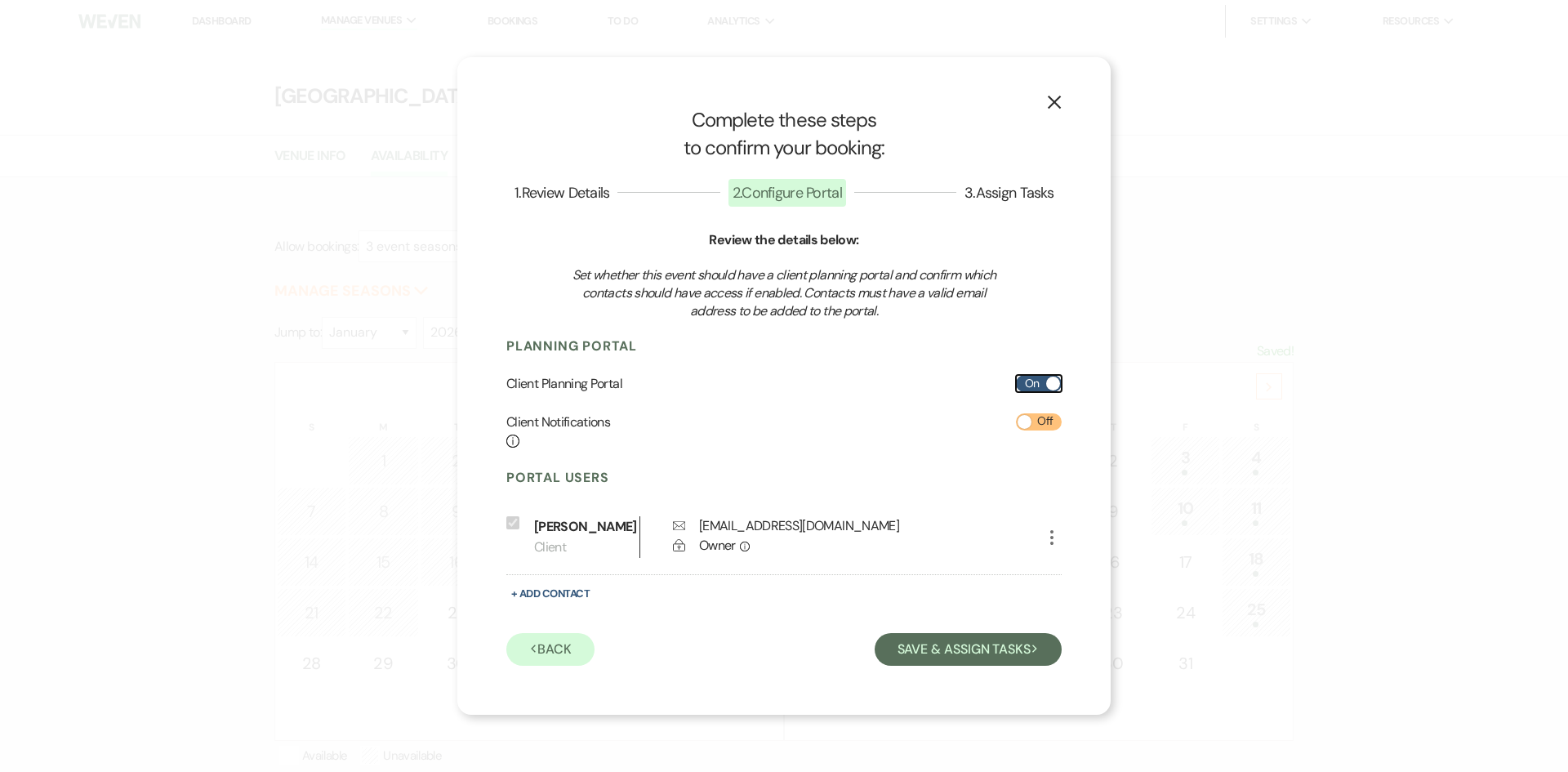
checkbox input "false"
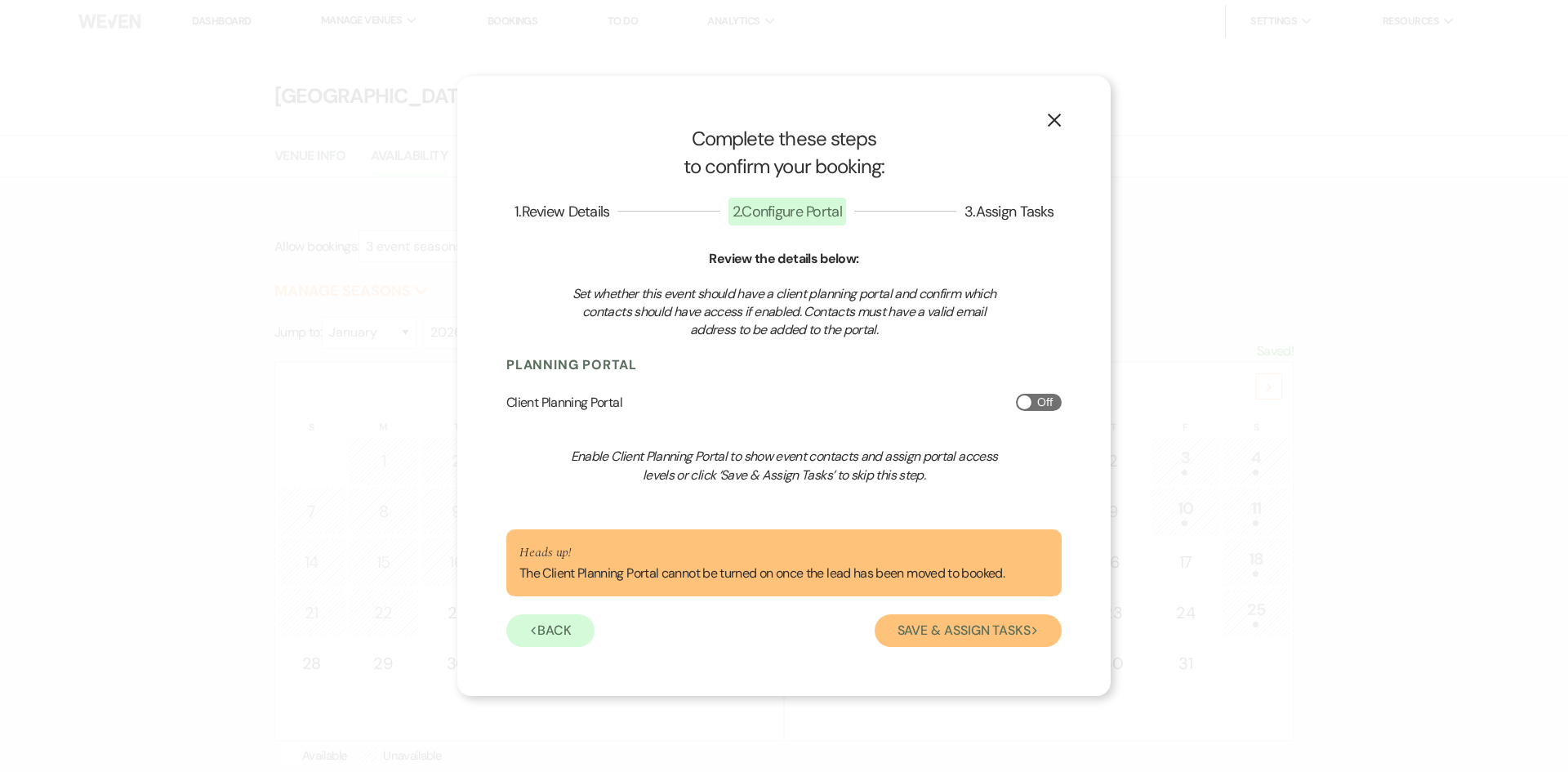
click at [941, 630] on button "Save & Assign Tasks Next" at bounding box center [968, 630] width 187 height 32
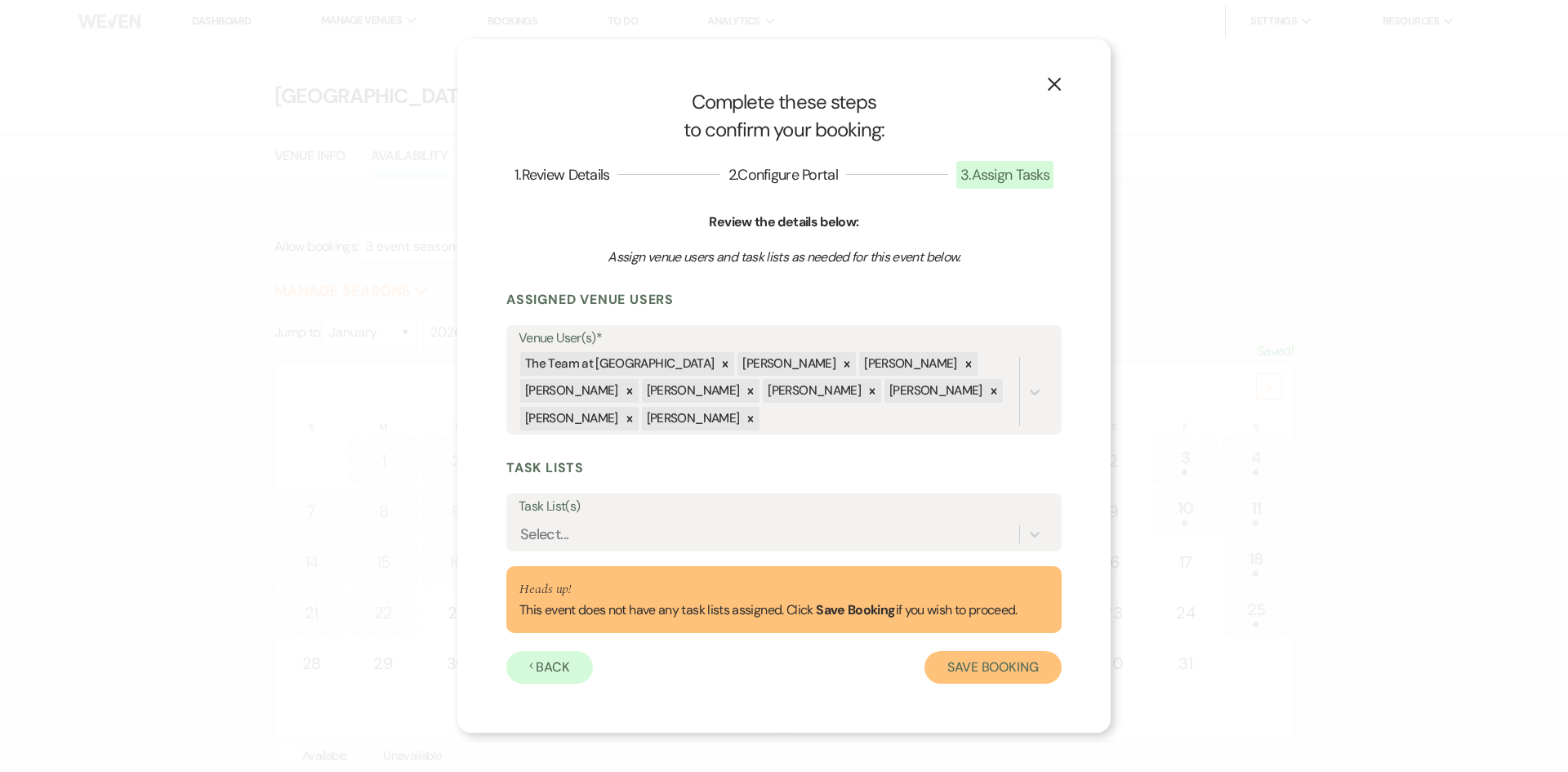
click at [976, 663] on button "Save Booking" at bounding box center [993, 667] width 138 height 32
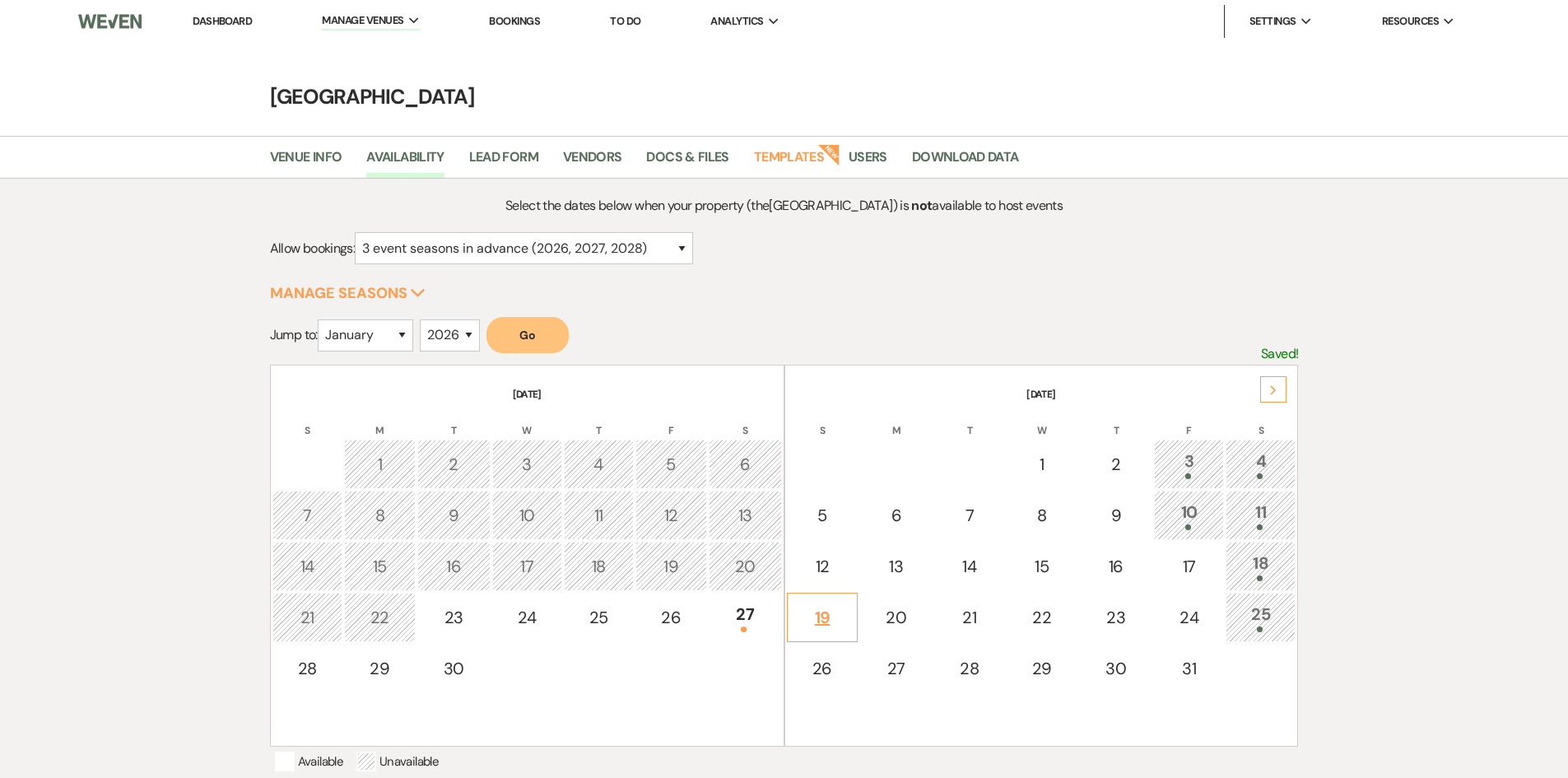
click at [821, 620] on div "19" at bounding box center [823, 617] width 53 height 25
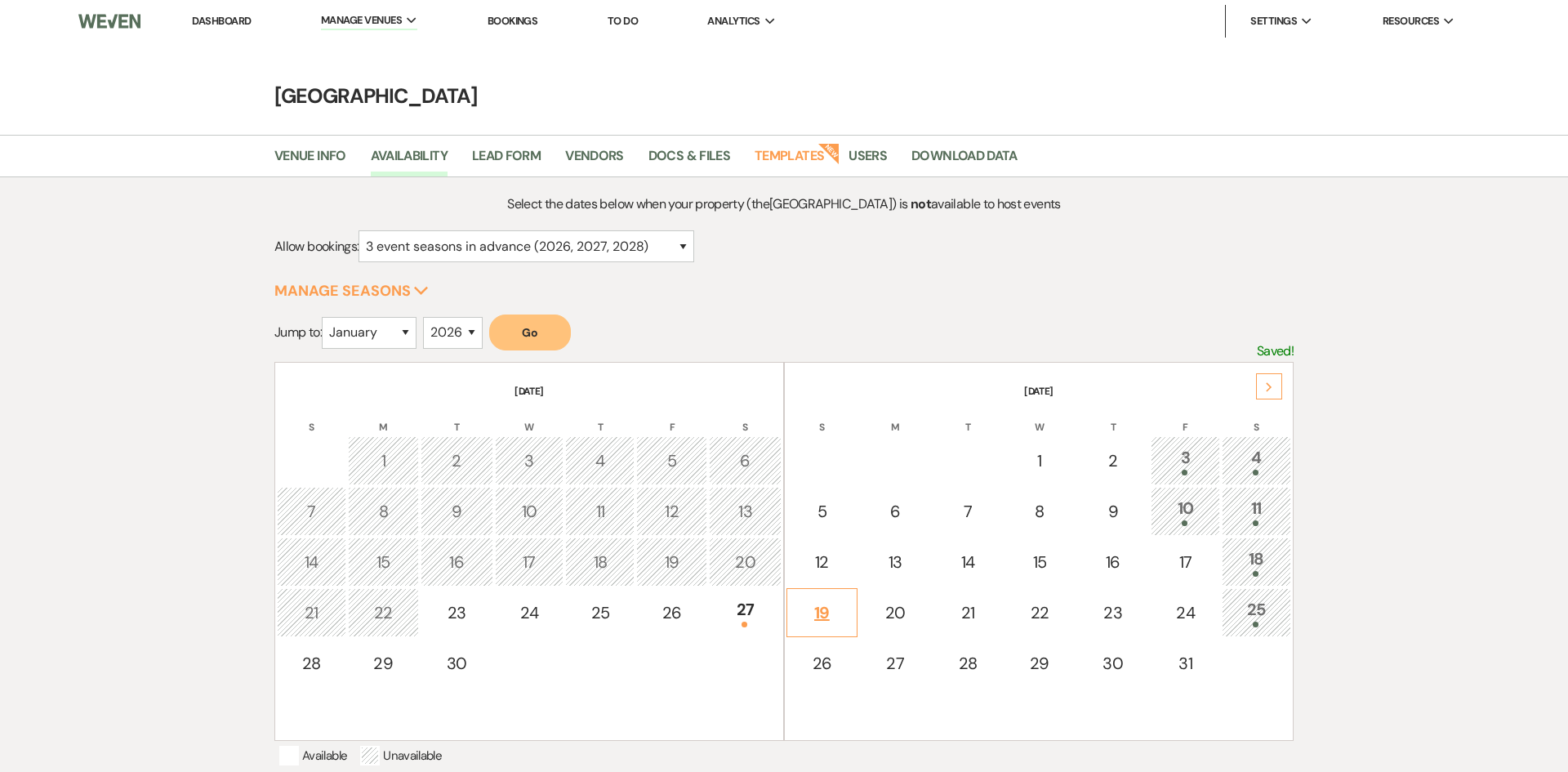
select select "other"
select select "false"
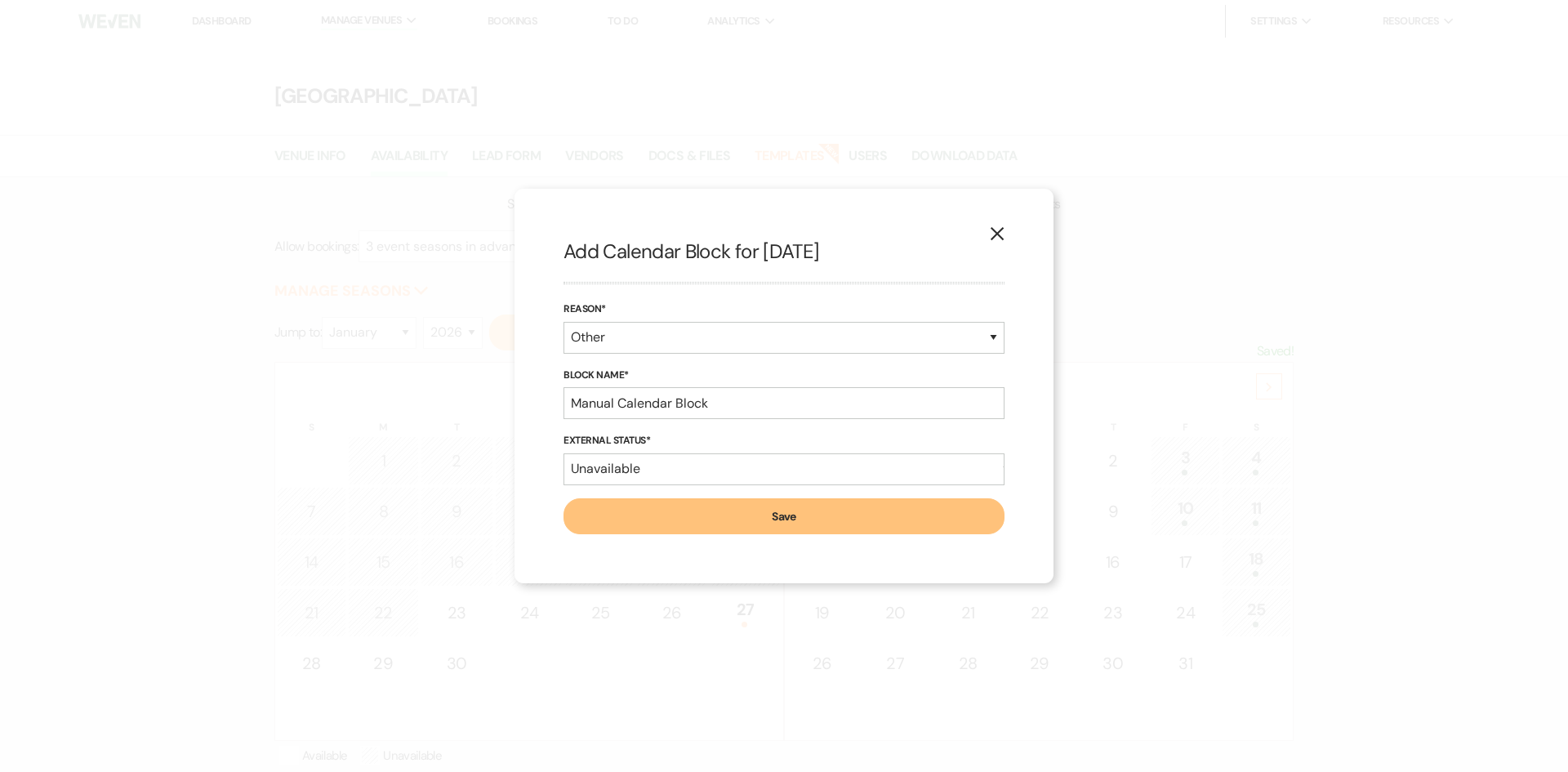
click at [998, 232] on use "button" at bounding box center [996, 233] width 13 height 13
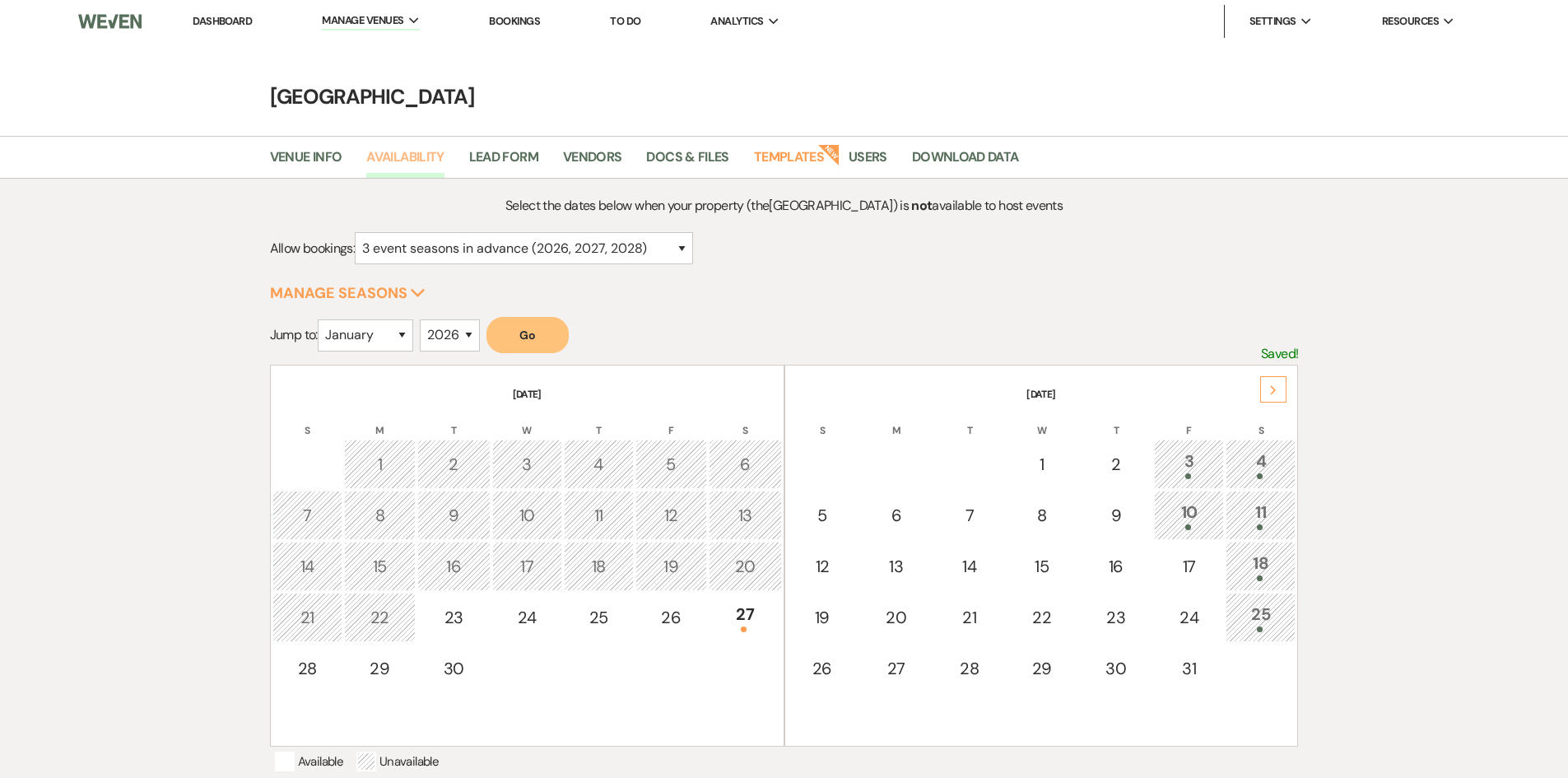
click at [398, 152] on link "Availability" at bounding box center [405, 162] width 77 height 32
click at [407, 333] on select "January February March April May June July August September October November De…" at bounding box center [365, 336] width 95 height 32
select select "10"
click at [321, 320] on select "January February March April May June July August September October November De…" at bounding box center [365, 336] width 95 height 32
click at [471, 331] on select "2025 2026 2027 2028 2029" at bounding box center [449, 336] width 60 height 32
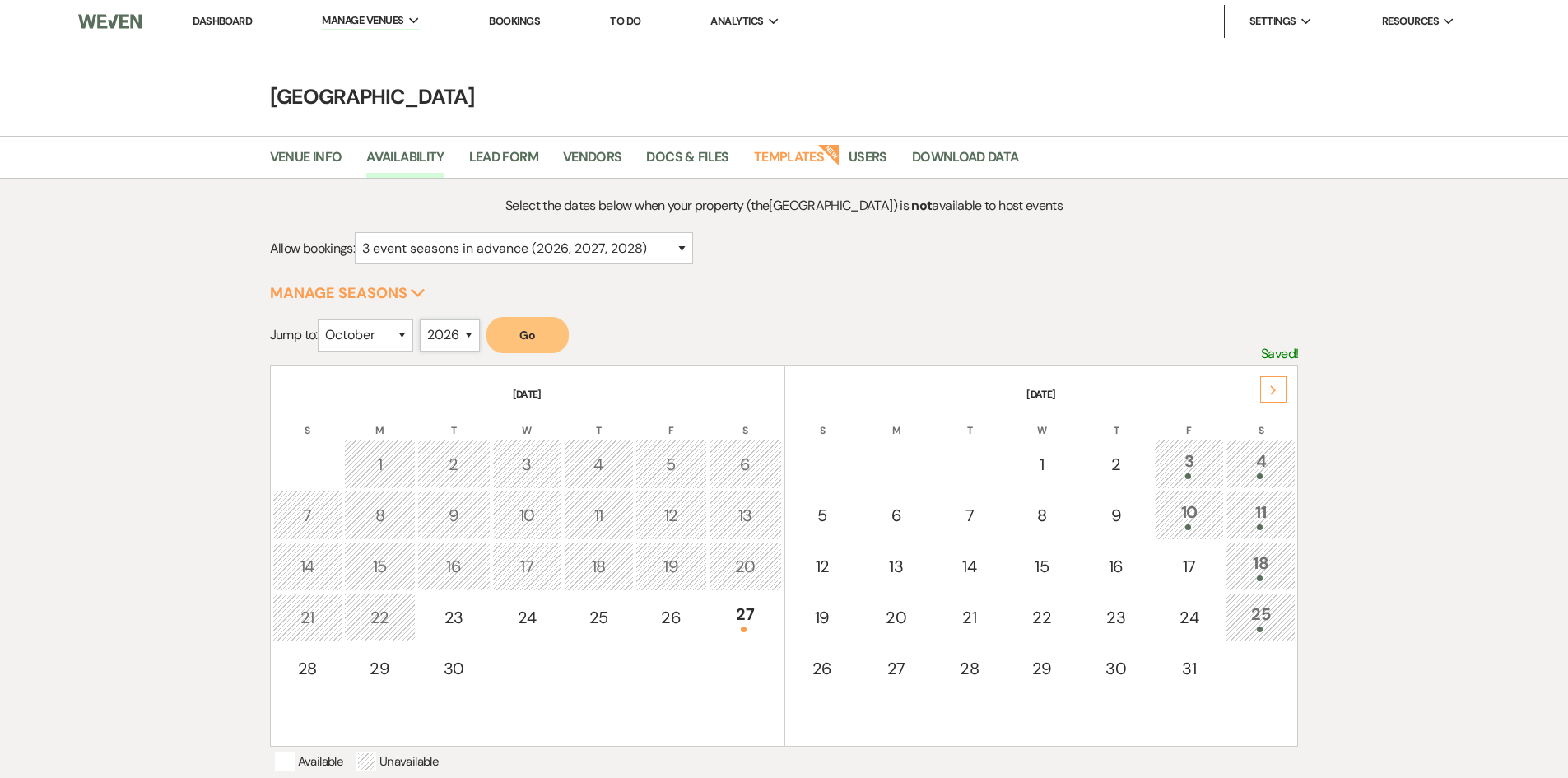
select select "2025"
click at [424, 320] on select "2025 2026 2027 2028 2029" at bounding box center [449, 336] width 60 height 32
click at [828, 614] on div "19" at bounding box center [823, 617] width 53 height 25
select select "other"
select select "false"
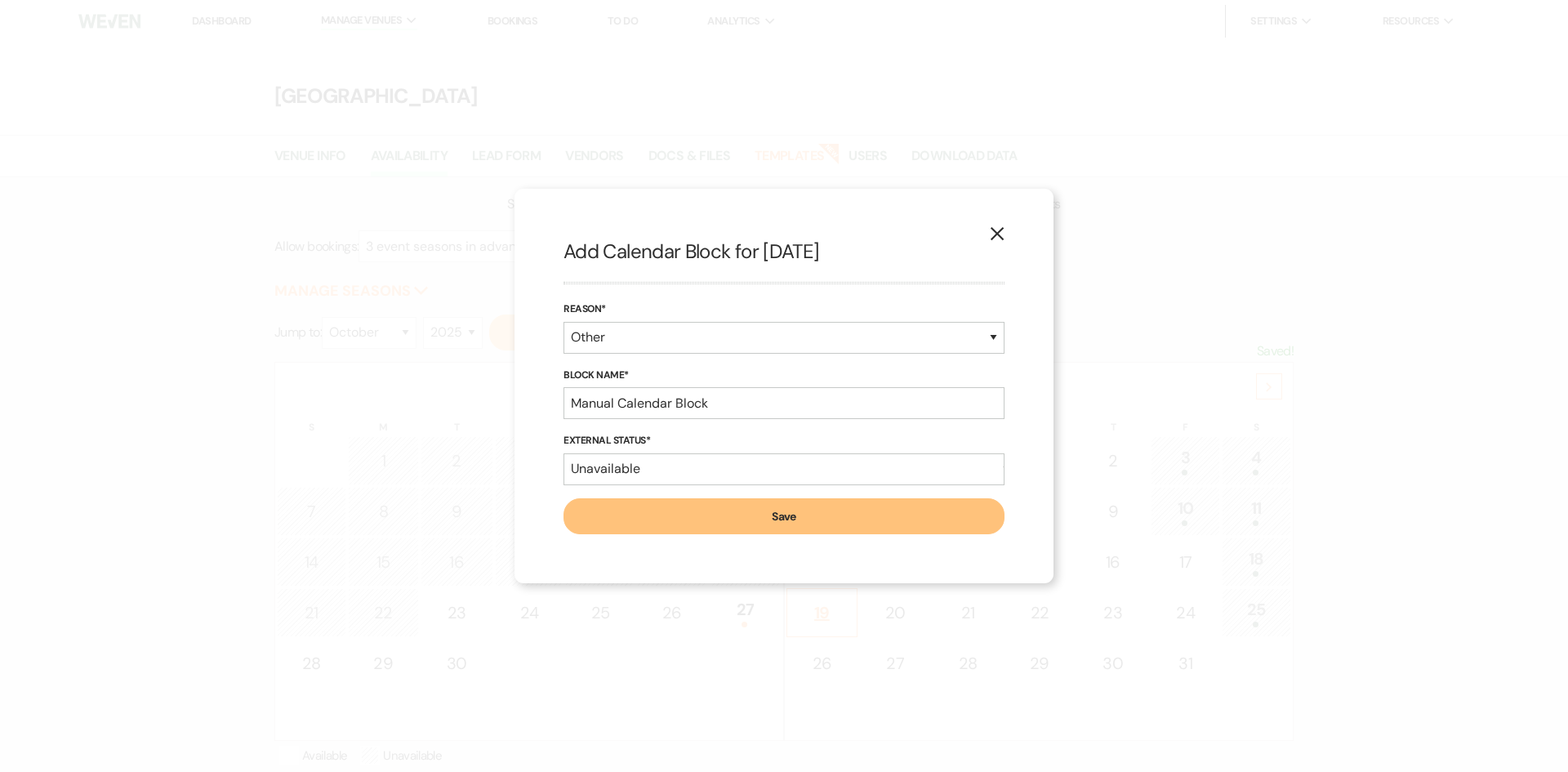
click at [821, 609] on div "X Add Calendar Block for [DATE] Reason* Booked Event Hold Other Block Name* Man…" at bounding box center [784, 386] width 1568 height 772
click at [719, 335] on select "Booked Event Hold Other" at bounding box center [784, 338] width 441 height 31
select select "bookedEvent"
click at [564, 354] on select "Booked Event Hold Other" at bounding box center [784, 338] width 441 height 31
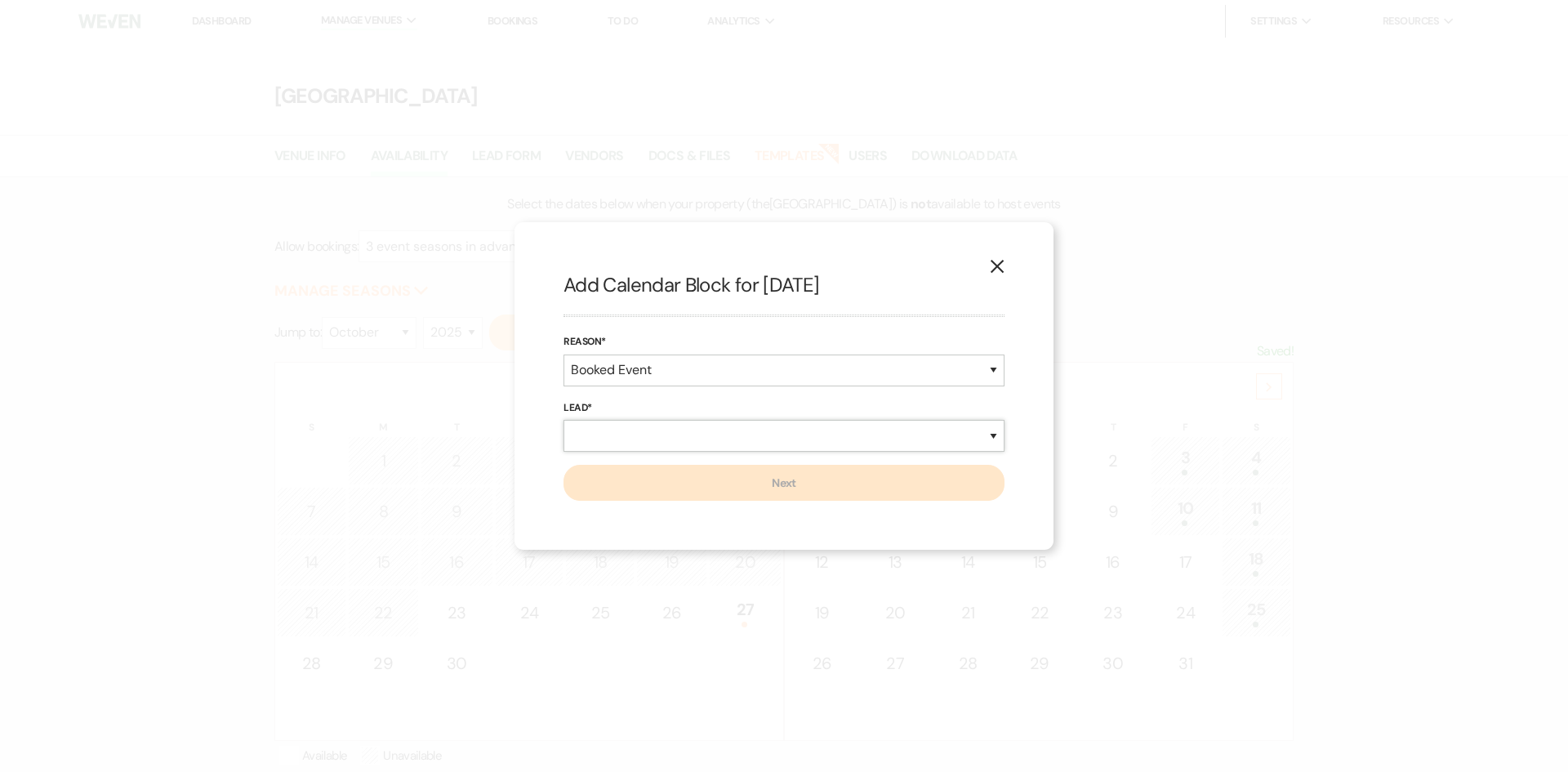
click at [620, 438] on select "New Lead Existing Lead" at bounding box center [784, 435] width 441 height 31
select select "existingLead"
click at [564, 419] on select "New Lead Existing Lead" at bounding box center [784, 435] width 441 height 31
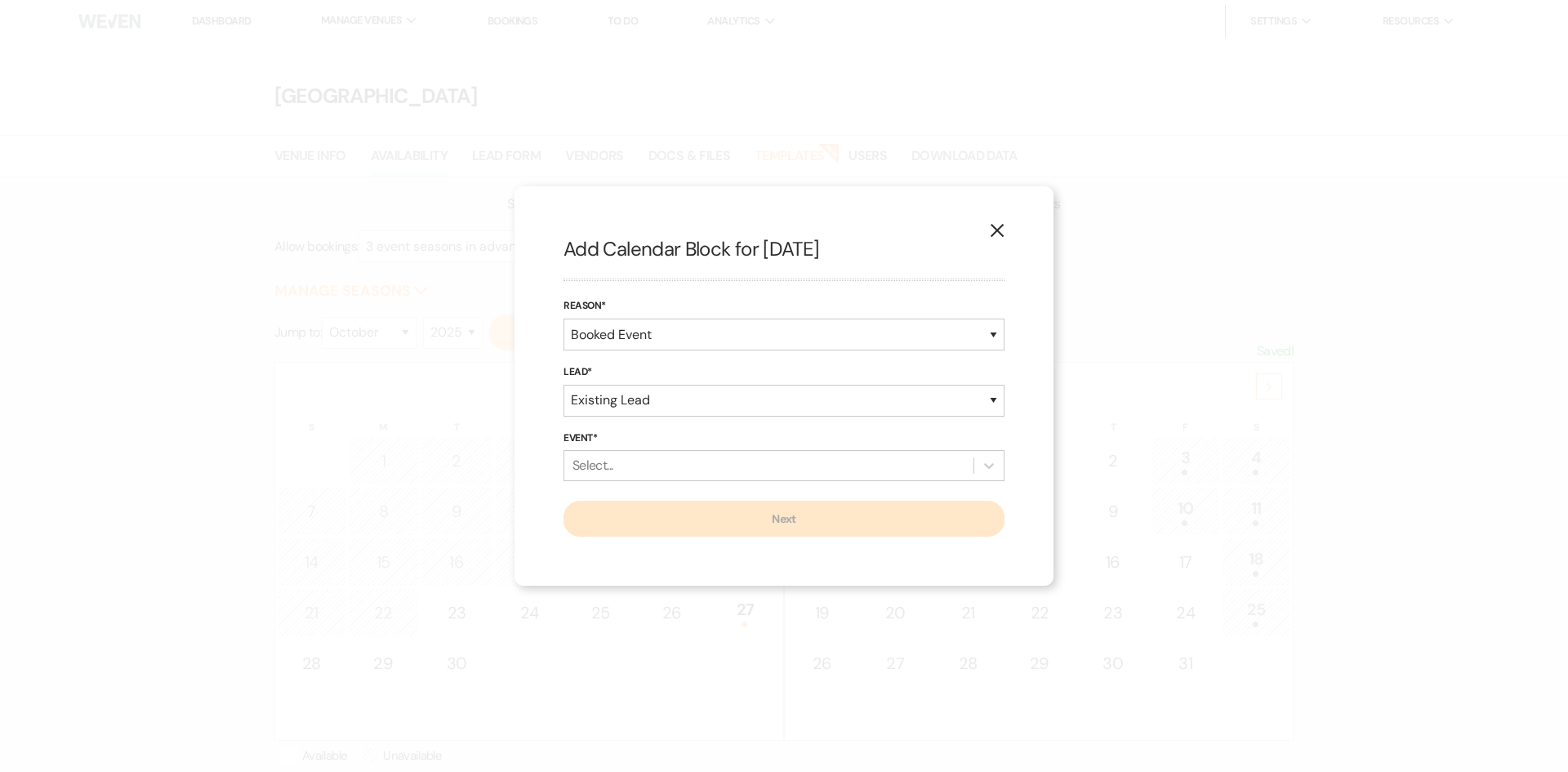
click at [626, 465] on div "Select..." at bounding box center [768, 466] width 410 height 29
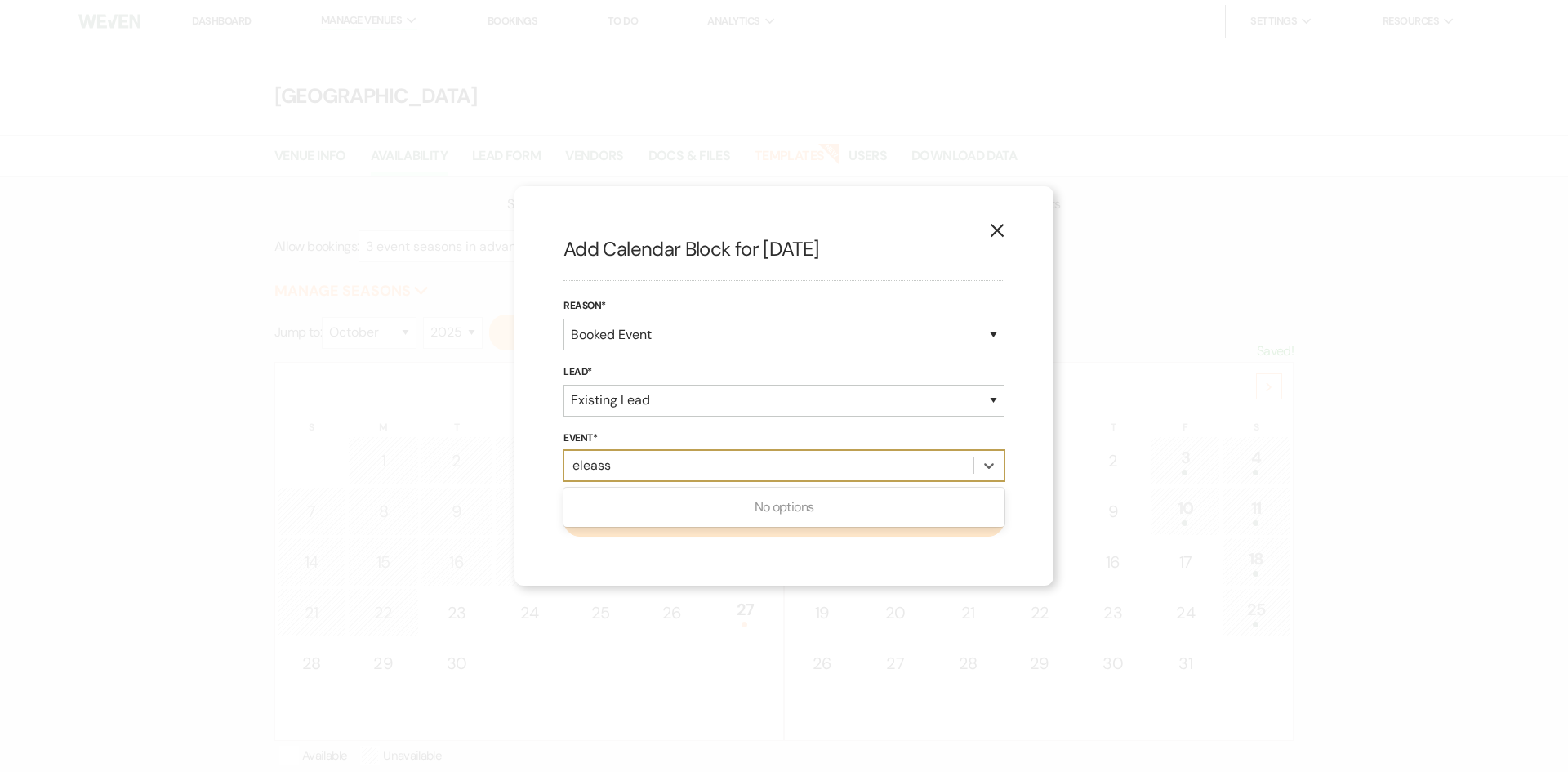
type input "eleas"
click at [642, 513] on div "[PERSON_NAME] Baby Shower" at bounding box center [784, 507] width 441 height 32
select select "false"
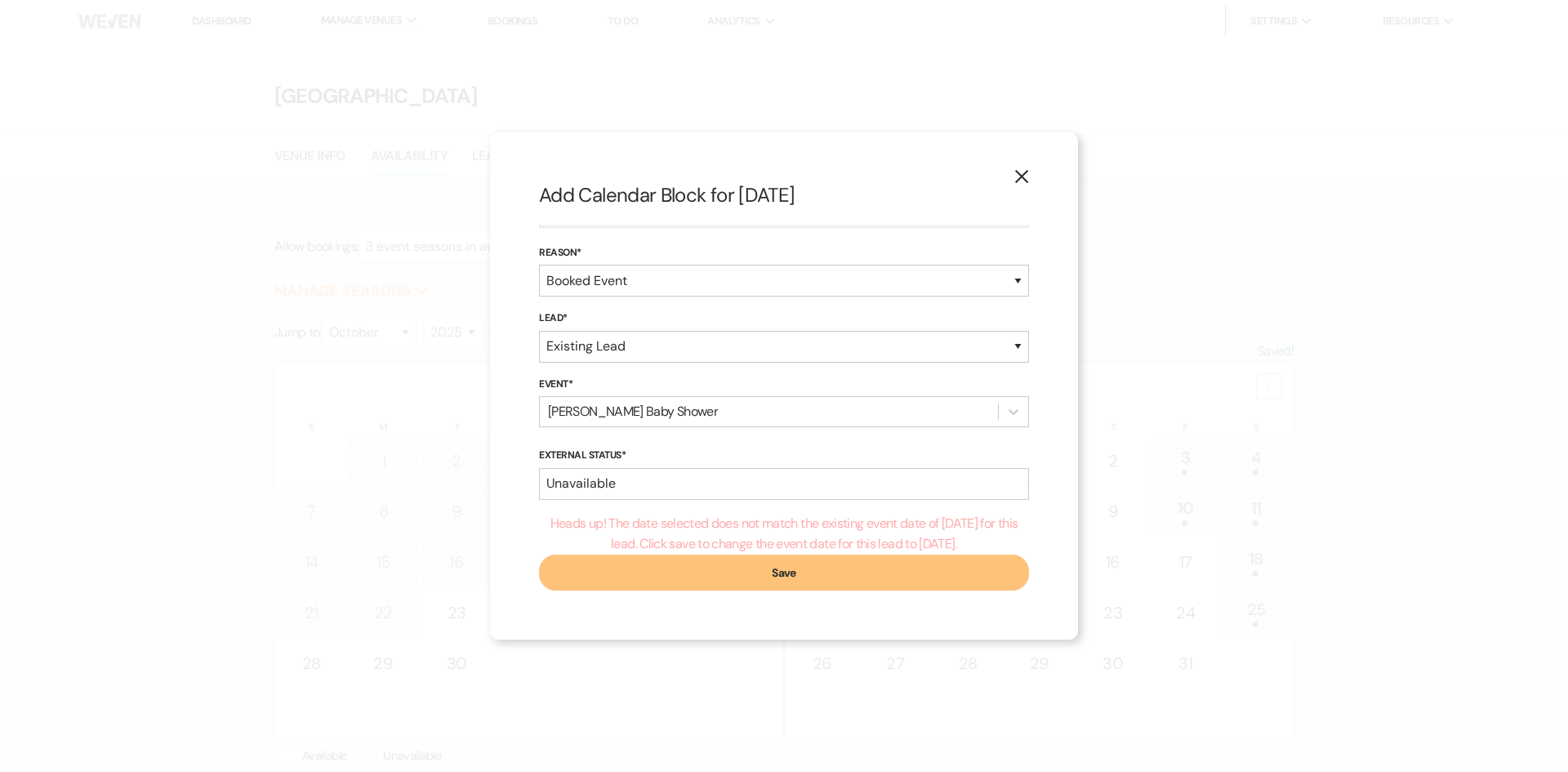
click at [755, 571] on button "Save" at bounding box center [784, 573] width 490 height 36
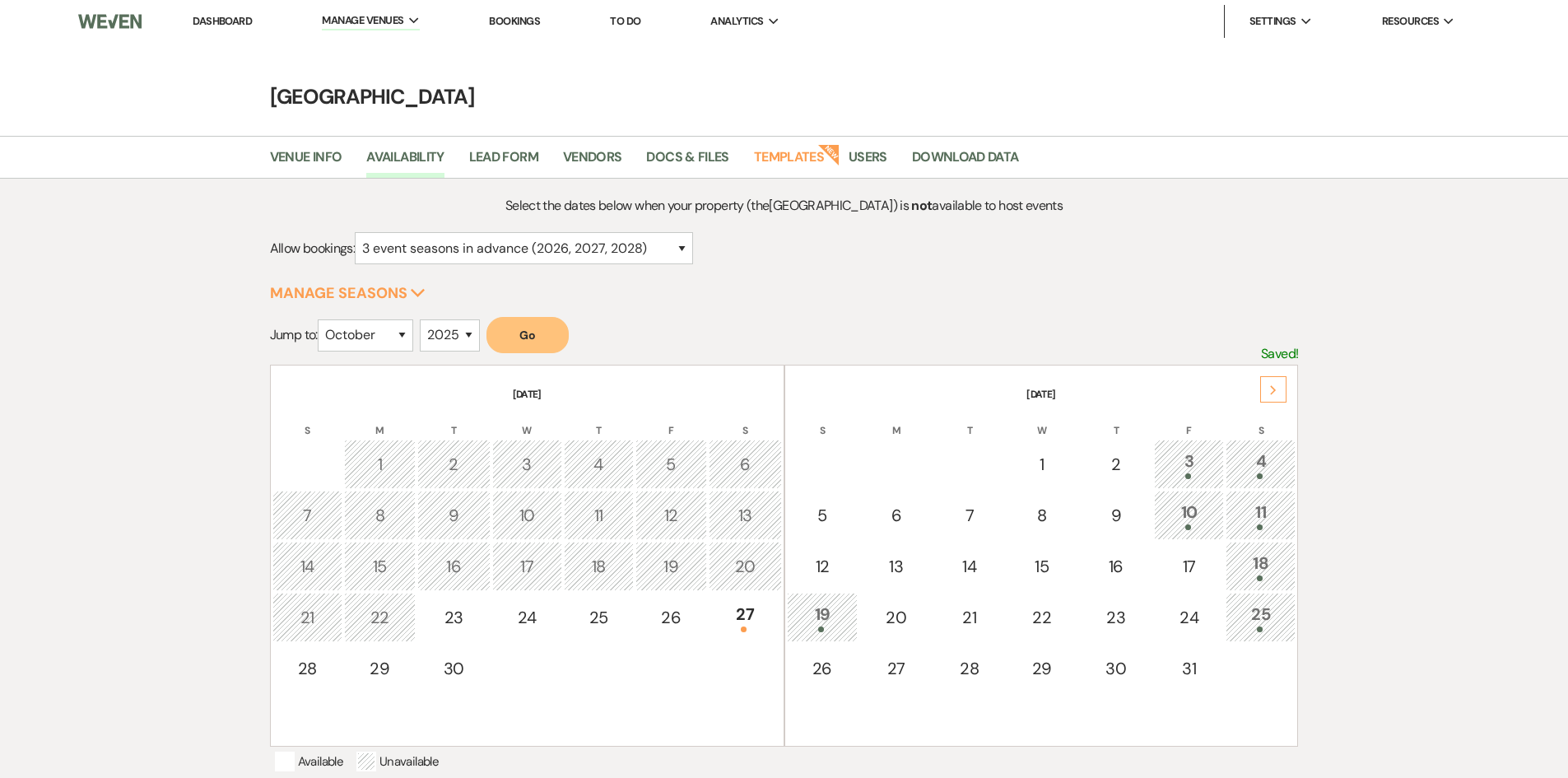
click at [221, 15] on link "Dashboard" at bounding box center [223, 21] width 59 height 14
